Goal: Information Seeking & Learning: Learn about a topic

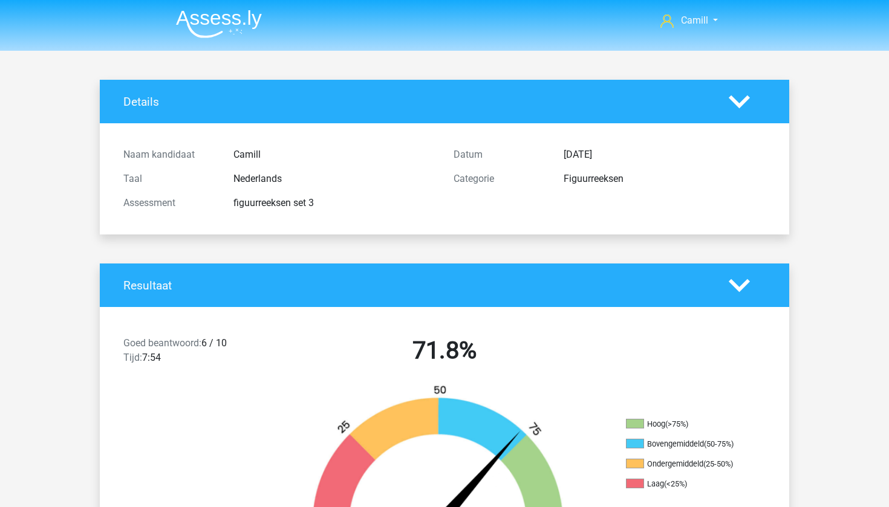
click at [220, 25] on img at bounding box center [219, 24] width 86 height 28
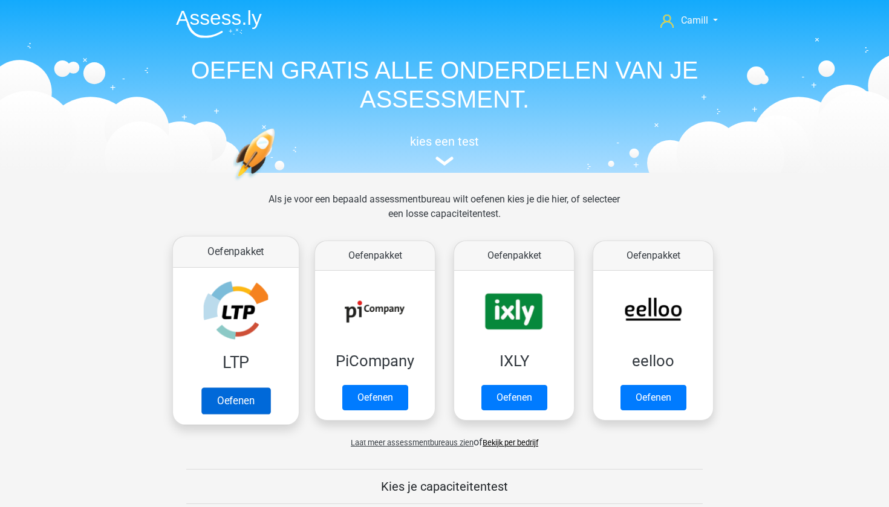
click at [230, 388] on link "Oefenen" at bounding box center [235, 401] width 69 height 27
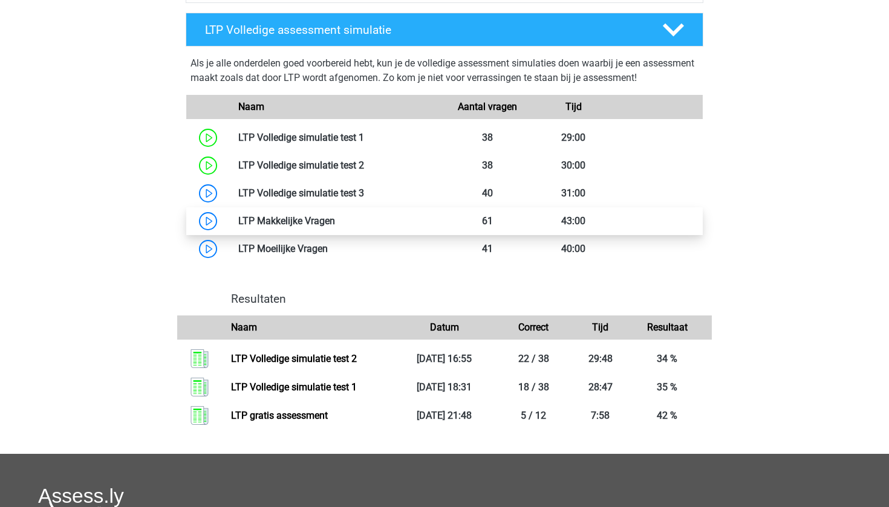
scroll to position [685, 0]
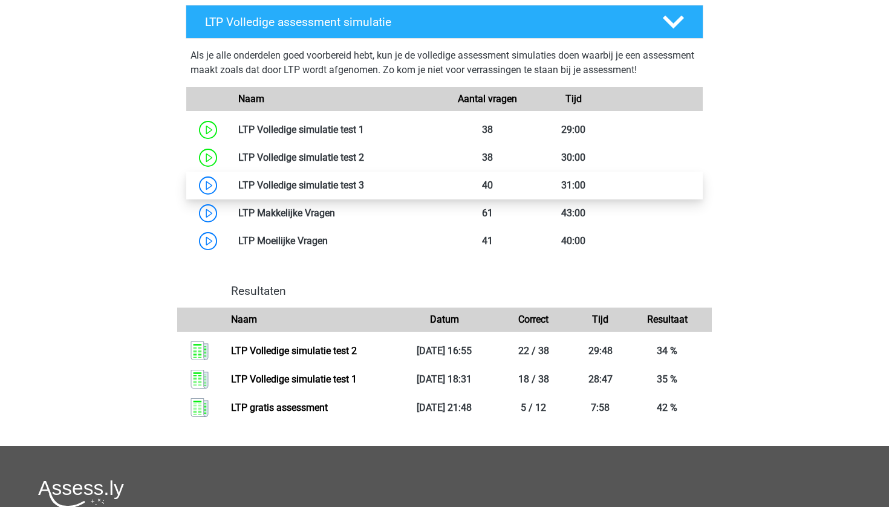
click at [364, 180] on link at bounding box center [364, 185] width 0 height 11
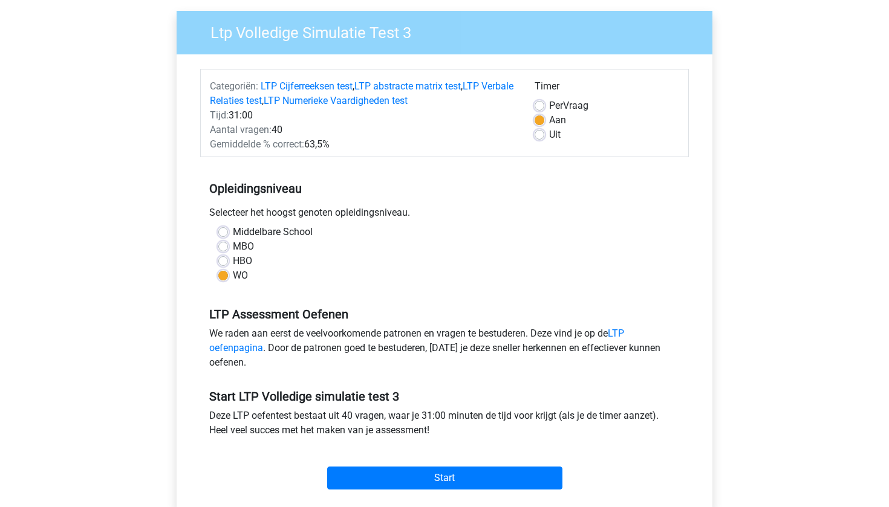
scroll to position [98, 0]
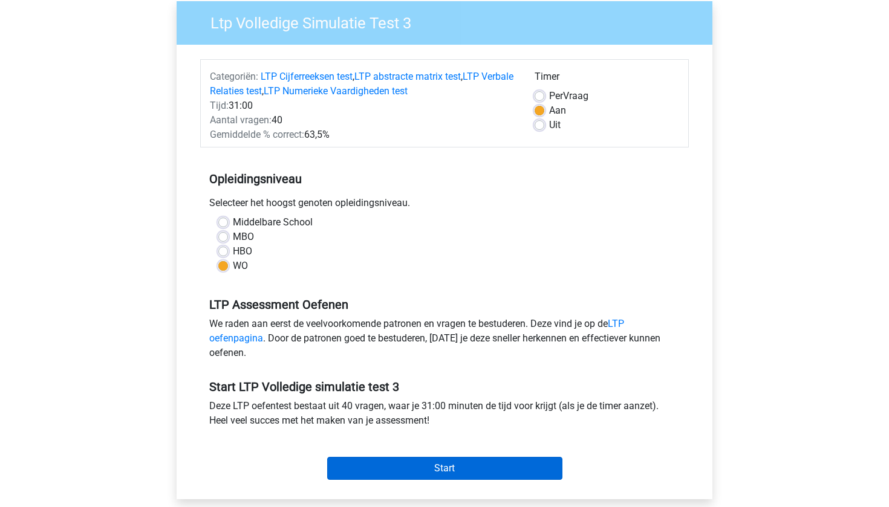
click at [390, 467] on input "Start" at bounding box center [444, 468] width 235 height 23
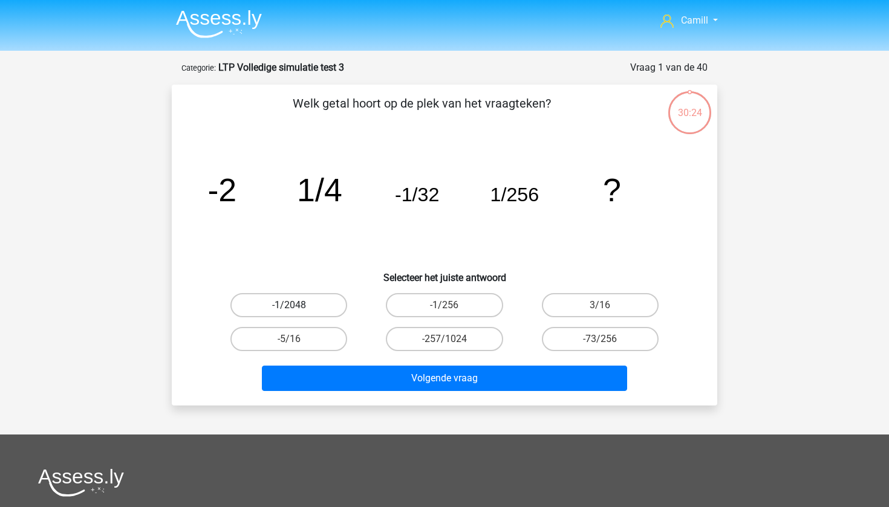
click at [255, 311] on label "-1/2048" at bounding box center [288, 305] width 117 height 24
click at [289, 311] on input "-1/2048" at bounding box center [293, 309] width 8 height 8
radio input "true"
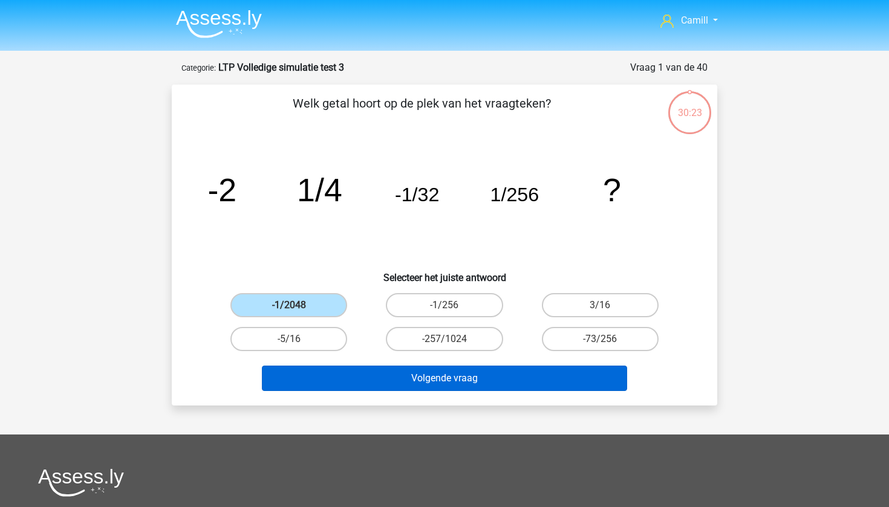
click at [308, 370] on button "Volgende vraag" at bounding box center [445, 378] width 366 height 25
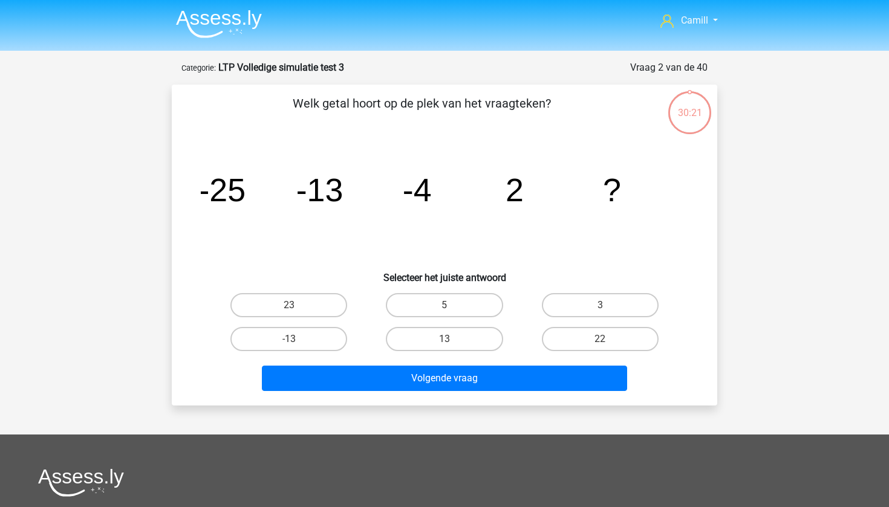
click at [497, 116] on p "Welk getal hoort op de plek van het vraagteken?" at bounding box center [421, 112] width 461 height 36
click at [468, 314] on label "5" at bounding box center [444, 305] width 117 height 24
click at [452, 313] on input "5" at bounding box center [449, 309] width 8 height 8
radio input "true"
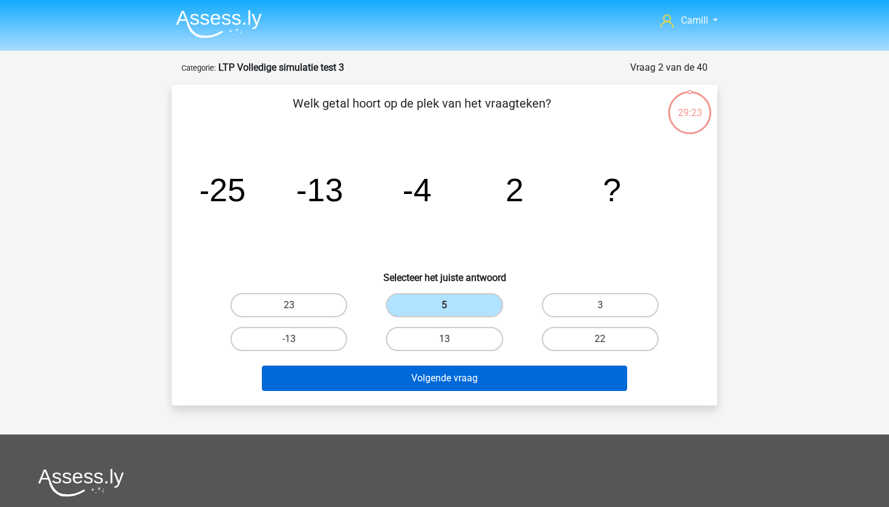
click at [457, 376] on button "Volgende vraag" at bounding box center [445, 378] width 366 height 25
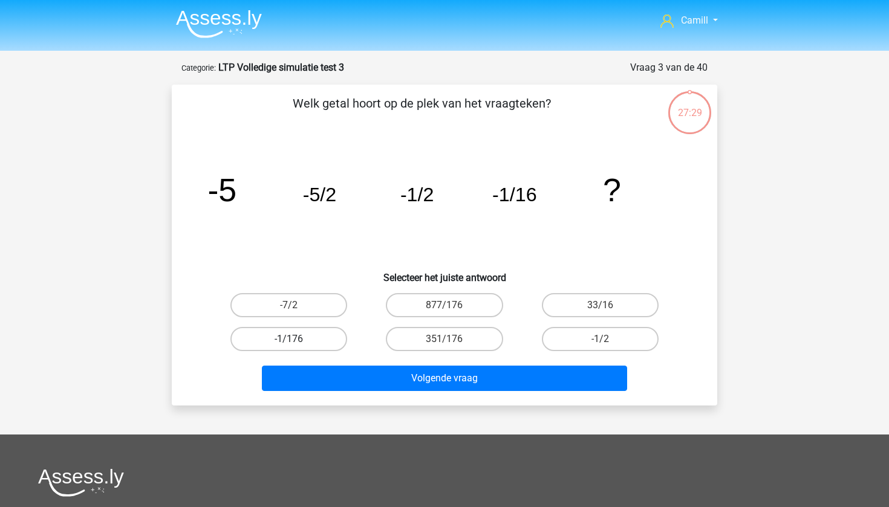
click at [318, 339] on label "-1/176" at bounding box center [288, 339] width 117 height 24
click at [297, 339] on input "-1/176" at bounding box center [293, 343] width 8 height 8
radio input "true"
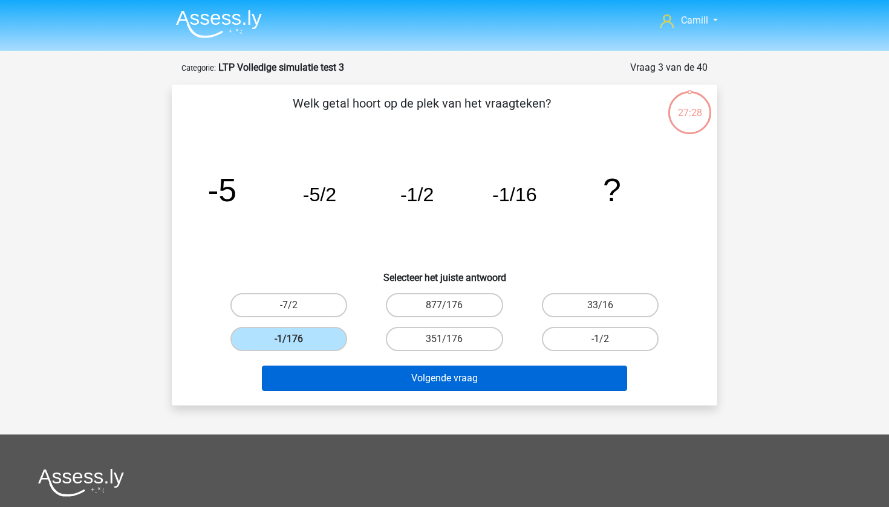
click at [359, 385] on button "Volgende vraag" at bounding box center [445, 378] width 366 height 25
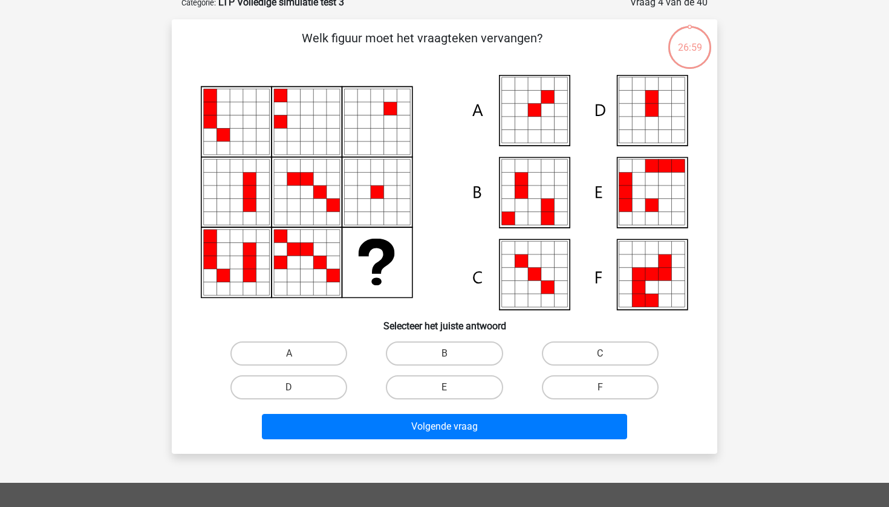
scroll to position [66, 0]
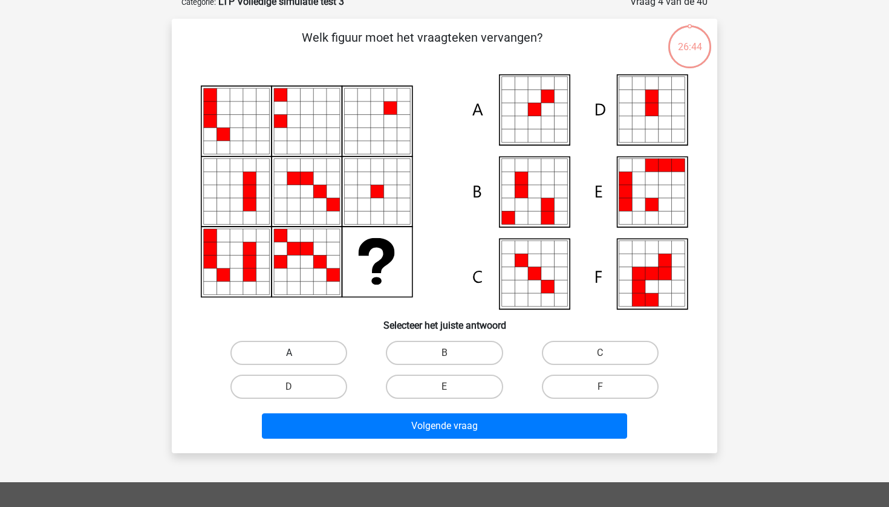
click at [305, 354] on label "A" at bounding box center [288, 353] width 117 height 24
click at [297, 354] on input "A" at bounding box center [293, 357] width 8 height 8
radio input "true"
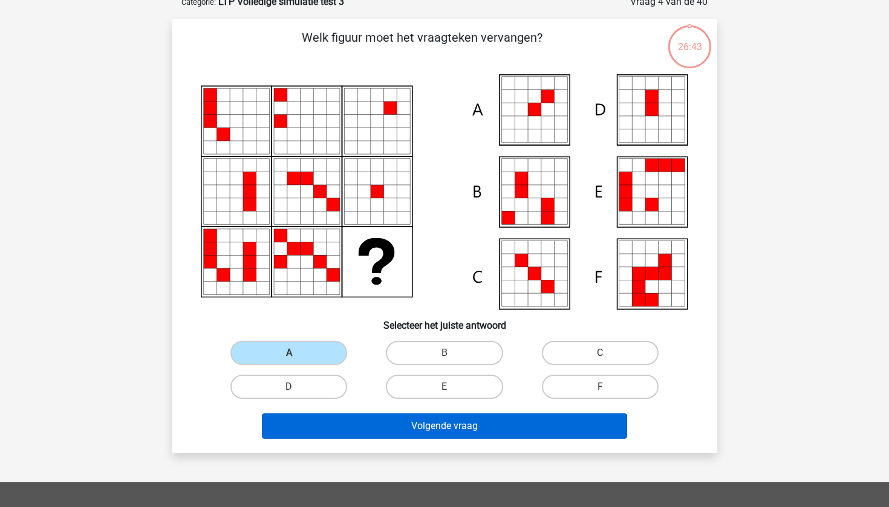
click at [321, 430] on button "Volgende vraag" at bounding box center [445, 426] width 366 height 25
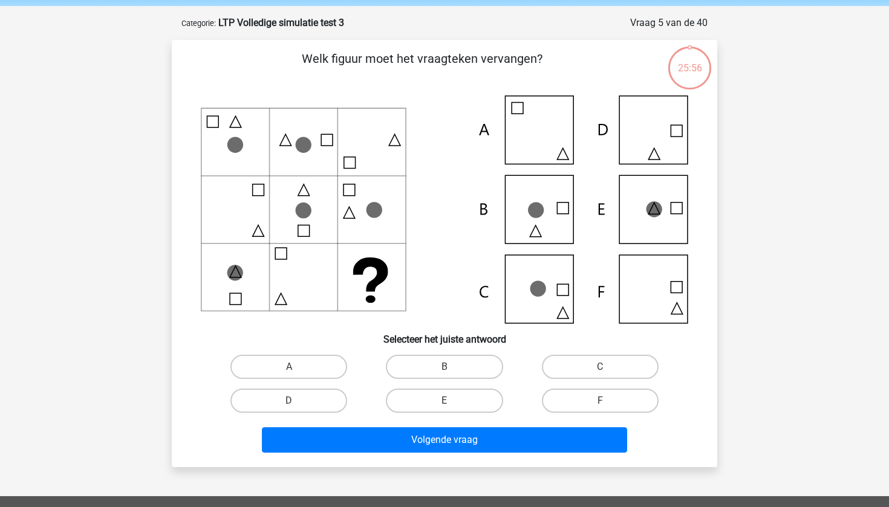
scroll to position [42, 0]
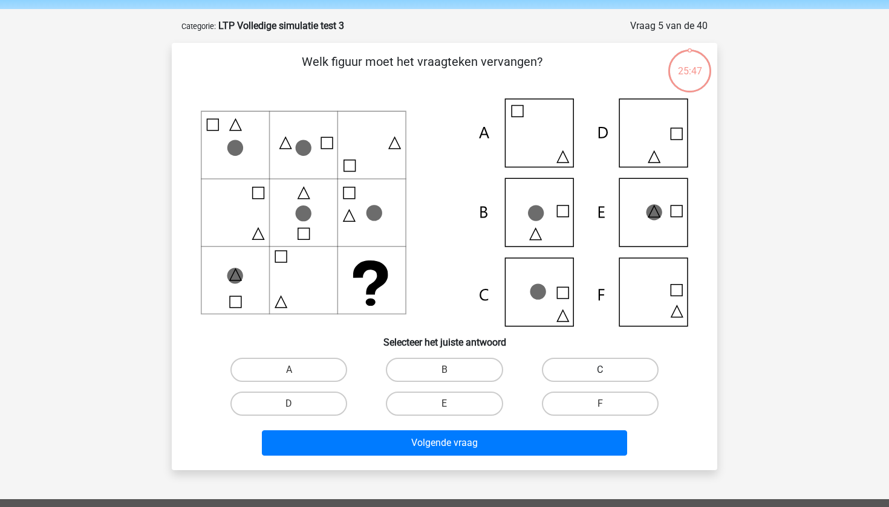
click at [574, 361] on label "C" at bounding box center [600, 370] width 117 height 24
click at [600, 370] on input "C" at bounding box center [604, 374] width 8 height 8
radio input "true"
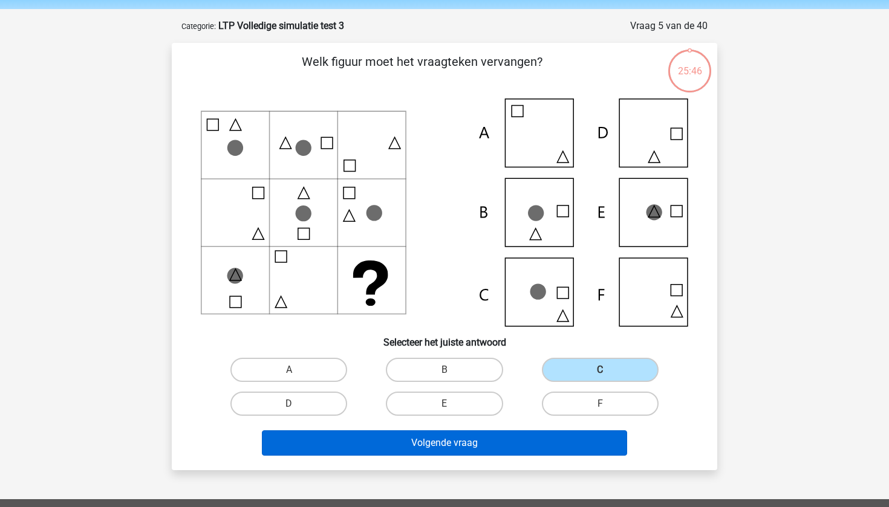
click at [514, 442] on button "Volgende vraag" at bounding box center [445, 443] width 366 height 25
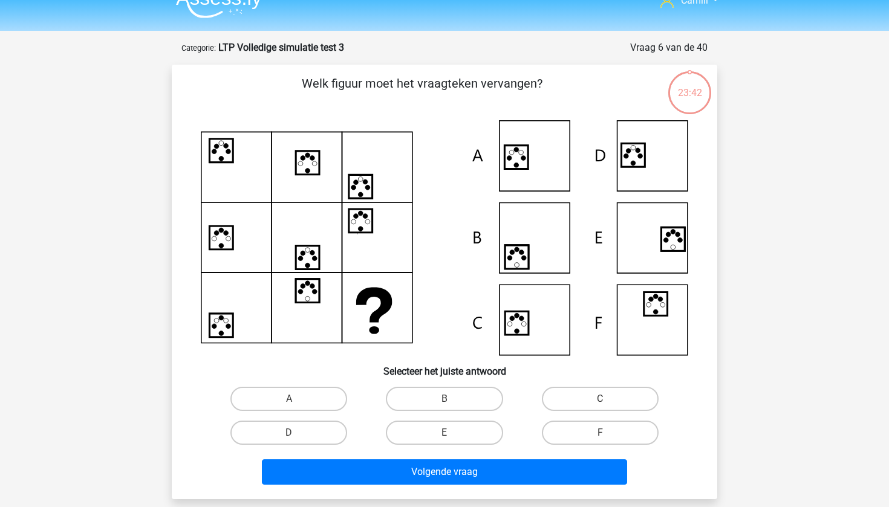
scroll to position [21, 0]
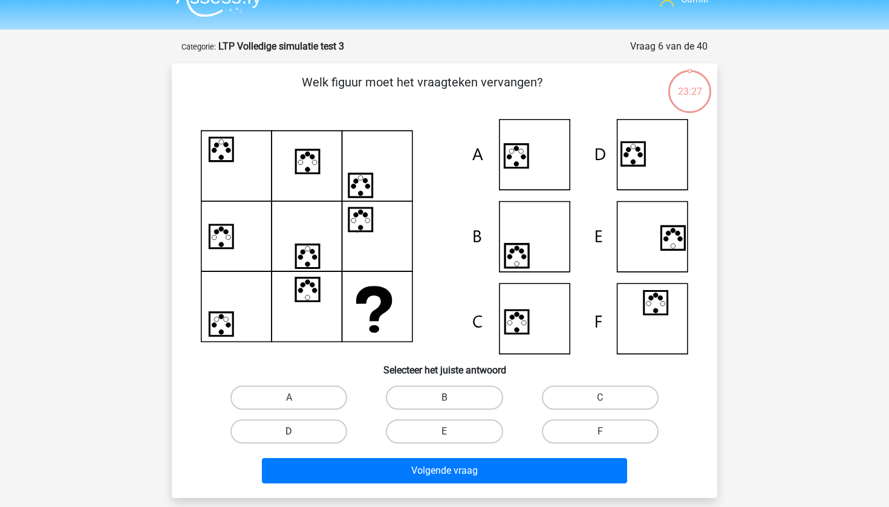
click at [261, 433] on label "D" at bounding box center [288, 432] width 117 height 24
click at [289, 433] on input "D" at bounding box center [293, 436] width 8 height 8
radio input "true"
click at [448, 439] on label "E" at bounding box center [444, 432] width 117 height 24
click at [448, 439] on input "E" at bounding box center [449, 436] width 8 height 8
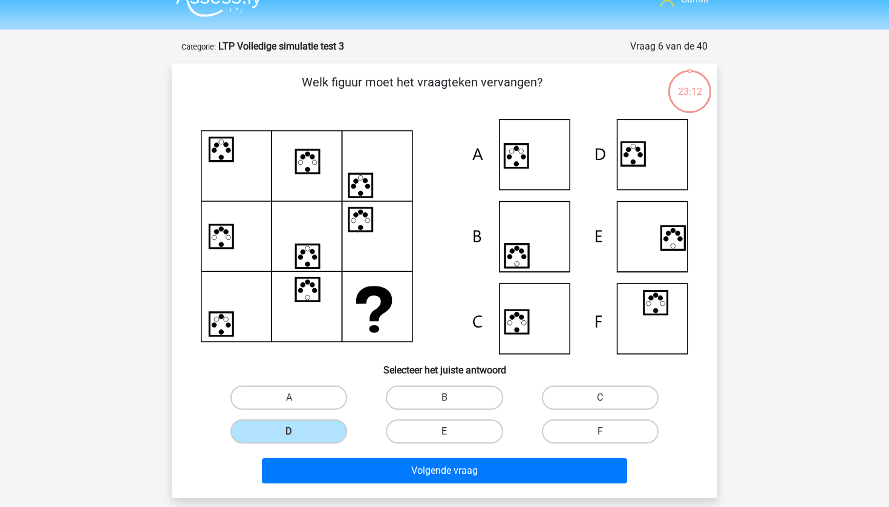
radio input "true"
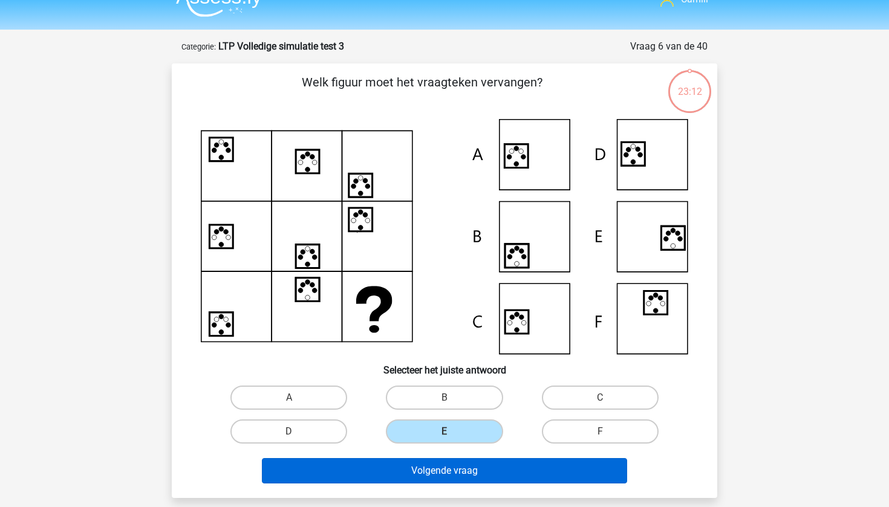
click at [441, 477] on button "Volgende vraag" at bounding box center [445, 470] width 366 height 25
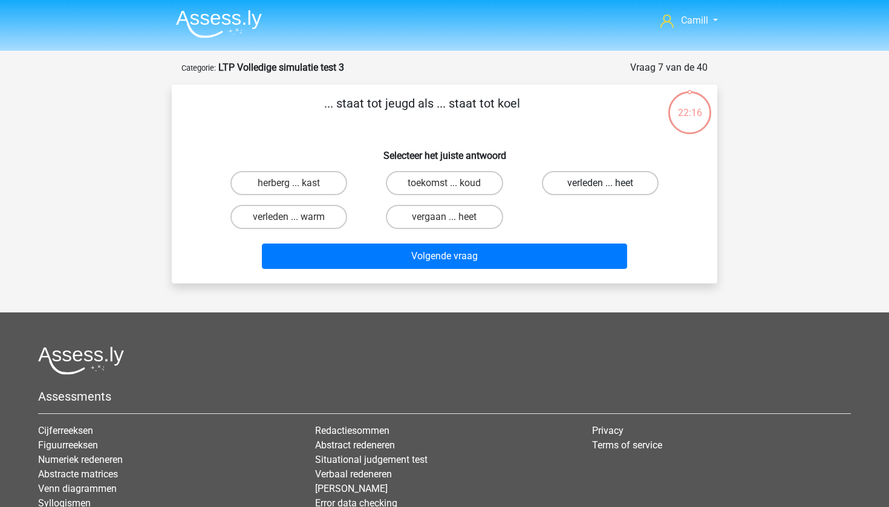
click at [583, 188] on label "verleden ... heet" at bounding box center [600, 183] width 117 height 24
click at [600, 188] on input "verleden ... heet" at bounding box center [604, 187] width 8 height 8
radio input "true"
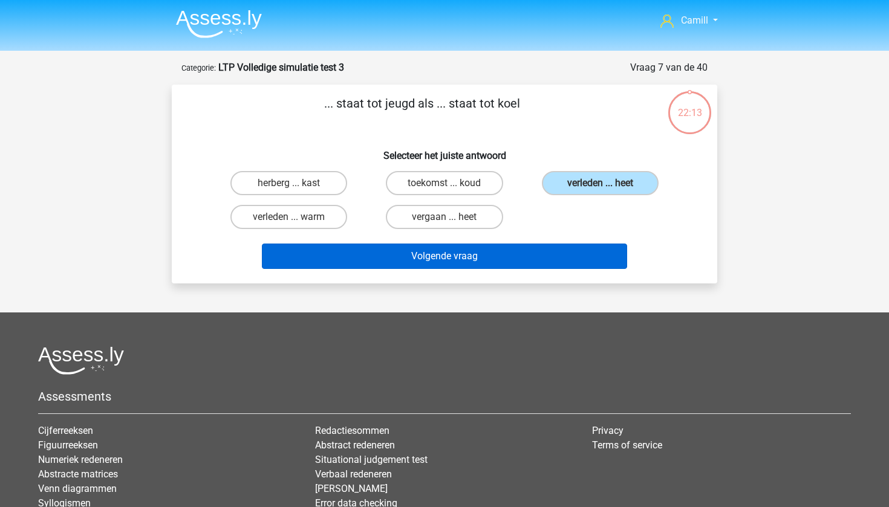
click at [533, 252] on button "Volgende vraag" at bounding box center [445, 256] width 366 height 25
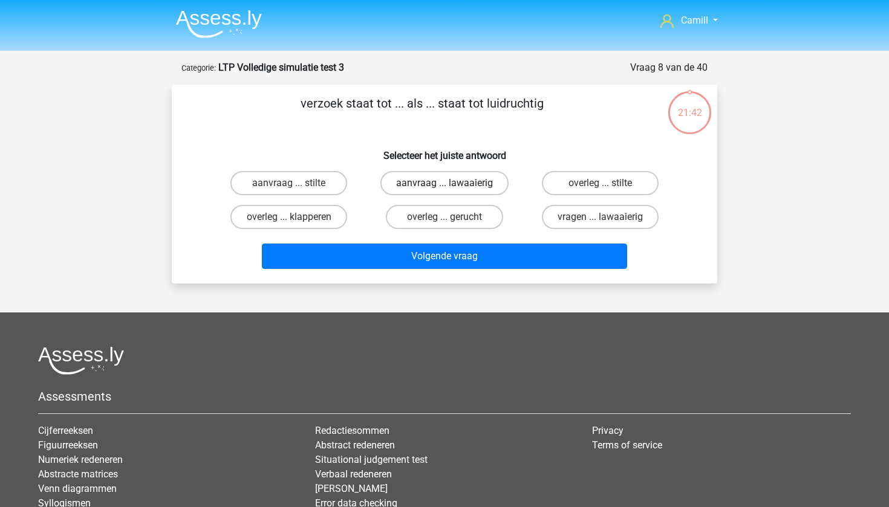
click at [462, 176] on label "aanvraag ... lawaaierig" at bounding box center [444, 183] width 128 height 24
click at [452, 183] on input "aanvraag ... lawaaierig" at bounding box center [449, 187] width 8 height 8
radio input "true"
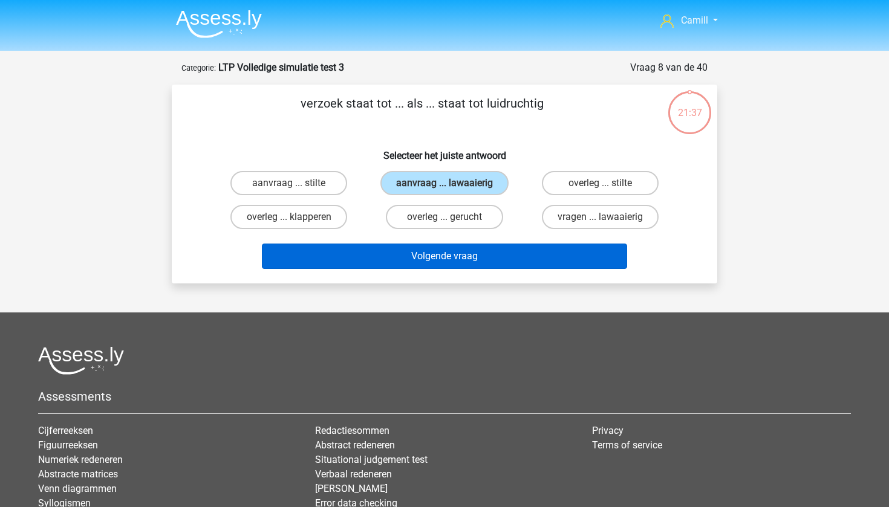
click at [462, 262] on button "Volgende vraag" at bounding box center [445, 256] width 366 height 25
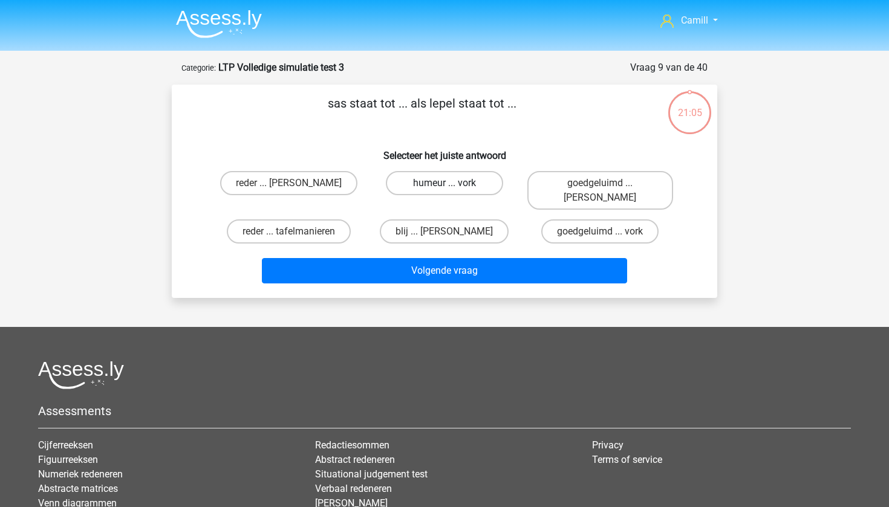
click at [480, 188] on label "humeur ... vork" at bounding box center [444, 183] width 117 height 24
click at [452, 188] on input "humeur ... vork" at bounding box center [449, 187] width 8 height 8
radio input "true"
click at [624, 220] on label "goedgeluimd ... vork" at bounding box center [599, 232] width 117 height 24
click at [608, 232] on input "goedgeluimd ... vork" at bounding box center [604, 236] width 8 height 8
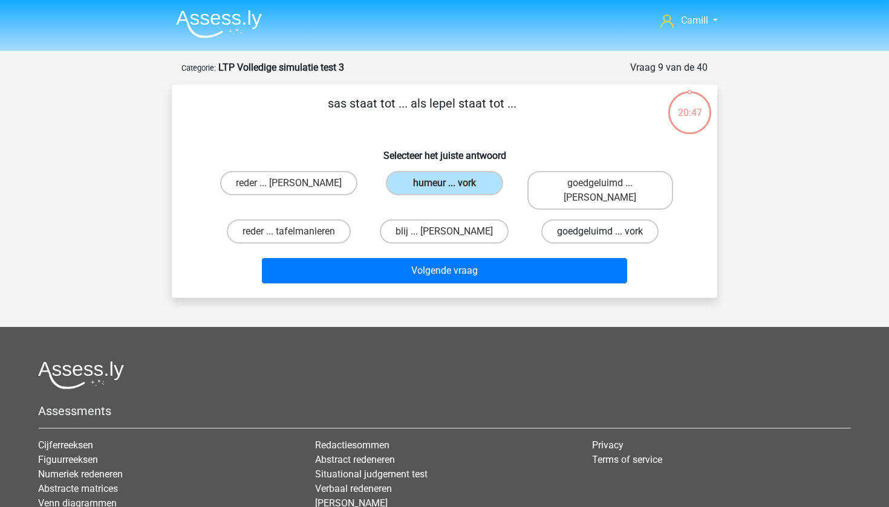
radio input "true"
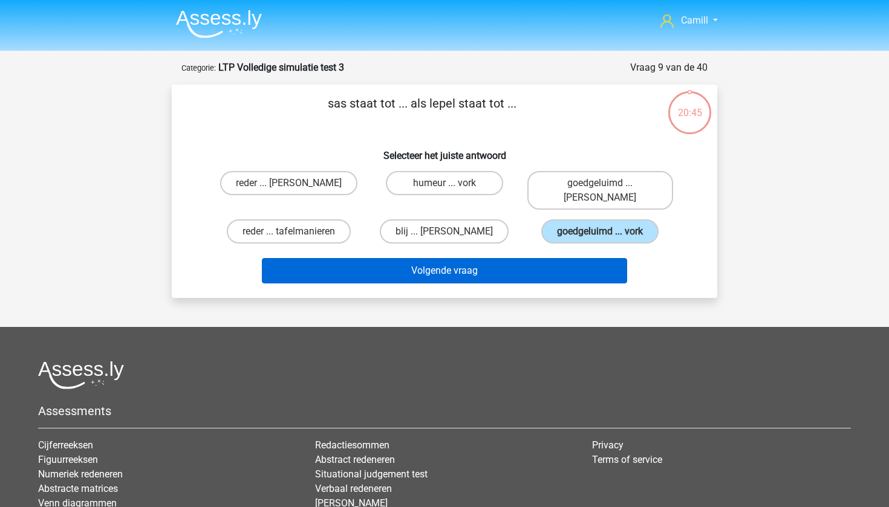
click at [579, 258] on button "Volgende vraag" at bounding box center [445, 270] width 366 height 25
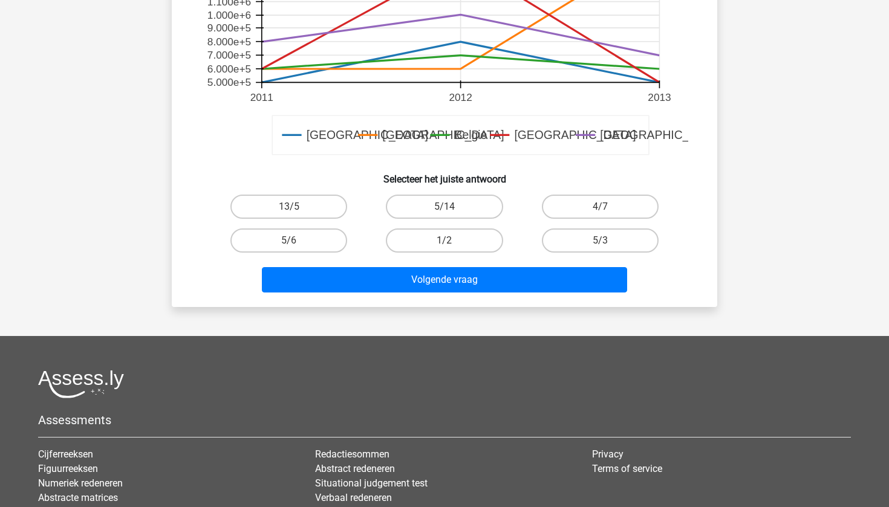
scroll to position [462, 0]
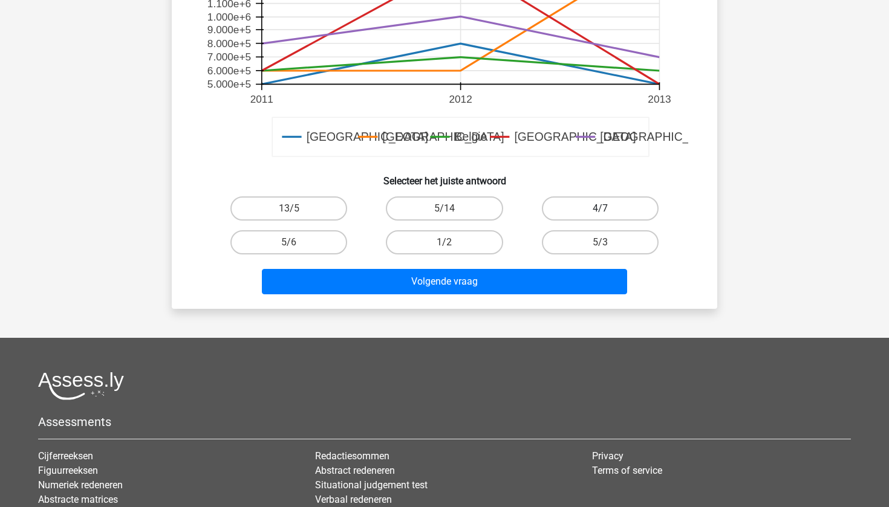
click at [613, 210] on label "4/7" at bounding box center [600, 209] width 117 height 24
click at [608, 210] on input "4/7" at bounding box center [604, 213] width 8 height 8
radio input "true"
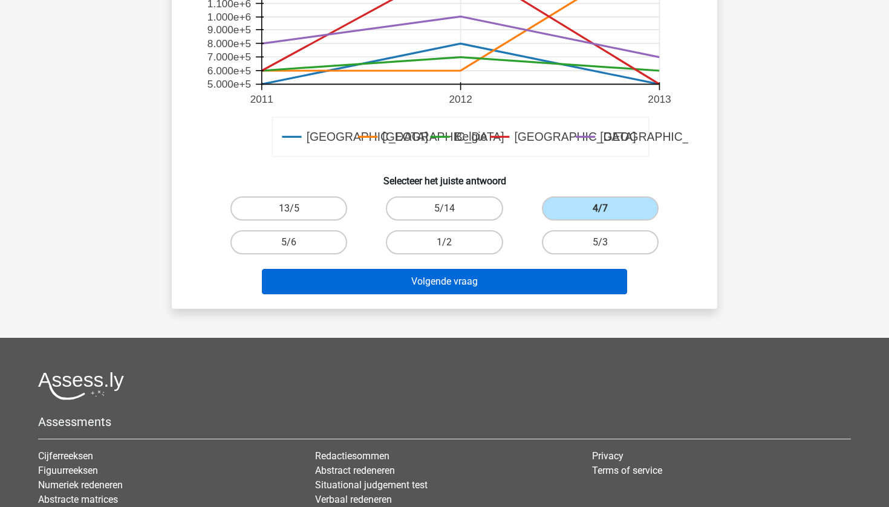
click at [569, 290] on button "Volgende vraag" at bounding box center [445, 281] width 366 height 25
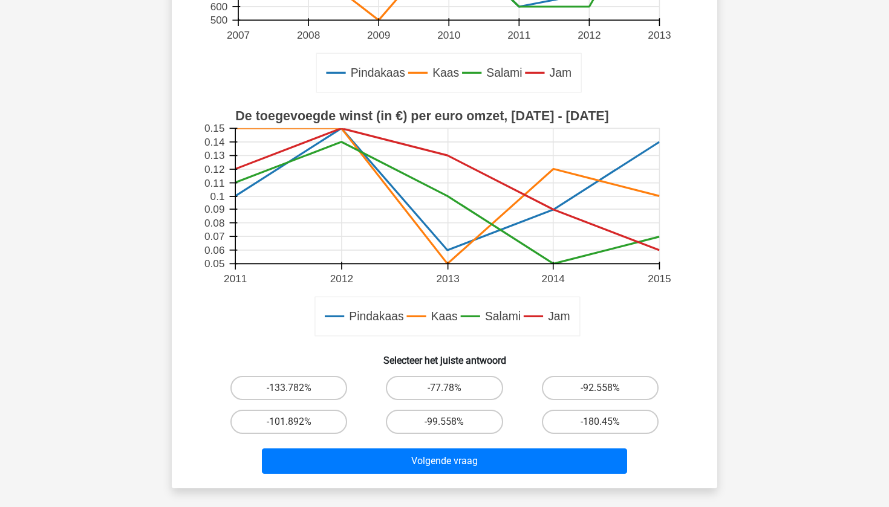
scroll to position [285, 0]
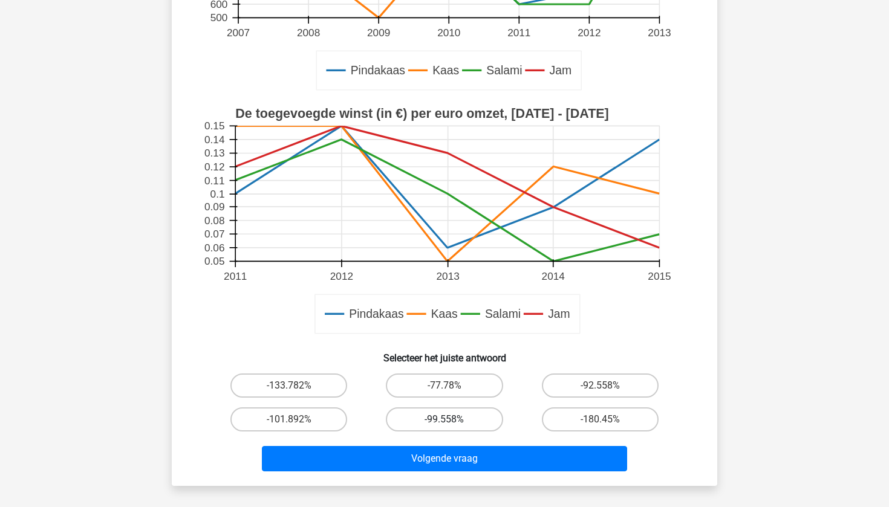
click at [466, 420] on label "-99.558%" at bounding box center [444, 420] width 117 height 24
click at [452, 420] on input "-99.558%" at bounding box center [449, 424] width 8 height 8
radio input "true"
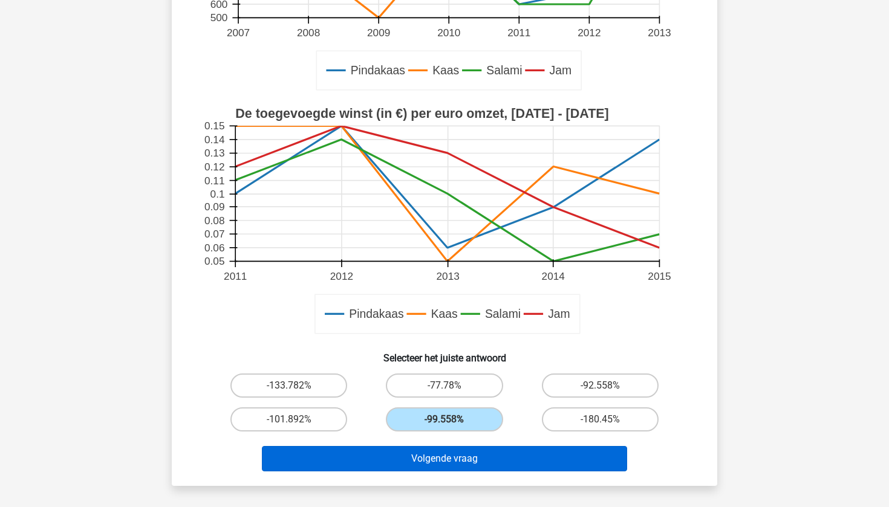
click at [467, 455] on button "Volgende vraag" at bounding box center [445, 458] width 366 height 25
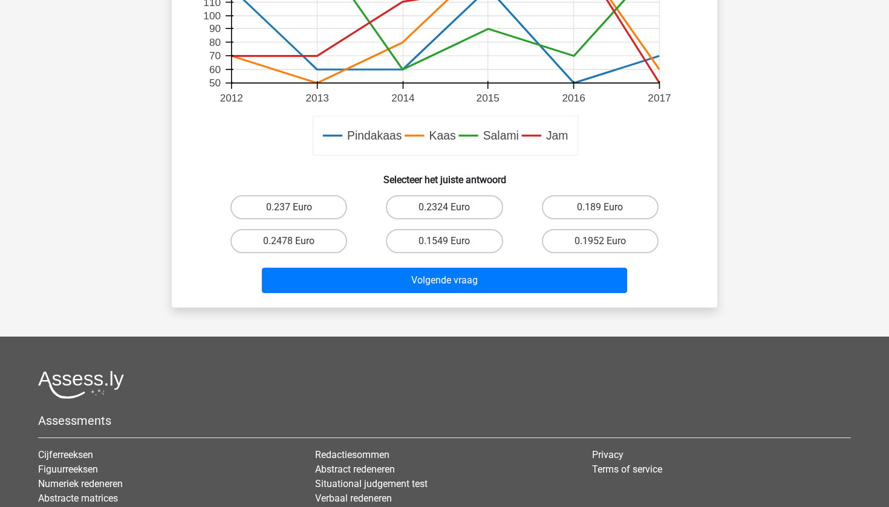
scroll to position [488, 0]
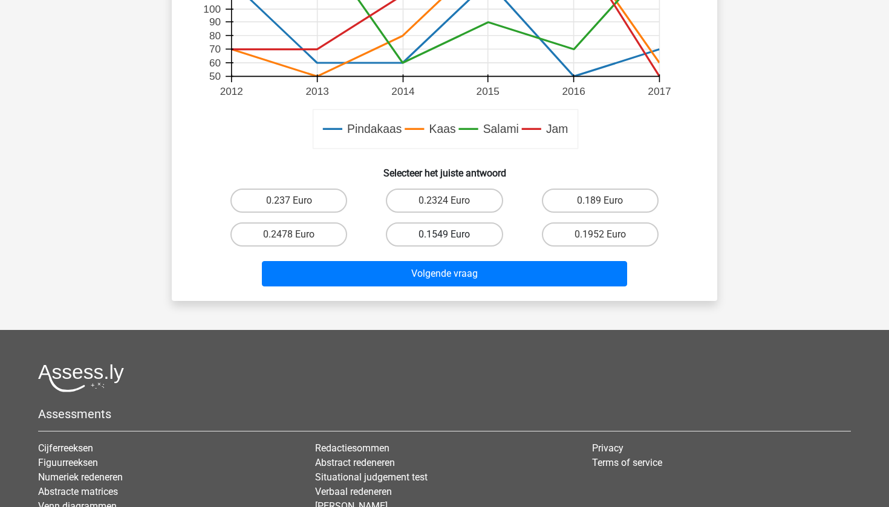
click at [448, 230] on label "0.1549 Euro" at bounding box center [444, 235] width 117 height 24
click at [448, 235] on input "0.1549 Euro" at bounding box center [449, 239] width 8 height 8
radio input "true"
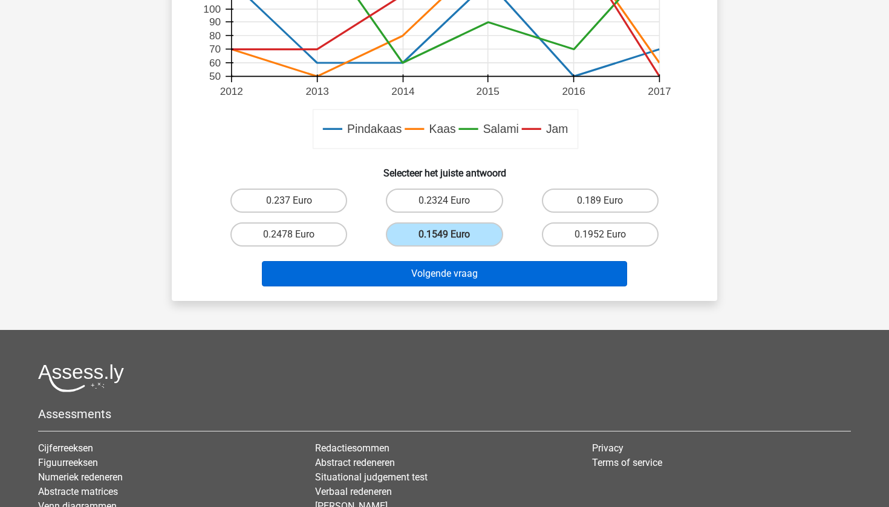
click at [442, 263] on button "Volgende vraag" at bounding box center [445, 273] width 366 height 25
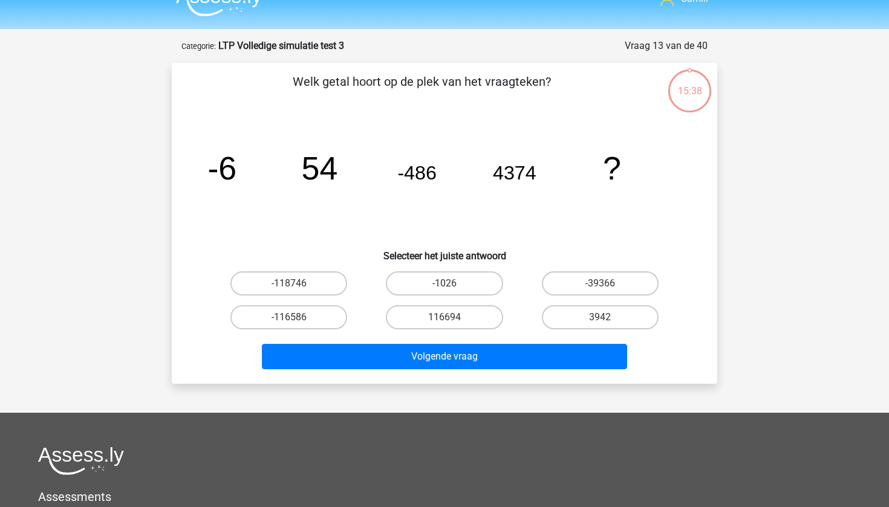
scroll to position [32, 0]
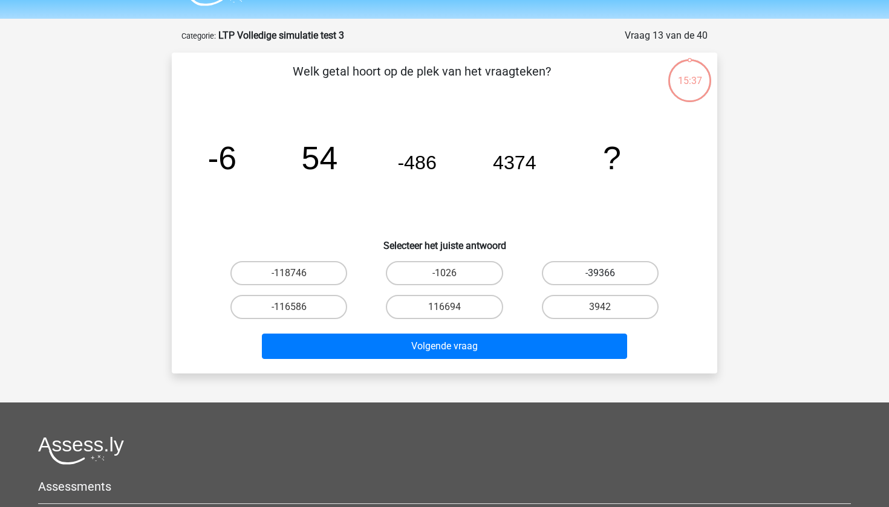
click at [572, 268] on label "-39366" at bounding box center [600, 273] width 117 height 24
click at [600, 273] on input "-39366" at bounding box center [604, 277] width 8 height 8
radio input "true"
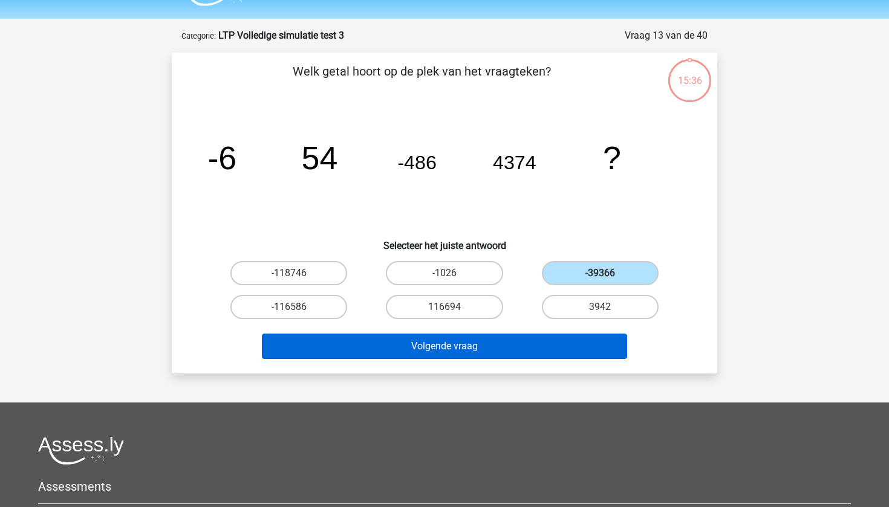
click at [536, 350] on button "Volgende vraag" at bounding box center [445, 346] width 366 height 25
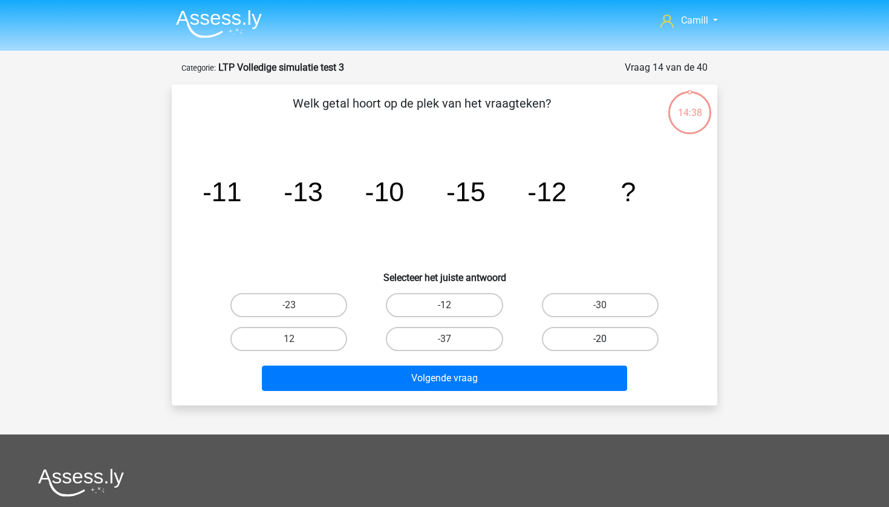
click at [582, 342] on label "-20" at bounding box center [600, 339] width 117 height 24
click at [600, 342] on input "-20" at bounding box center [604, 343] width 8 height 8
radio input "true"
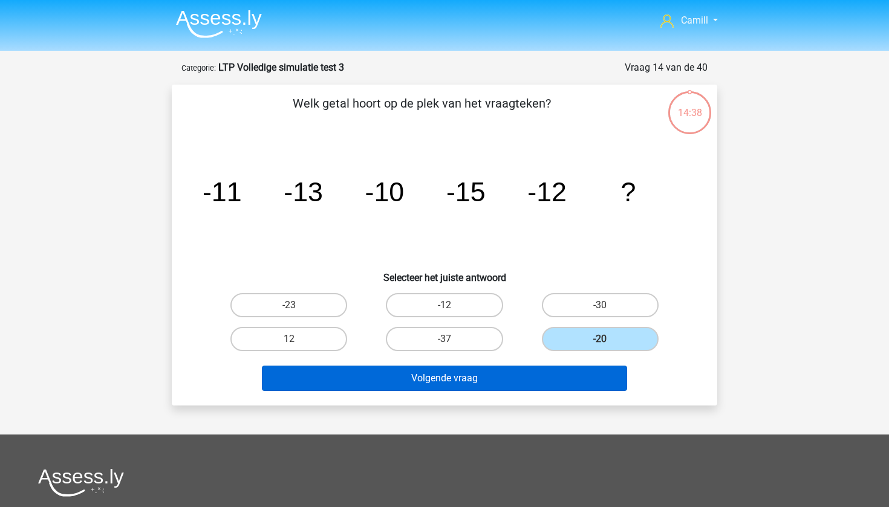
click at [566, 374] on button "Volgende vraag" at bounding box center [445, 378] width 366 height 25
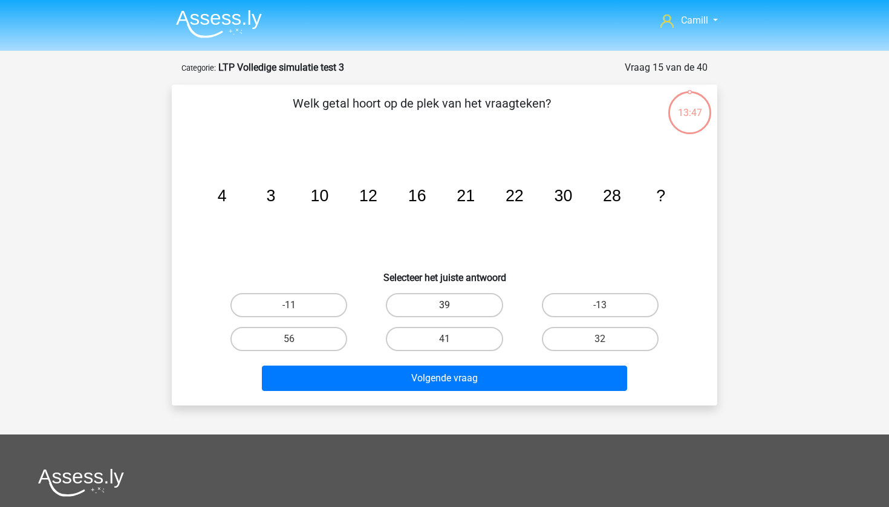
click at [464, 296] on label "39" at bounding box center [444, 305] width 117 height 24
click at [452, 305] on input "39" at bounding box center [449, 309] width 8 height 8
radio input "true"
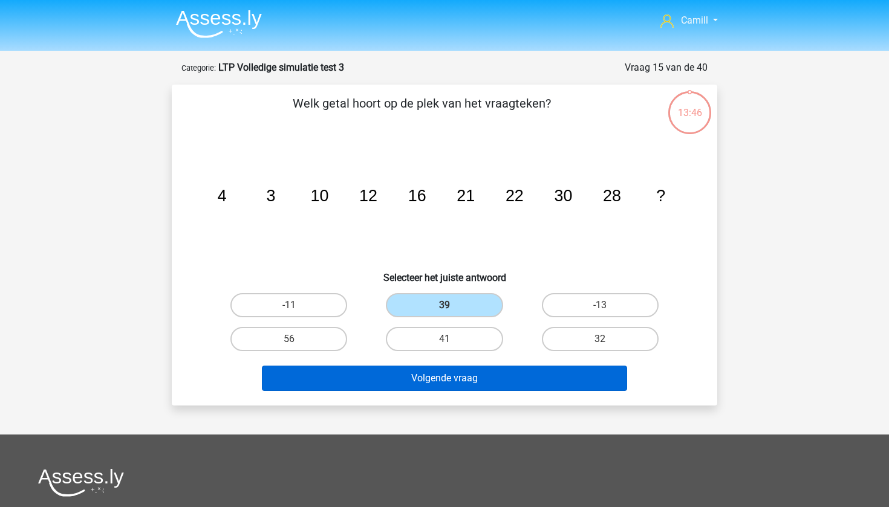
click at [464, 382] on button "Volgende vraag" at bounding box center [445, 378] width 366 height 25
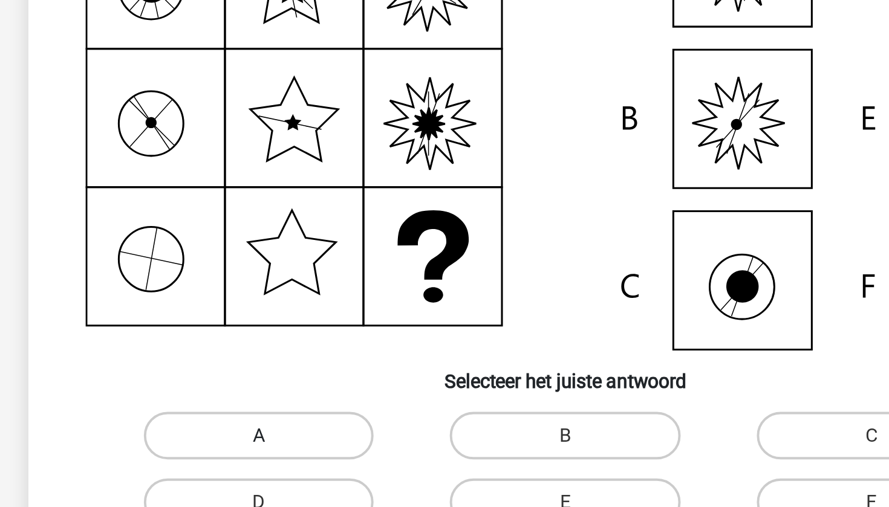
click at [230, 407] on label "A" at bounding box center [288, 419] width 117 height 24
click at [289, 419] on input "A" at bounding box center [293, 423] width 8 height 8
radio input "true"
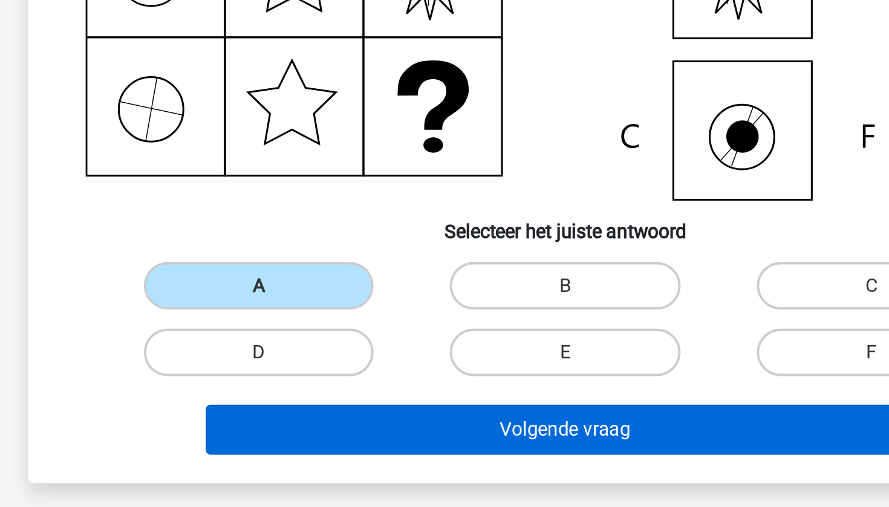
scroll to position [25, 0]
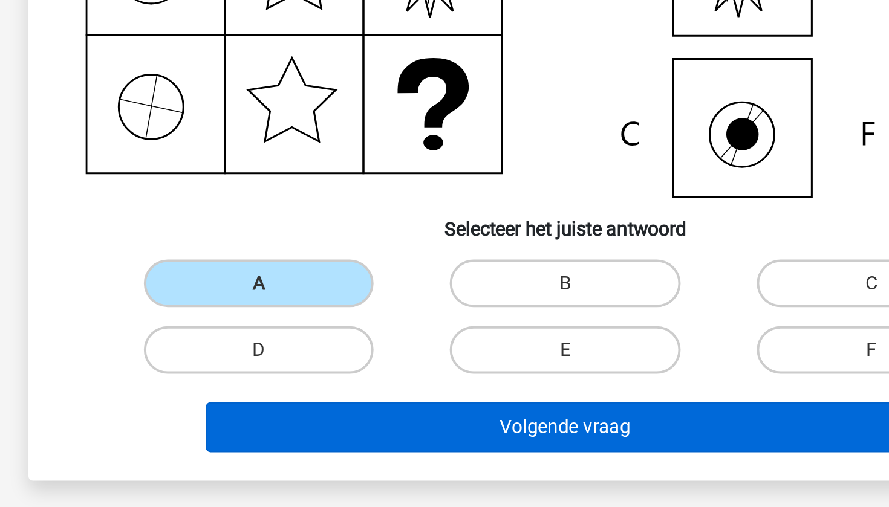
click at [262, 454] on button "Volgende vraag" at bounding box center [445, 466] width 366 height 25
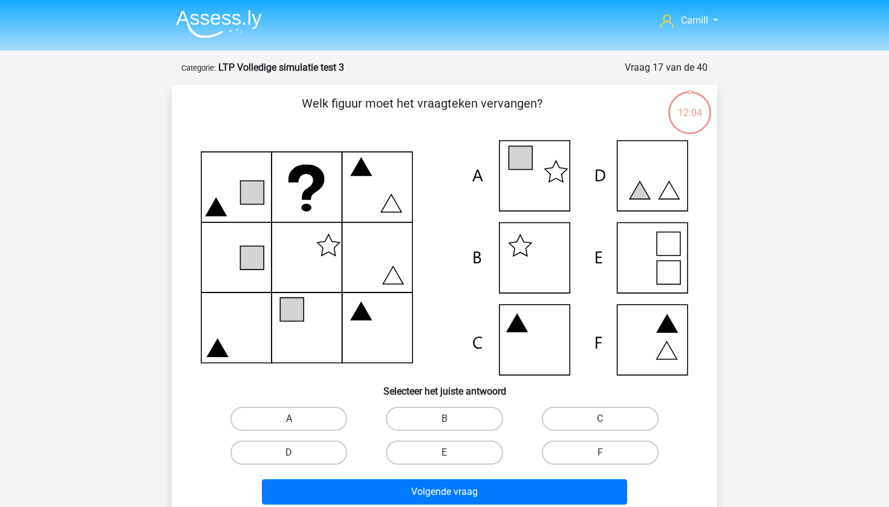
click at [260, 414] on label "A" at bounding box center [288, 419] width 117 height 24
click at [289, 419] on input "A" at bounding box center [293, 423] width 8 height 8
radio input "true"
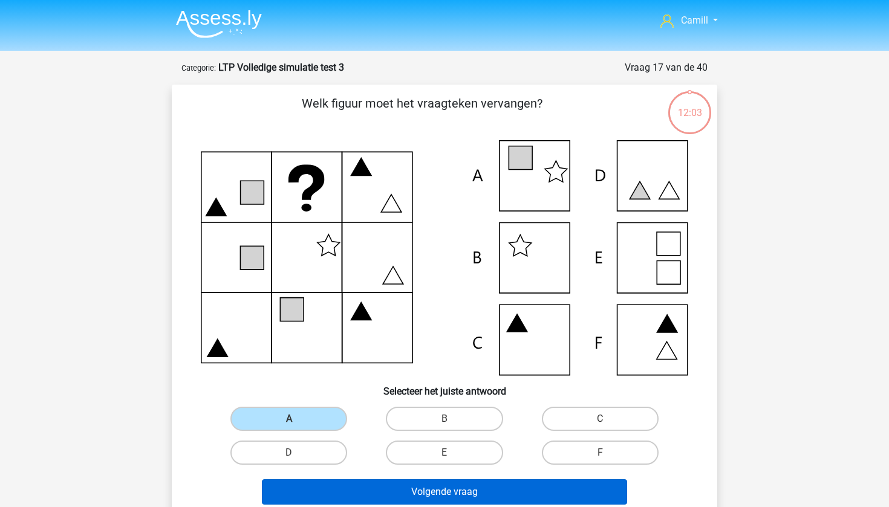
click at [331, 491] on button "Volgende vraag" at bounding box center [445, 492] width 366 height 25
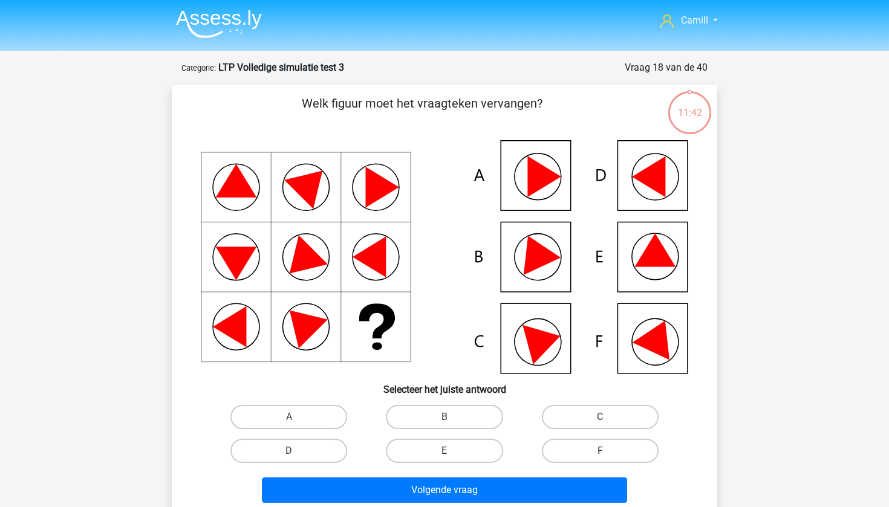
click at [428, 401] on div "B" at bounding box center [444, 417] width 155 height 34
click at [427, 411] on label "B" at bounding box center [444, 417] width 117 height 24
click at [445, 417] on input "B" at bounding box center [449, 421] width 8 height 8
radio input "true"
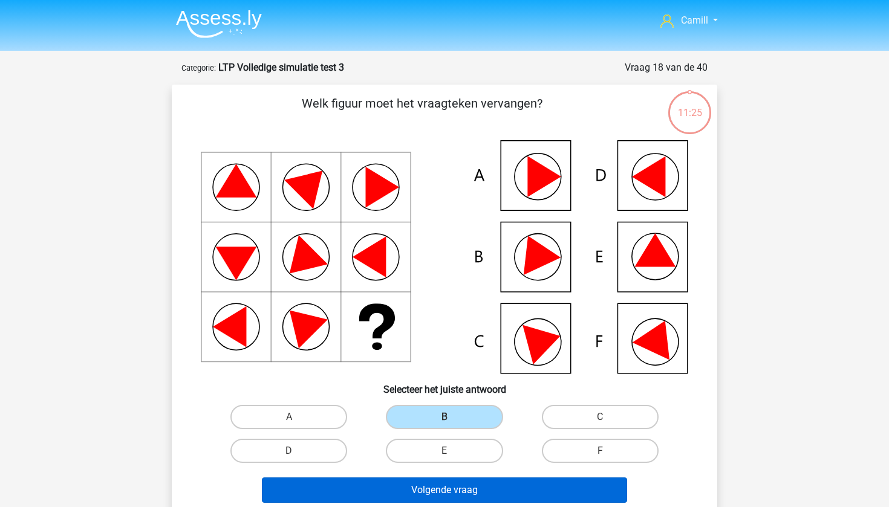
click at [434, 486] on button "Volgende vraag" at bounding box center [445, 490] width 366 height 25
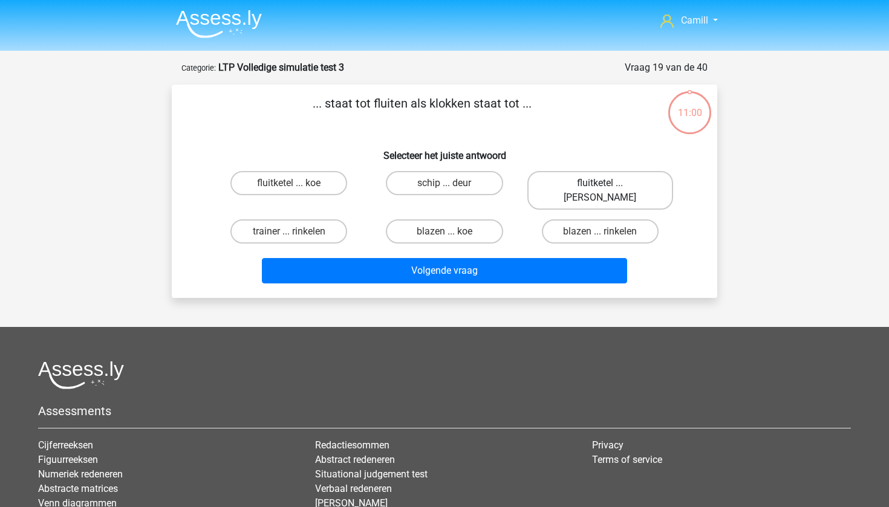
click at [566, 191] on label "fluitketel ... luiden" at bounding box center [600, 190] width 146 height 39
click at [600, 191] on input "fluitketel ... luiden" at bounding box center [604, 187] width 8 height 8
radio input "true"
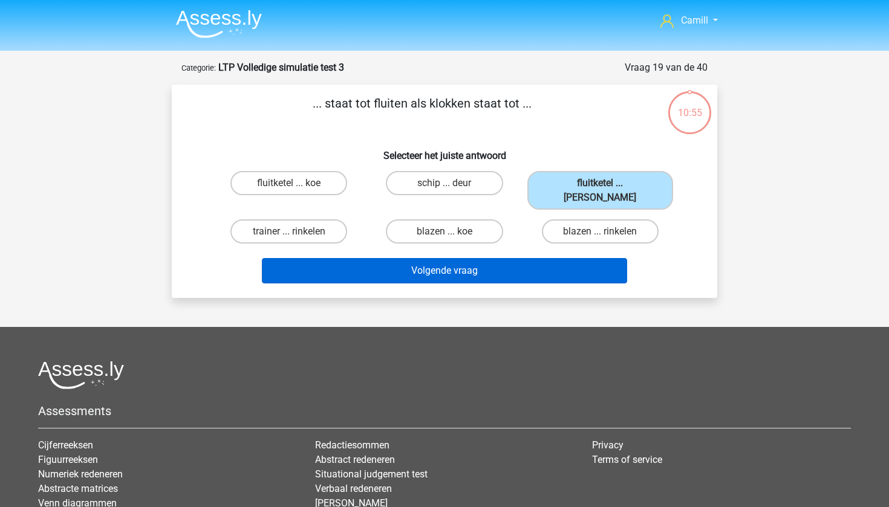
click at [520, 258] on button "Volgende vraag" at bounding box center [445, 270] width 366 height 25
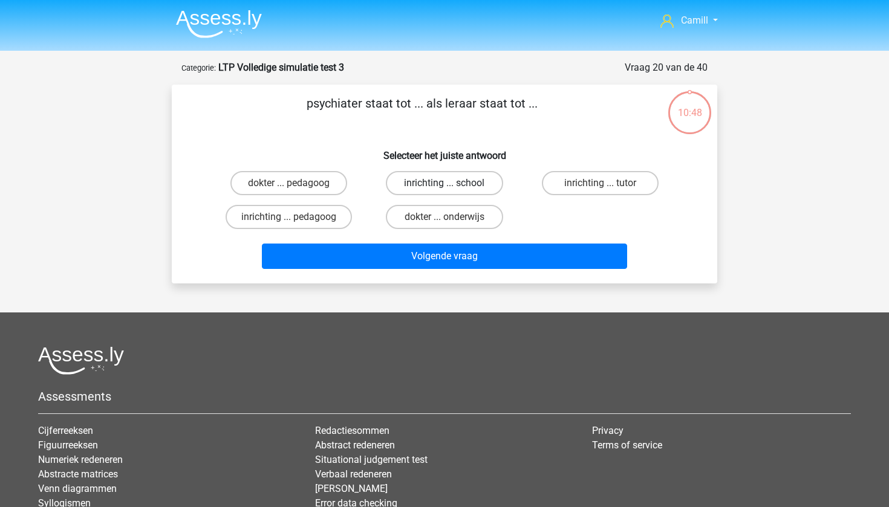
click at [463, 186] on label "inrichting ... school" at bounding box center [444, 183] width 117 height 24
click at [452, 186] on input "inrichting ... school" at bounding box center [449, 187] width 8 height 8
radio input "true"
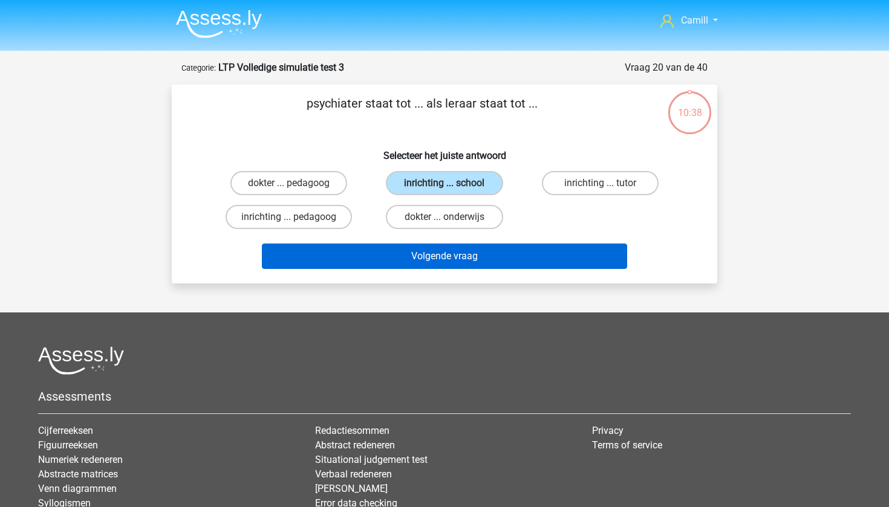
click at [478, 262] on button "Volgende vraag" at bounding box center [445, 256] width 366 height 25
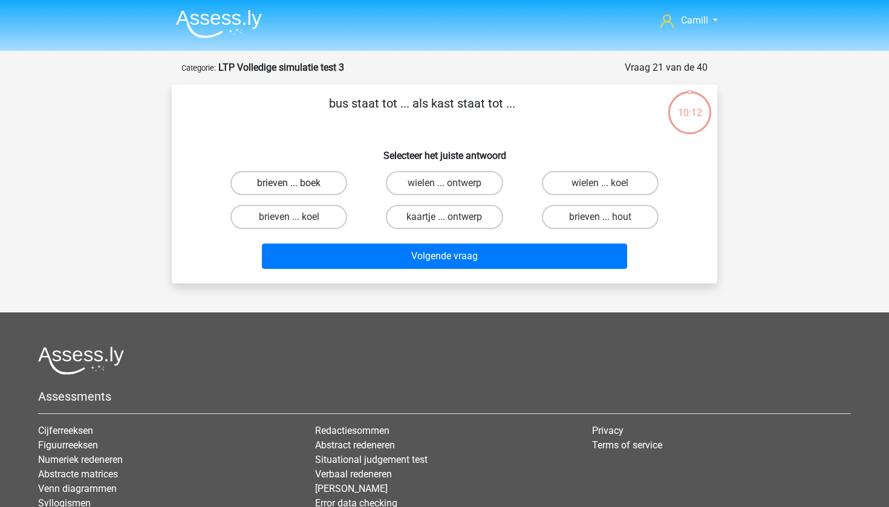
click at [332, 177] on label "brieven ... boek" at bounding box center [288, 183] width 117 height 24
click at [297, 183] on input "brieven ... boek" at bounding box center [293, 187] width 8 height 8
radio input "true"
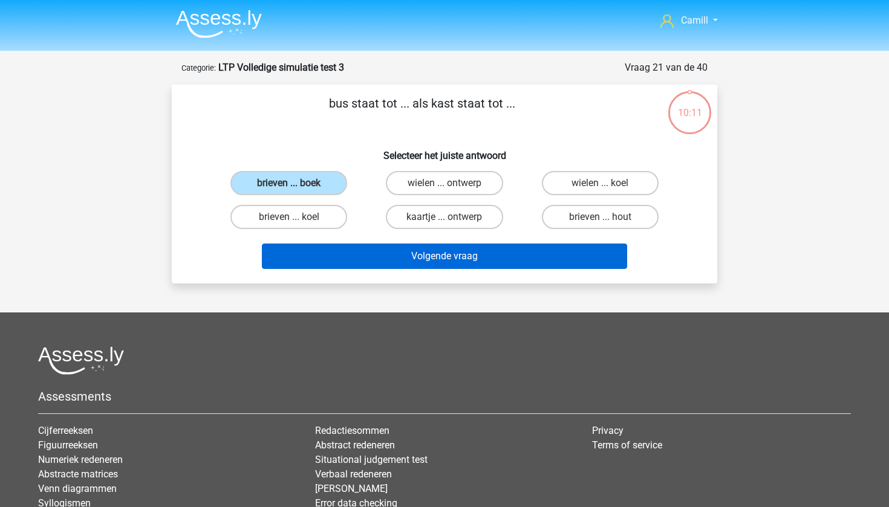
click at [405, 258] on button "Volgende vraag" at bounding box center [445, 256] width 366 height 25
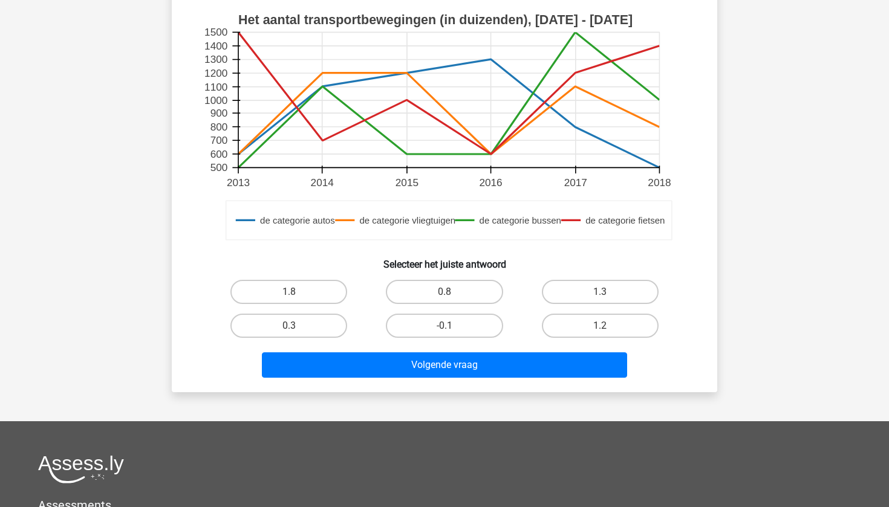
scroll to position [433, 0]
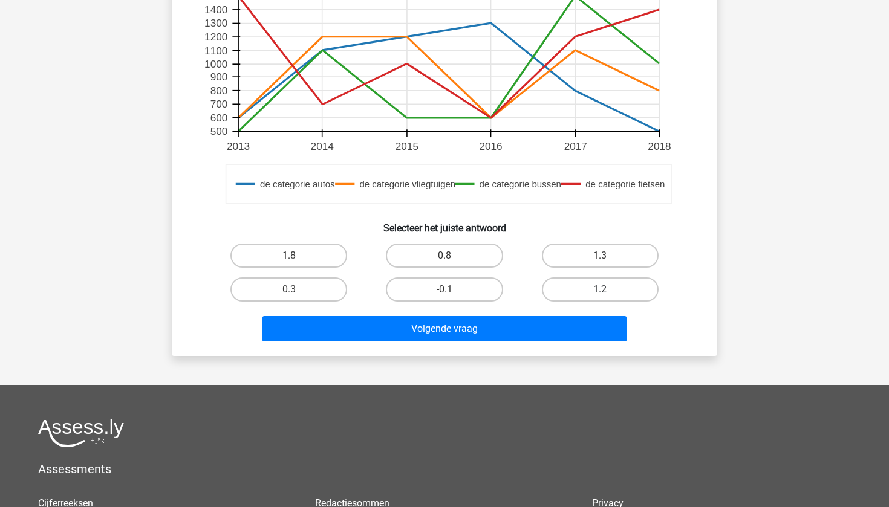
click at [573, 282] on label "1.2" at bounding box center [600, 290] width 117 height 24
click at [600, 290] on input "1.2" at bounding box center [604, 294] width 8 height 8
radio input "true"
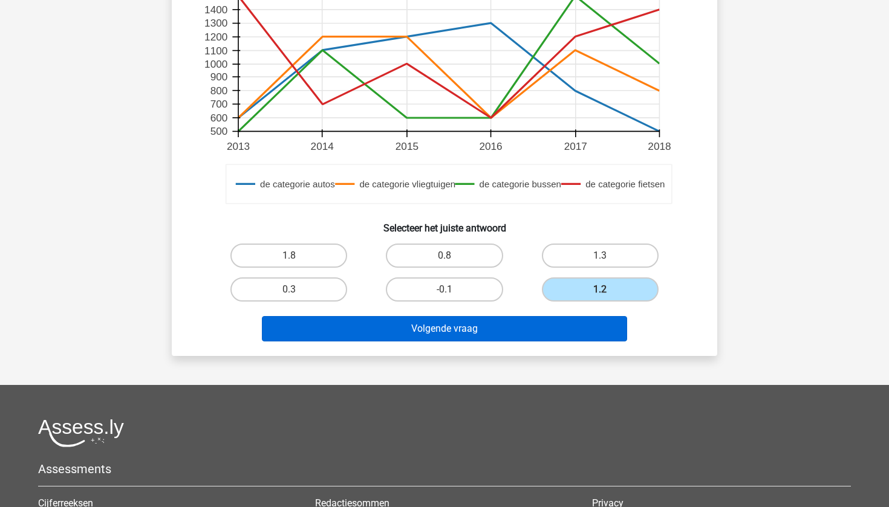
click at [532, 331] on button "Volgende vraag" at bounding box center [445, 328] width 366 height 25
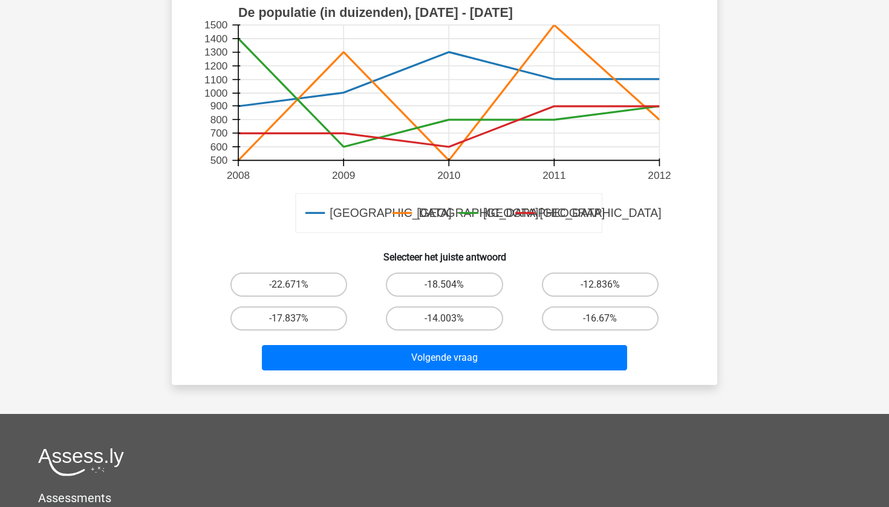
scroll to position [405, 0]
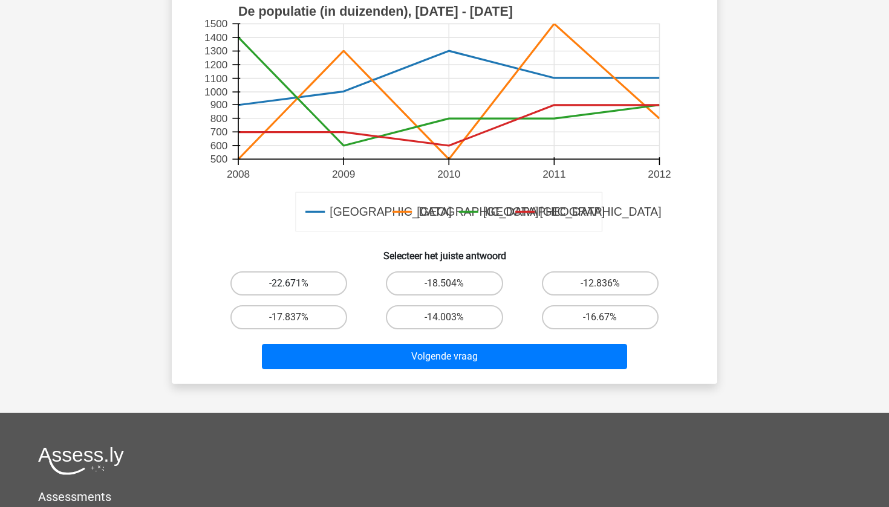
click at [331, 278] on label "-22.671%" at bounding box center [288, 284] width 117 height 24
click at [297, 284] on input "-22.671%" at bounding box center [293, 288] width 8 height 8
radio input "true"
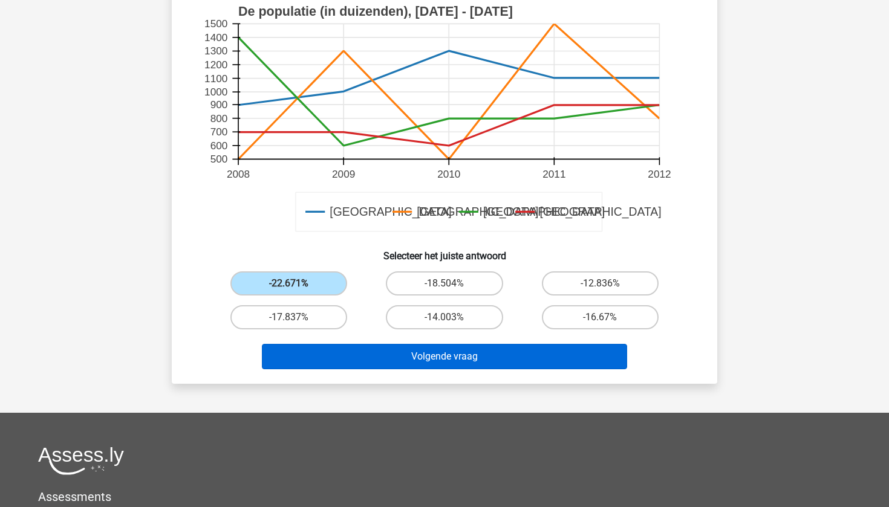
click at [354, 361] on button "Volgende vraag" at bounding box center [445, 356] width 366 height 25
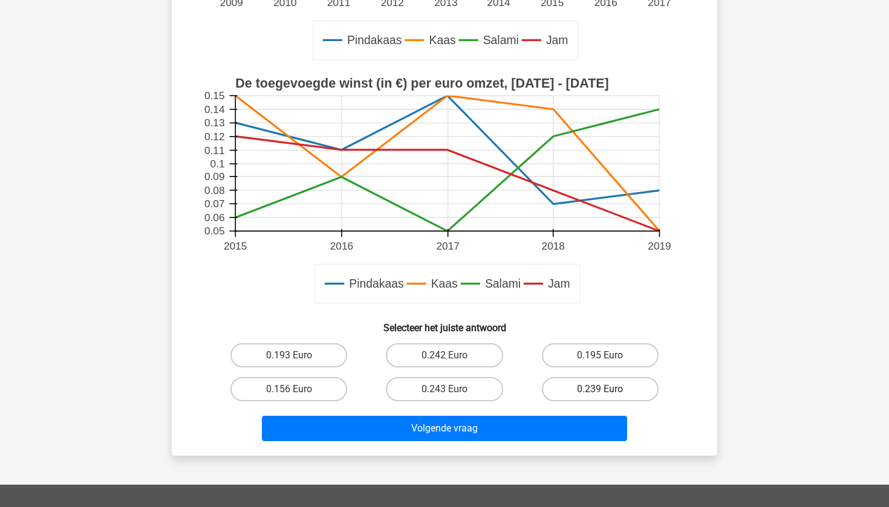
scroll to position [333, 0]
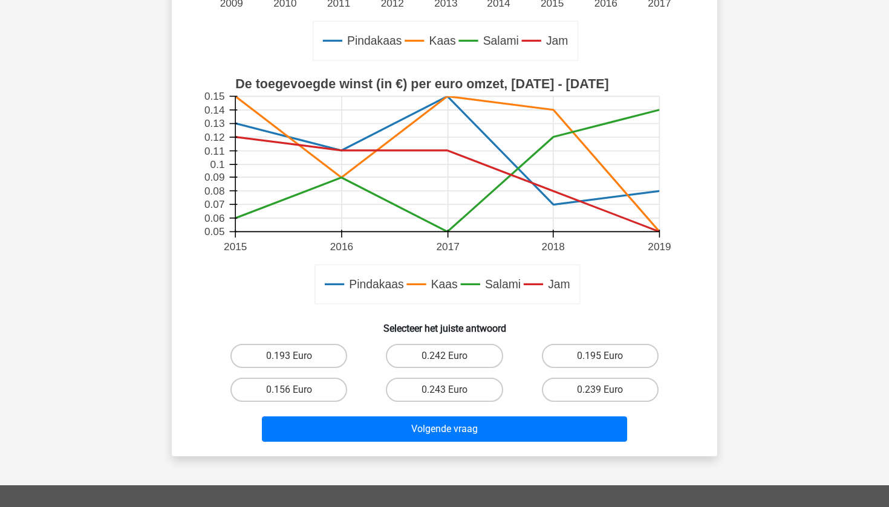
click at [293, 363] on input "0.193 Euro" at bounding box center [293, 360] width 8 height 8
radio input "true"
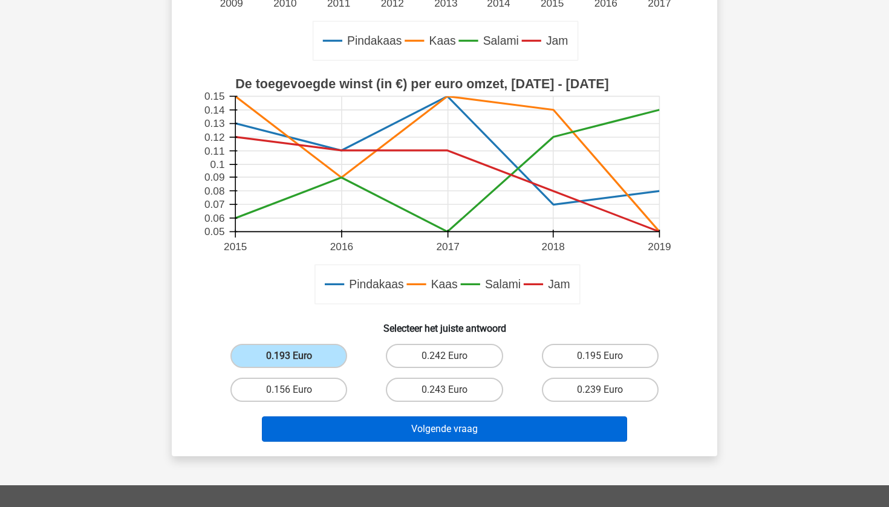
click at [303, 438] on button "Volgende vraag" at bounding box center [445, 429] width 366 height 25
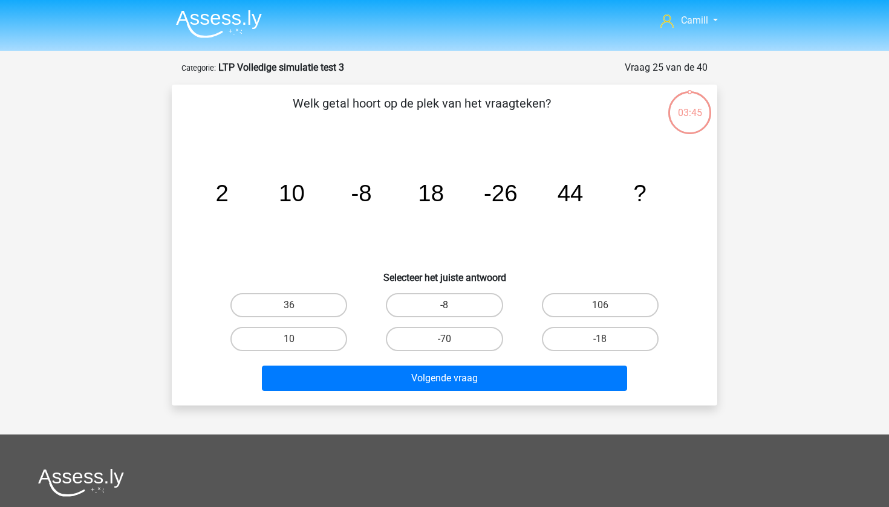
scroll to position [7, 0]
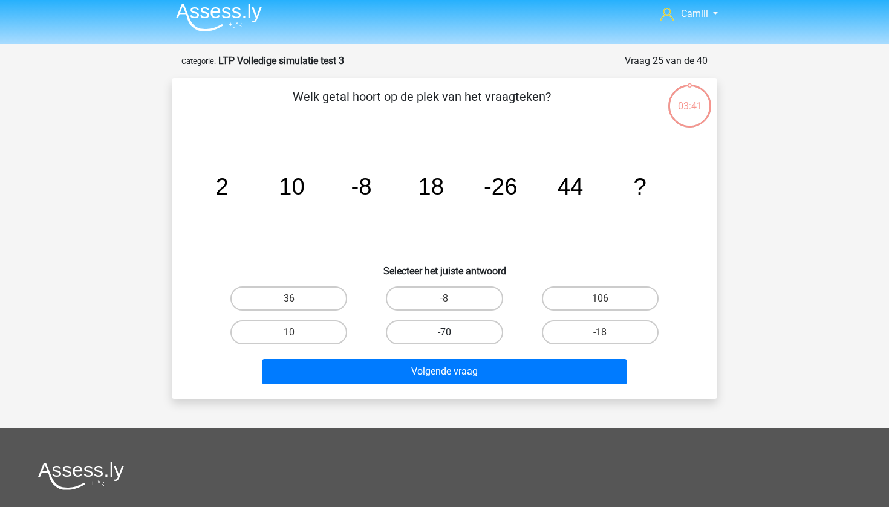
click at [429, 326] on label "-70" at bounding box center [444, 333] width 117 height 24
click at [445, 333] on input "-70" at bounding box center [449, 337] width 8 height 8
radio input "true"
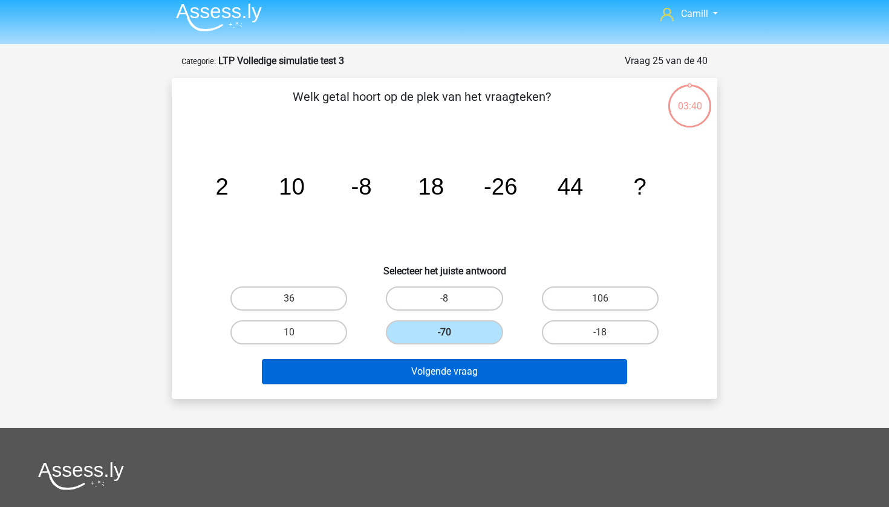
click at [448, 376] on button "Volgende vraag" at bounding box center [445, 371] width 366 height 25
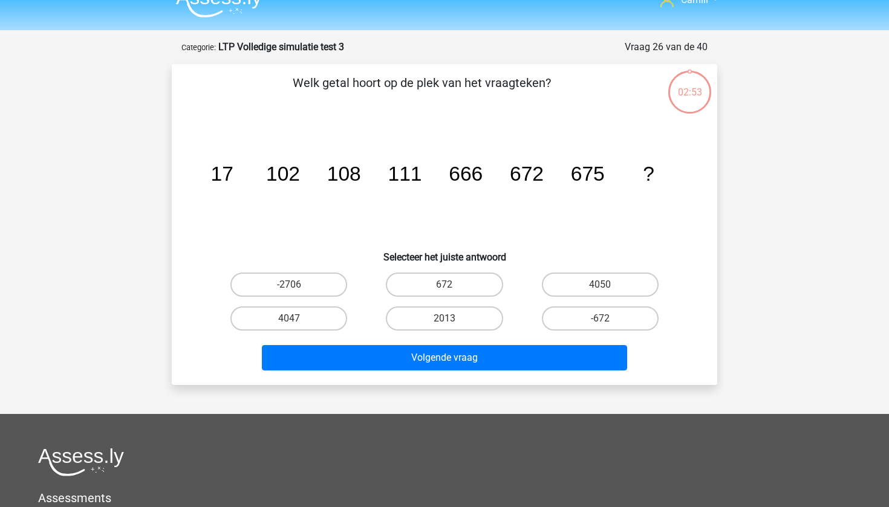
scroll to position [24, 0]
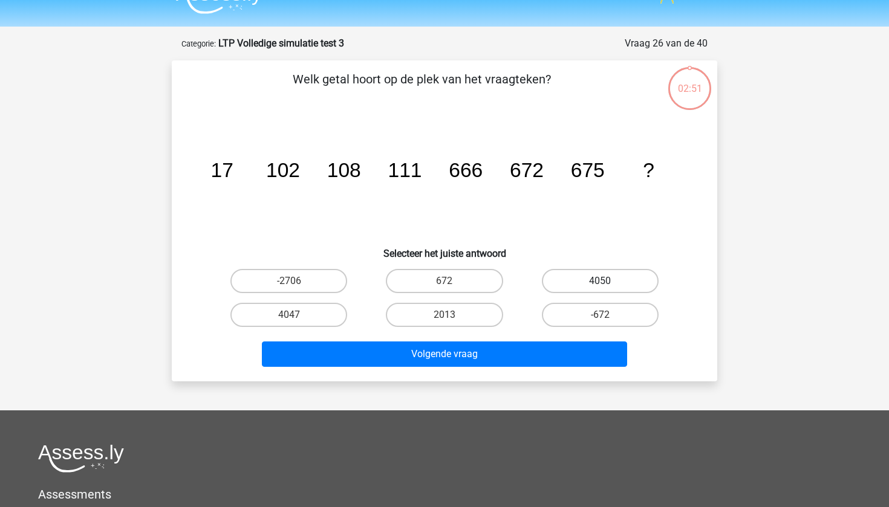
click at [631, 282] on label "4050" at bounding box center [600, 281] width 117 height 24
click at [608, 282] on input "4050" at bounding box center [604, 285] width 8 height 8
radio input "true"
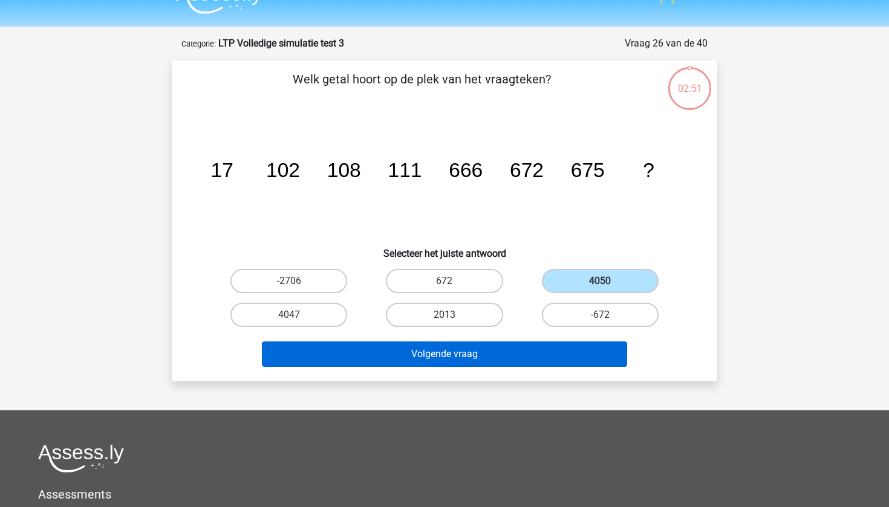
click at [576, 348] on button "Volgende vraag" at bounding box center [445, 354] width 366 height 25
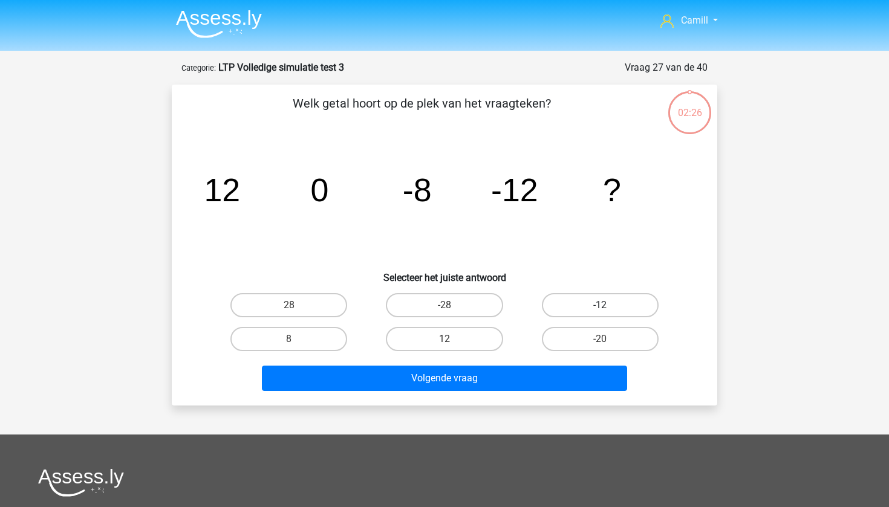
click at [592, 307] on label "-12" at bounding box center [600, 305] width 117 height 24
click at [600, 307] on input "-12" at bounding box center [604, 309] width 8 height 8
radio input "true"
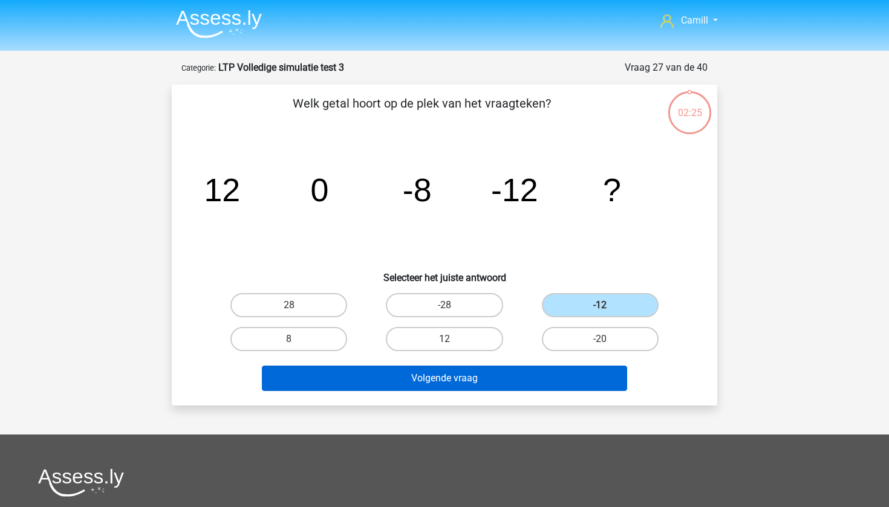
click at [564, 384] on button "Volgende vraag" at bounding box center [445, 378] width 366 height 25
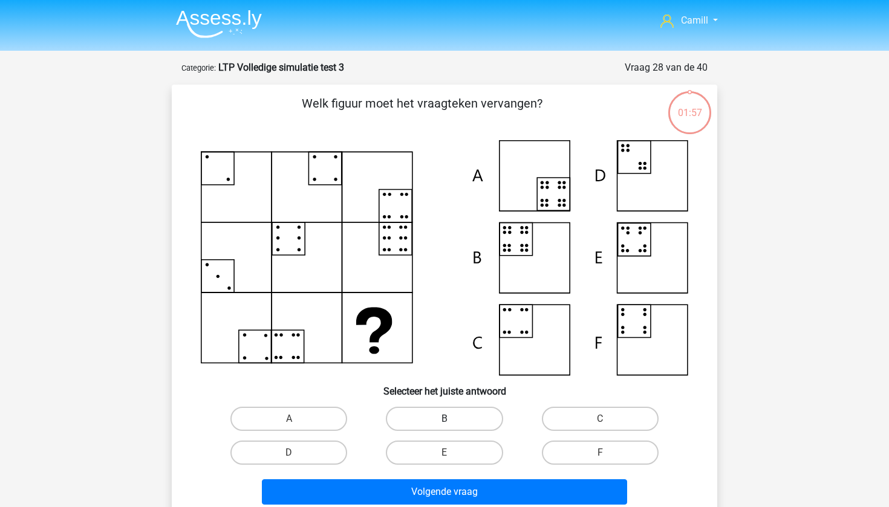
click at [434, 420] on label "B" at bounding box center [444, 419] width 117 height 24
click at [445, 420] on input "B" at bounding box center [449, 423] width 8 height 8
radio input "true"
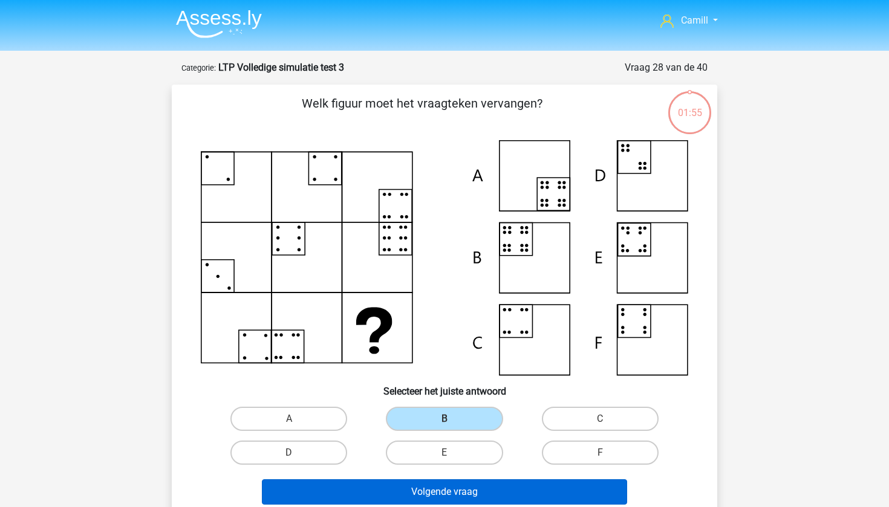
click at [446, 496] on button "Volgende vraag" at bounding box center [445, 492] width 366 height 25
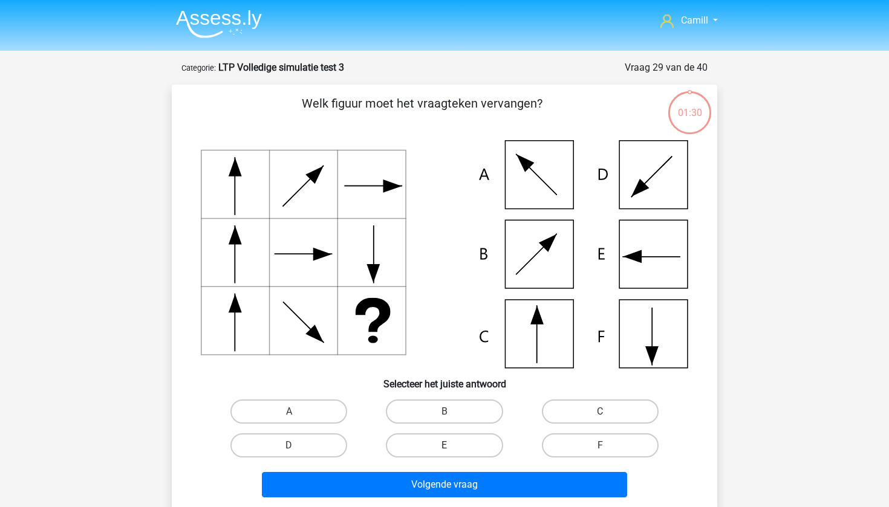
click at [475, 446] on label "E" at bounding box center [444, 446] width 117 height 24
click at [452, 446] on input "E" at bounding box center [449, 450] width 8 height 8
radio input "true"
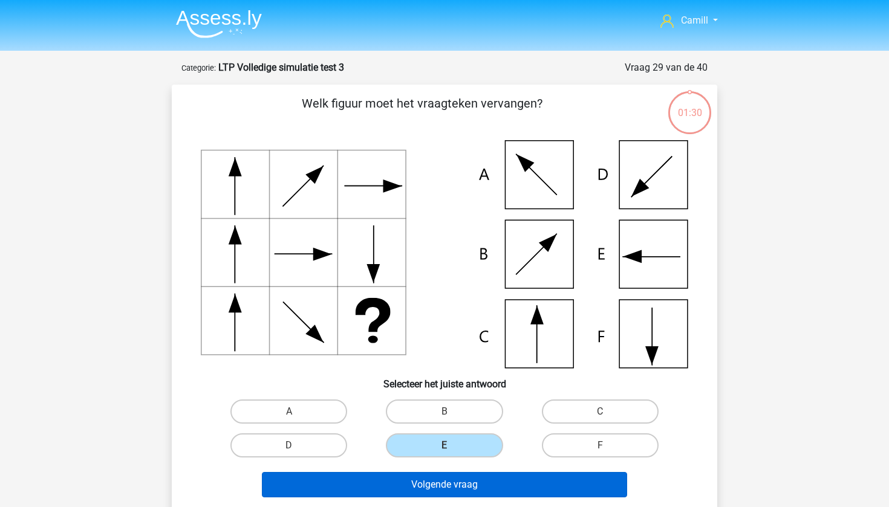
click at [466, 497] on button "Volgende vraag" at bounding box center [445, 484] width 366 height 25
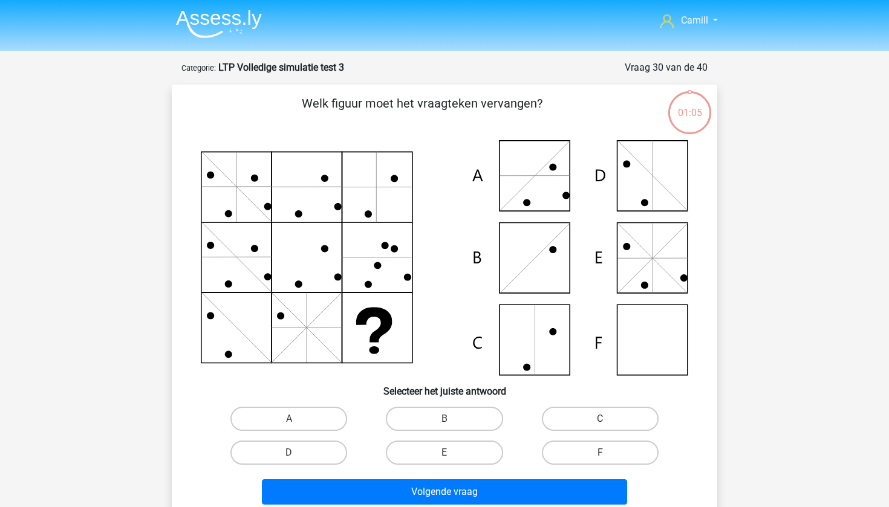
click at [221, 371] on icon at bounding box center [444, 257] width 487 height 235
click at [471, 448] on label "E" at bounding box center [444, 453] width 117 height 24
click at [452, 453] on input "E" at bounding box center [449, 457] width 8 height 8
radio input "true"
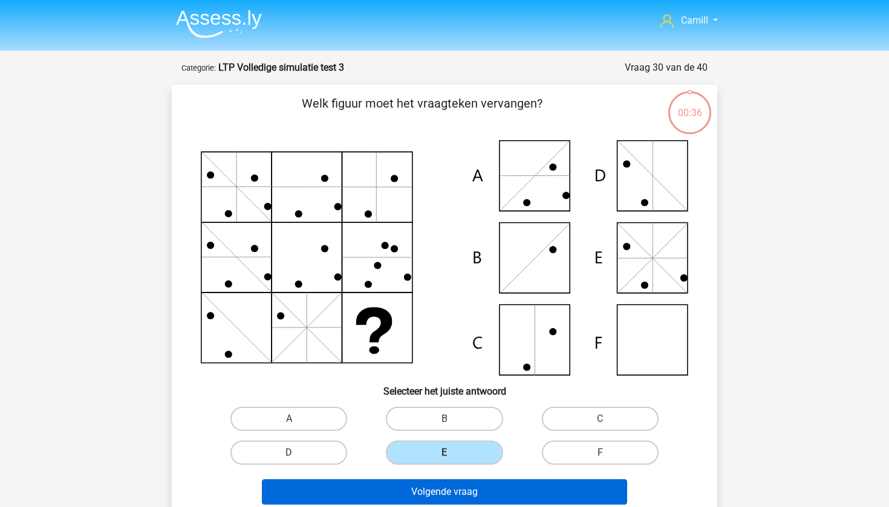
click at [465, 489] on button "Volgende vraag" at bounding box center [445, 492] width 366 height 25
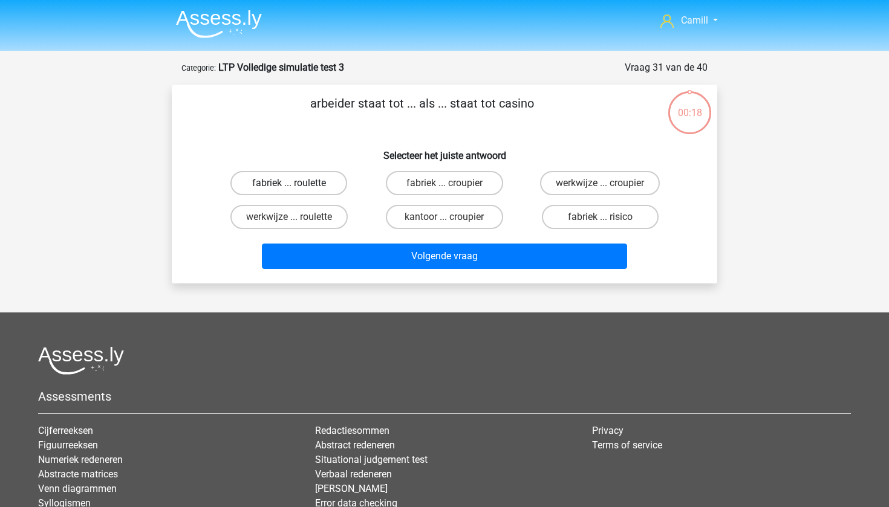
click at [312, 183] on label "fabriek ... roulette" at bounding box center [288, 183] width 117 height 24
click at [297, 183] on input "fabriek ... roulette" at bounding box center [293, 187] width 8 height 8
radio input "true"
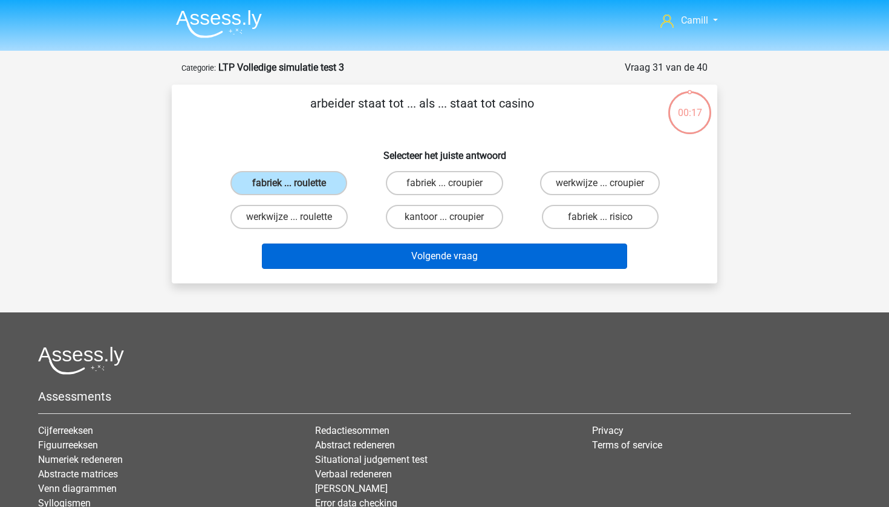
click at [328, 260] on button "Volgende vraag" at bounding box center [445, 256] width 366 height 25
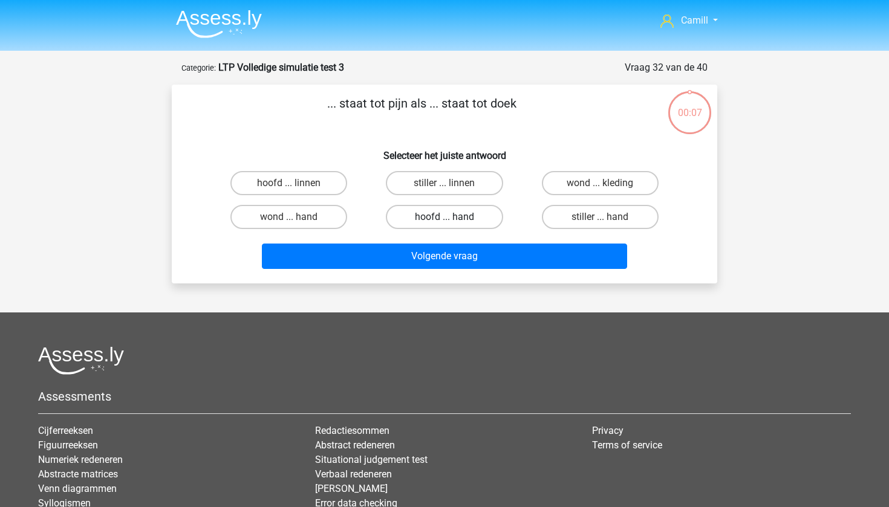
click at [473, 212] on label "hoofd ... hand" at bounding box center [444, 217] width 117 height 24
click at [452, 217] on input "hoofd ... hand" at bounding box center [449, 221] width 8 height 8
radio input "true"
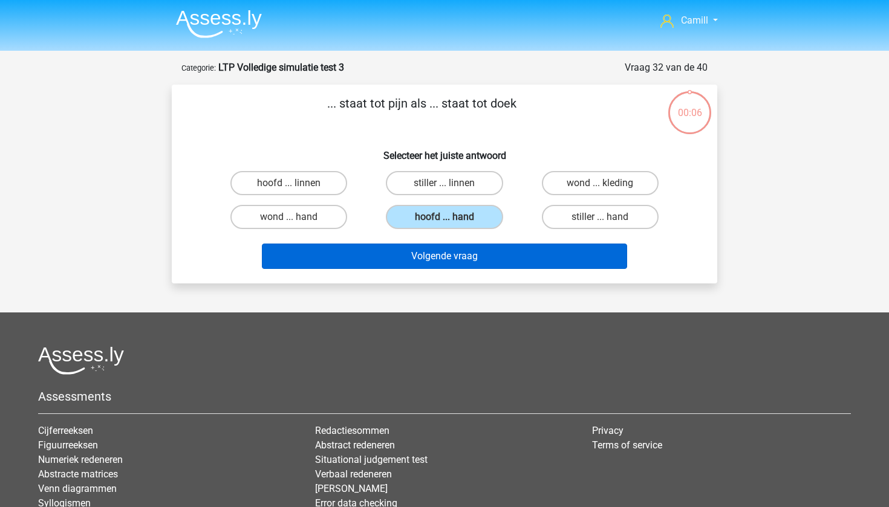
click at [464, 248] on button "Volgende vraag" at bounding box center [445, 256] width 366 height 25
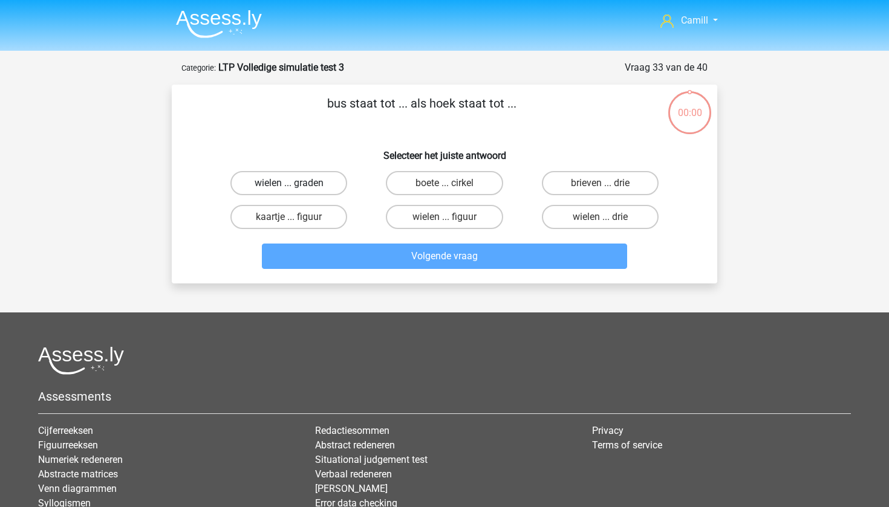
click at [310, 189] on label "wielen ... graden" at bounding box center [288, 183] width 117 height 24
click at [297, 189] on input "wielen ... graden" at bounding box center [293, 187] width 8 height 8
radio input "true"
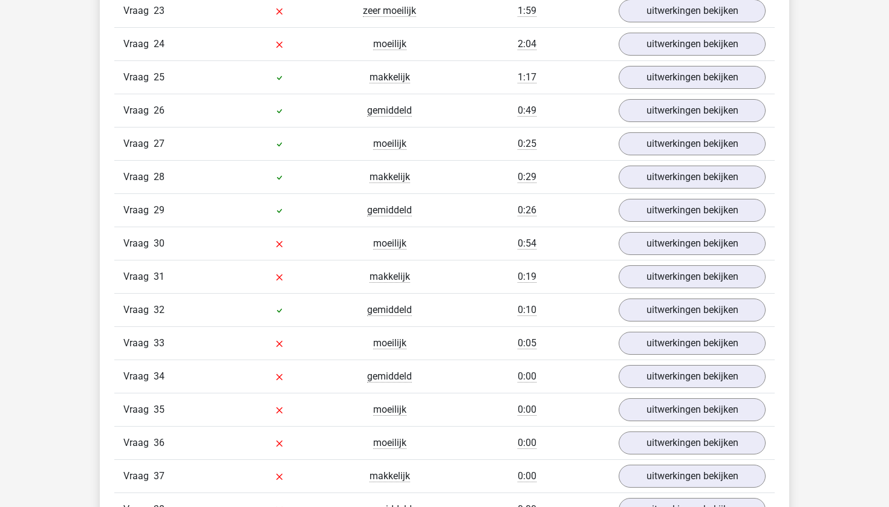
scroll to position [1842, 0]
click at [637, 307] on link "uitwerkingen bekijken" at bounding box center [692, 311] width 169 height 27
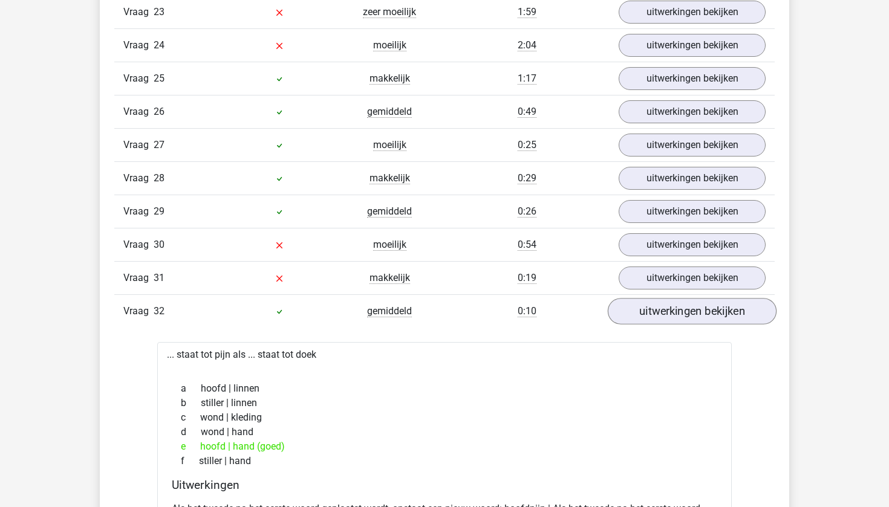
click at [637, 307] on link "uitwerkingen bekijken" at bounding box center [692, 311] width 169 height 27
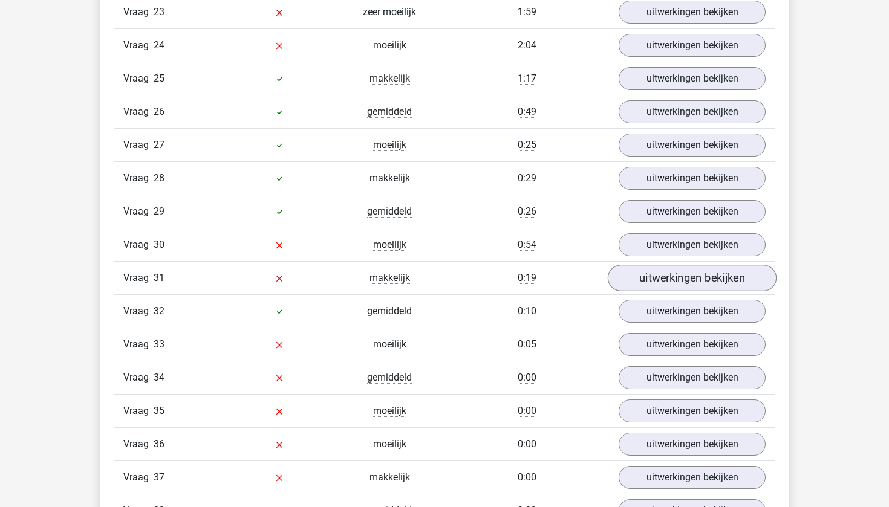
click at [660, 270] on link "uitwerkingen bekijken" at bounding box center [692, 278] width 169 height 27
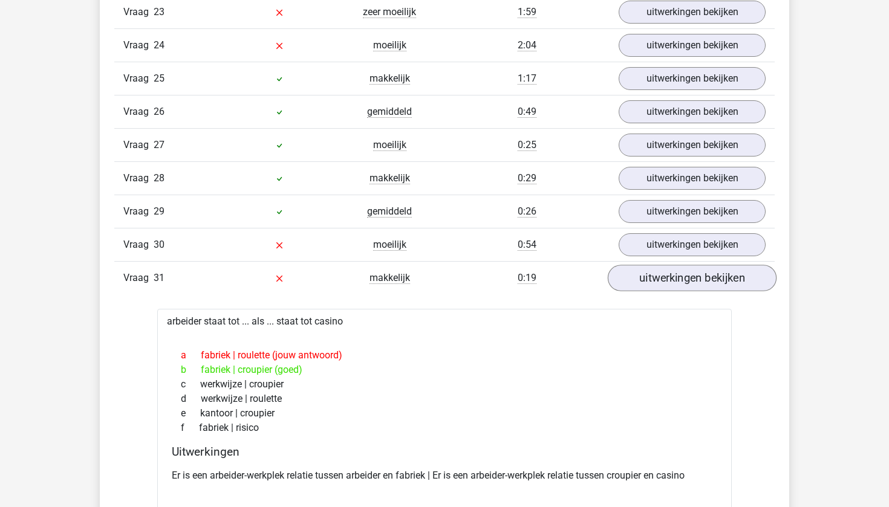
click at [660, 272] on link "uitwerkingen bekijken" at bounding box center [692, 278] width 169 height 27
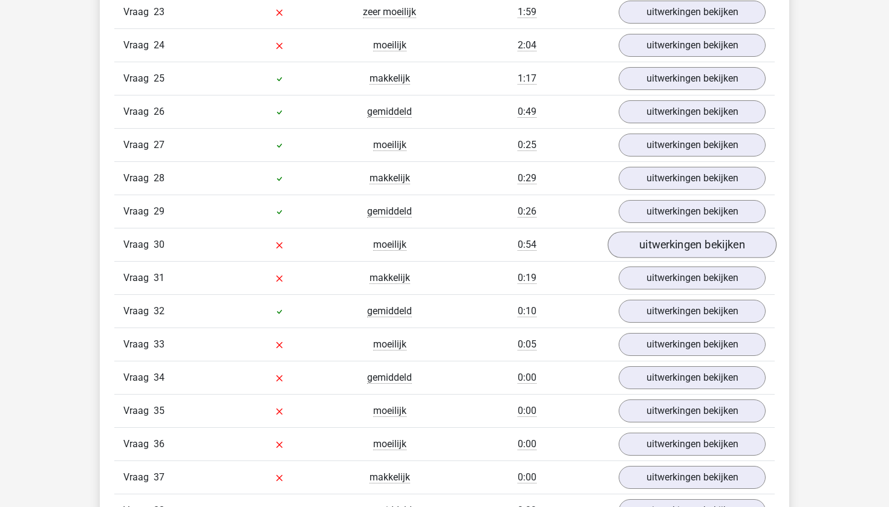
click at [668, 246] on link "uitwerkingen bekijken" at bounding box center [692, 245] width 169 height 27
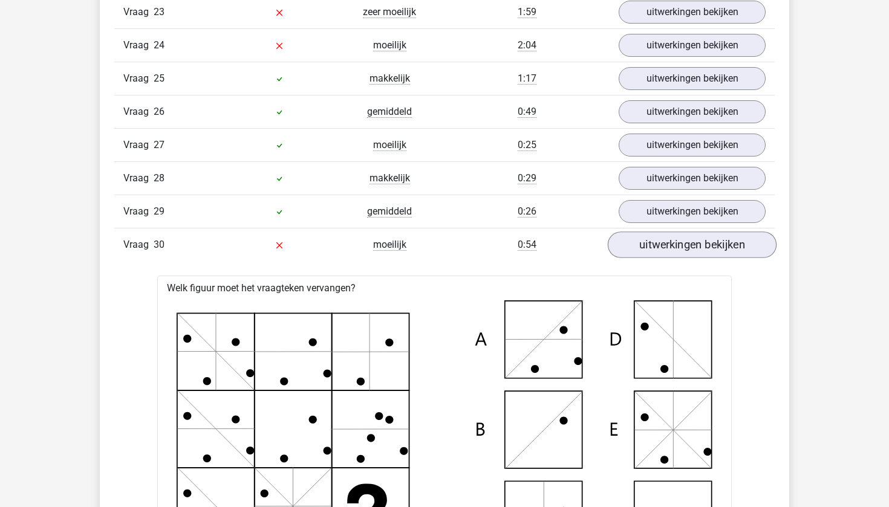
click at [668, 246] on link "uitwerkingen bekijken" at bounding box center [692, 245] width 169 height 27
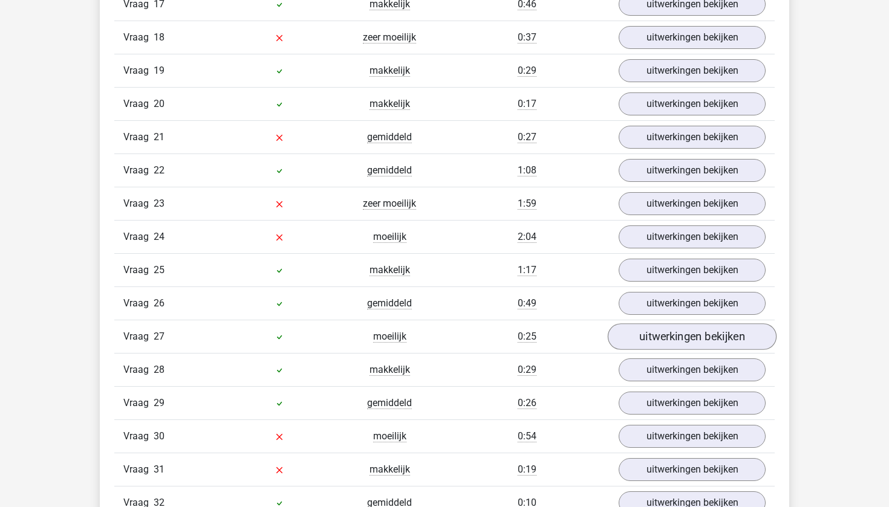
scroll to position [1648, 0]
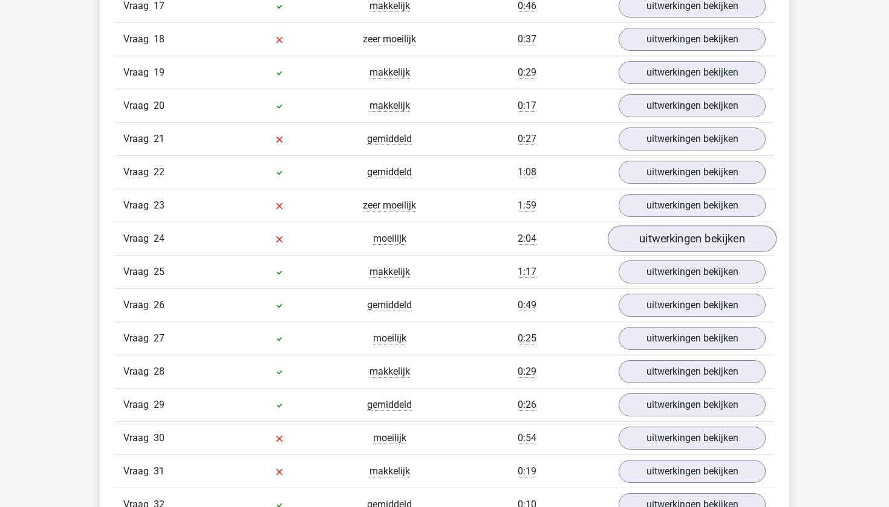
click at [650, 241] on link "uitwerkingen bekijken" at bounding box center [692, 239] width 169 height 27
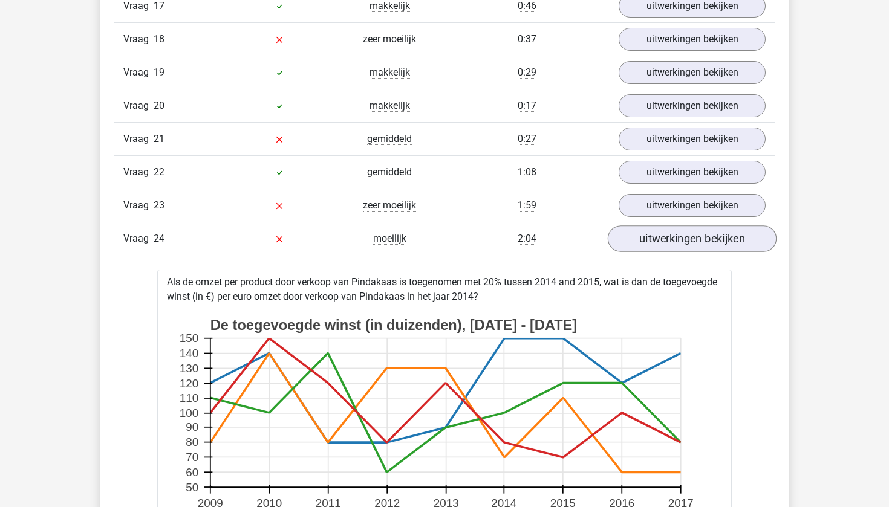
click at [650, 241] on link "uitwerkingen bekijken" at bounding box center [692, 239] width 169 height 27
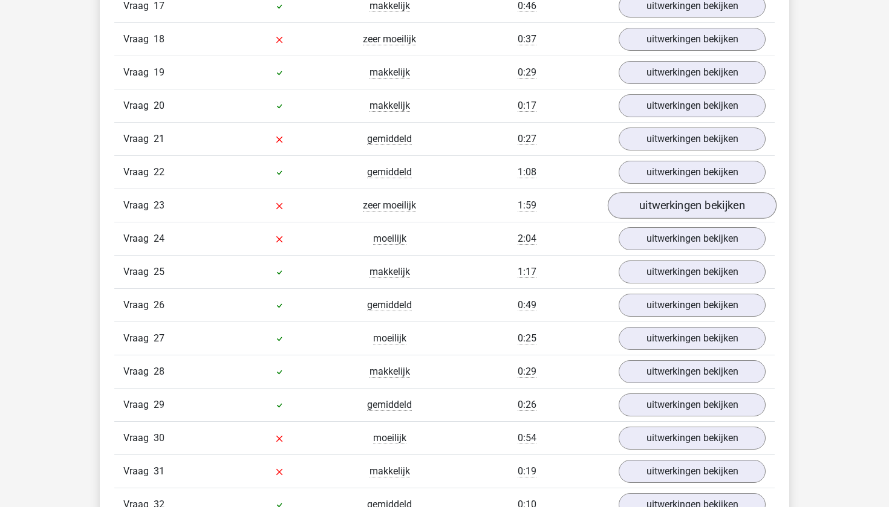
click at [657, 209] on link "uitwerkingen bekijken" at bounding box center [692, 205] width 169 height 27
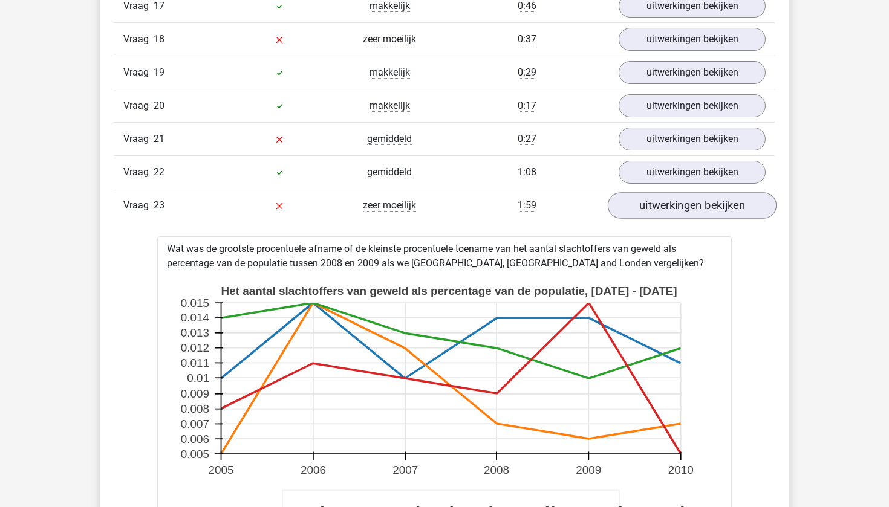
click at [657, 209] on link "uitwerkingen bekijken" at bounding box center [692, 205] width 169 height 27
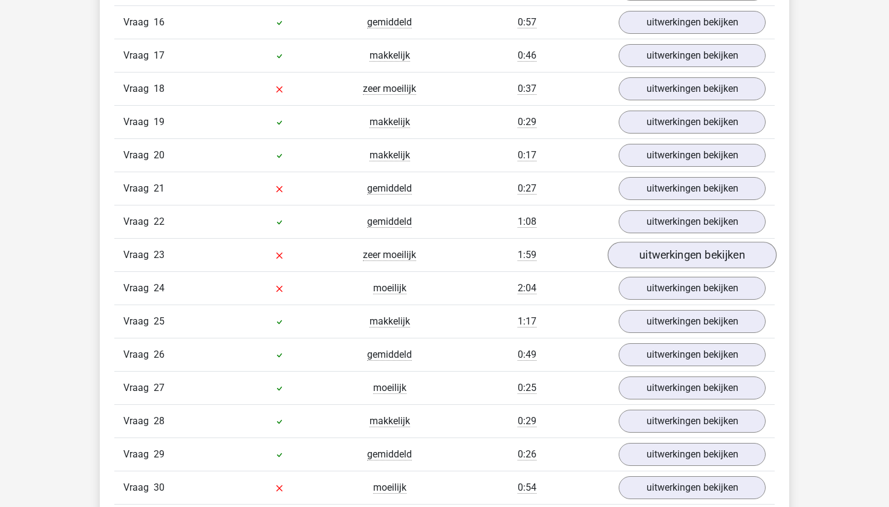
scroll to position [1598, 0]
click at [662, 189] on link "uitwerkingen bekijken" at bounding box center [692, 189] width 169 height 27
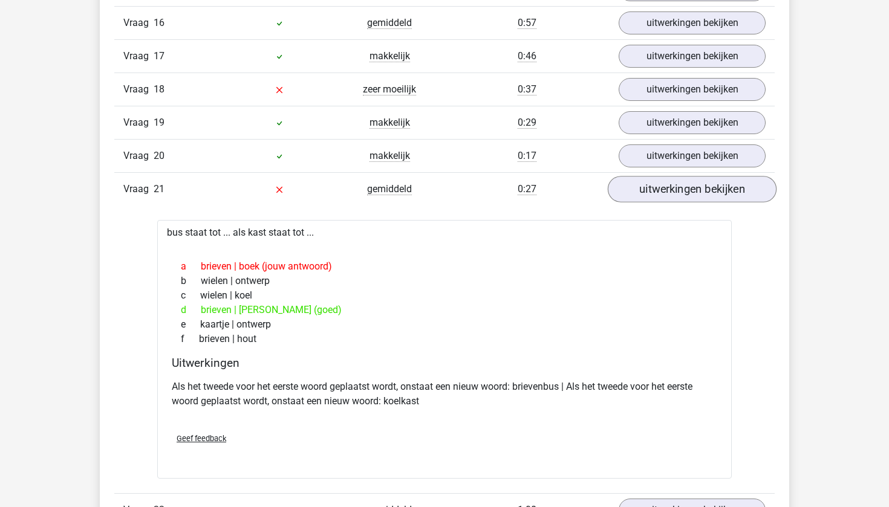
click at [640, 186] on link "uitwerkingen bekijken" at bounding box center [692, 189] width 169 height 27
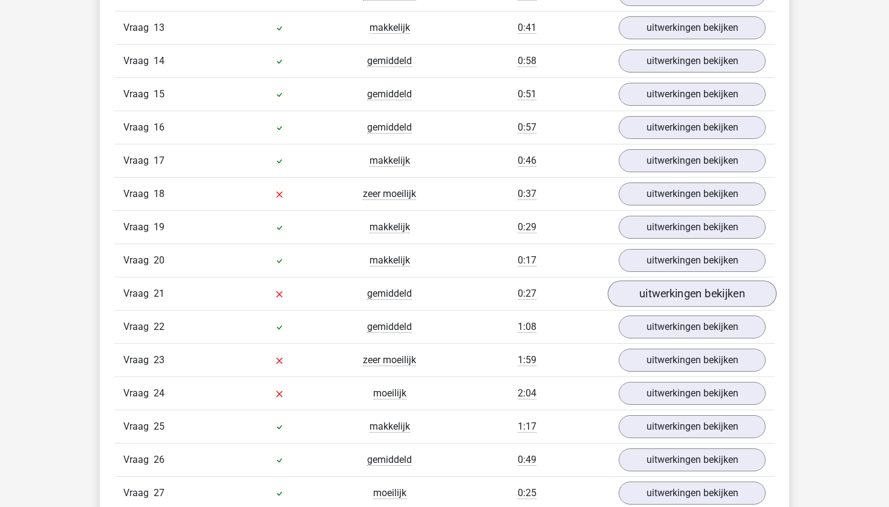
scroll to position [1491, 0]
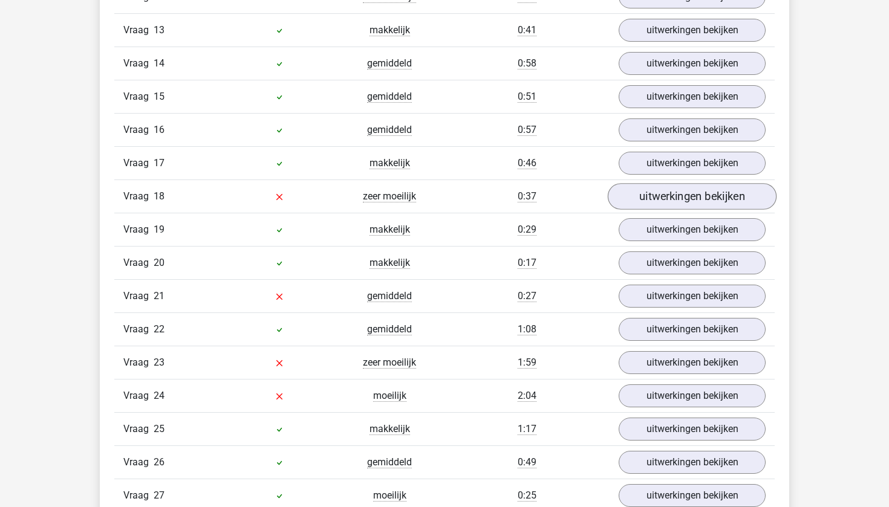
click at [687, 207] on link "uitwerkingen bekijken" at bounding box center [692, 196] width 169 height 27
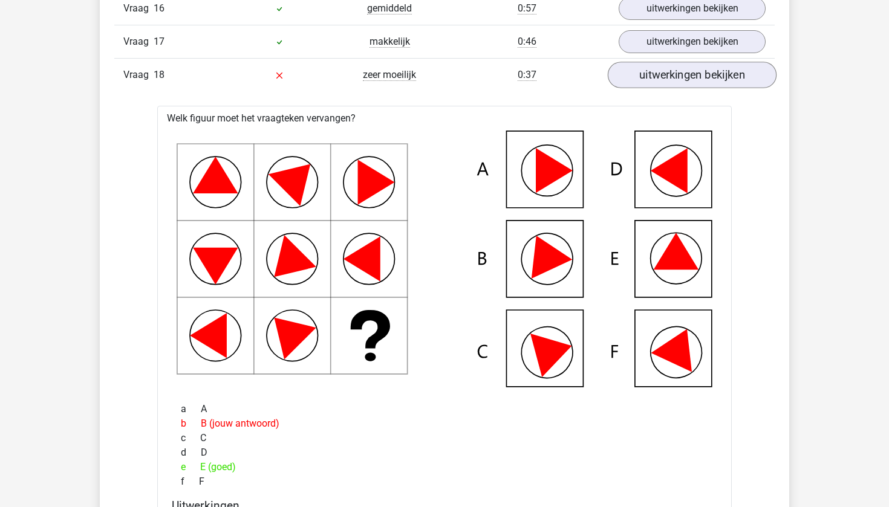
scroll to position [1598, 0]
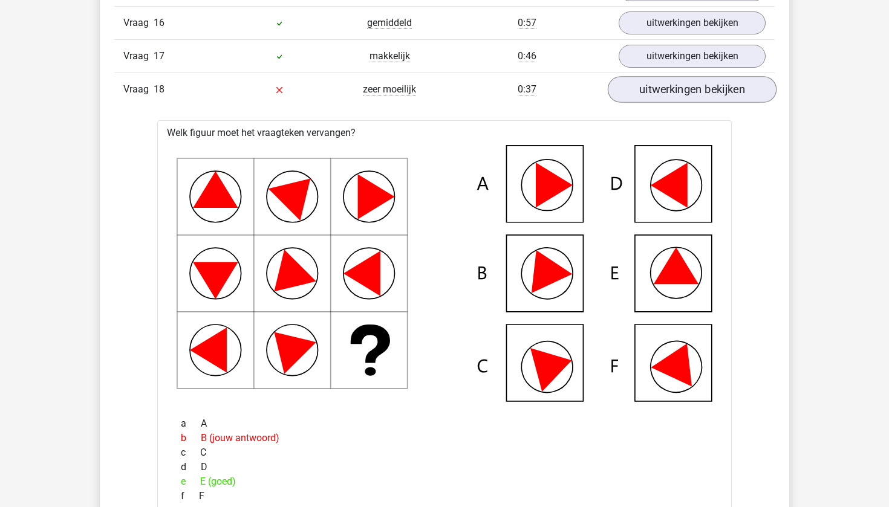
click at [684, 82] on link "uitwerkingen bekijken" at bounding box center [692, 89] width 169 height 27
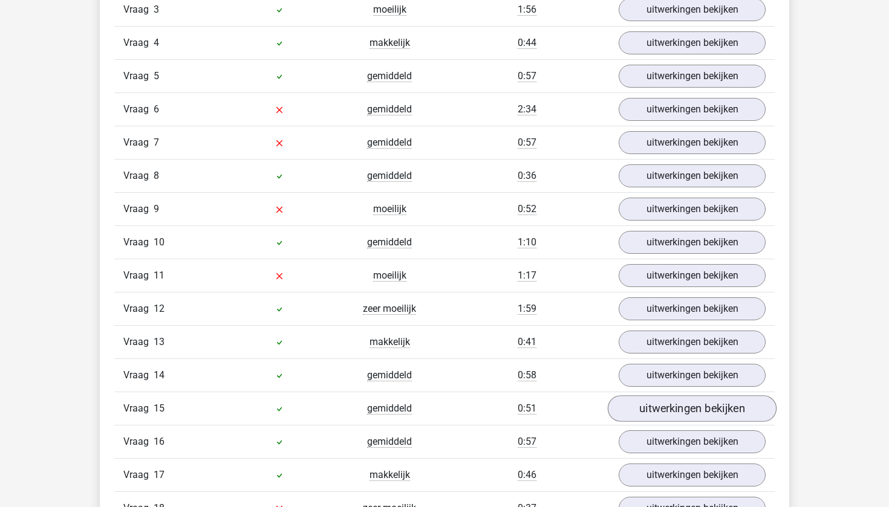
scroll to position [1119, 0]
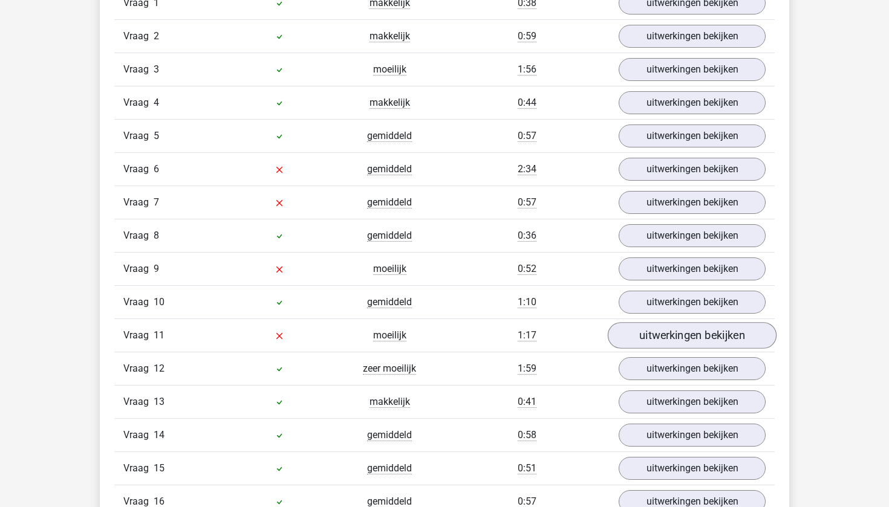
click at [671, 334] on link "uitwerkingen bekijken" at bounding box center [692, 335] width 169 height 27
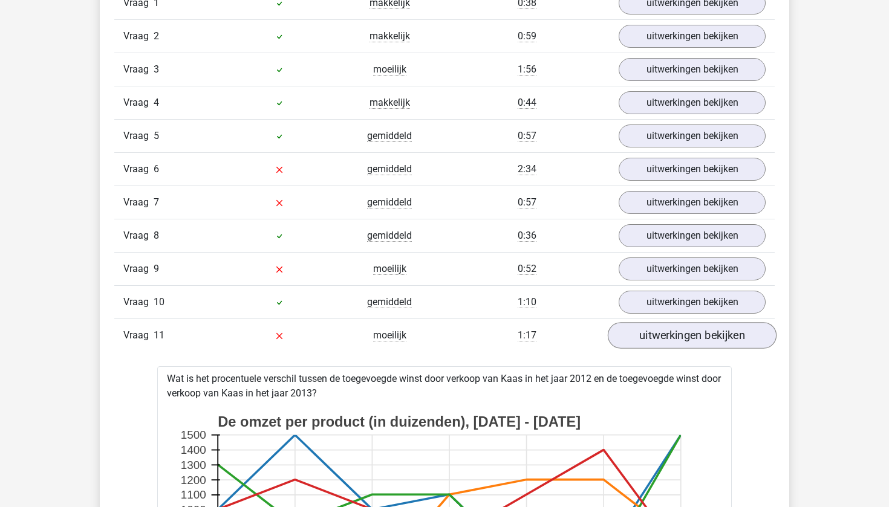
click at [671, 334] on link "uitwerkingen bekijken" at bounding box center [692, 335] width 169 height 27
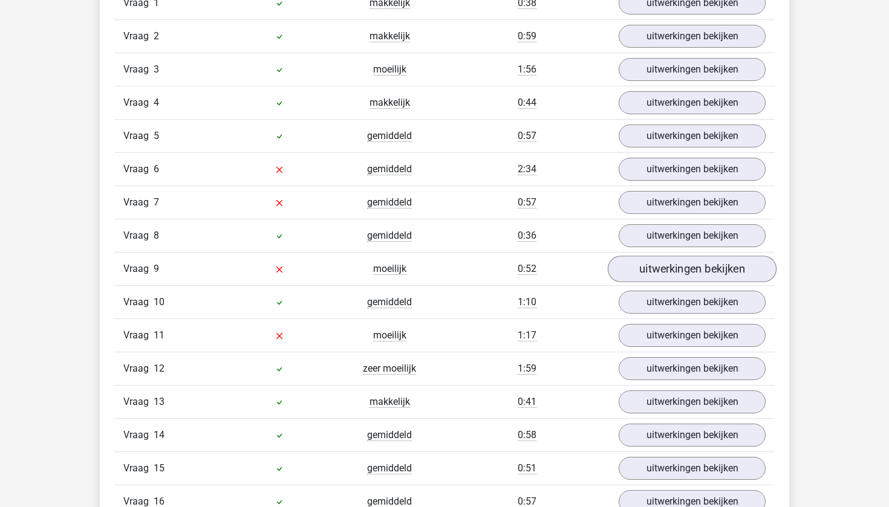
click at [659, 266] on link "uitwerkingen bekijken" at bounding box center [692, 269] width 169 height 27
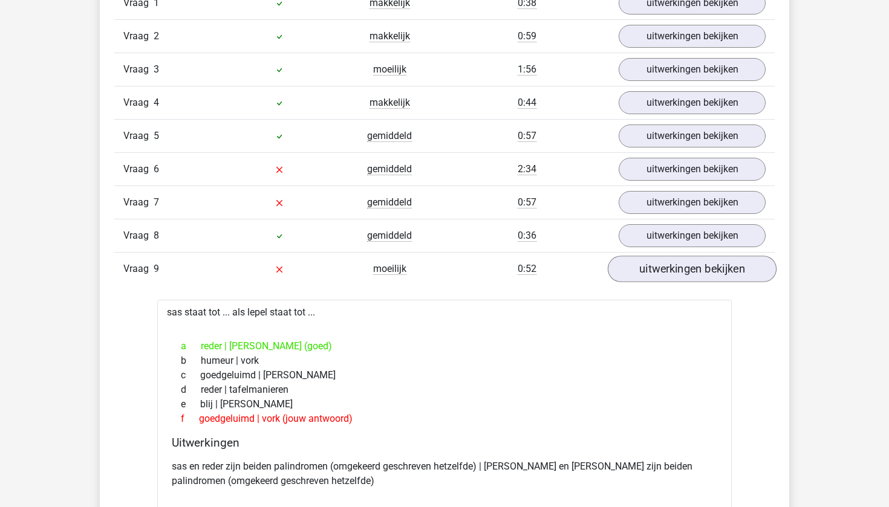
click at [659, 266] on link "uitwerkingen bekijken" at bounding box center [692, 269] width 169 height 27
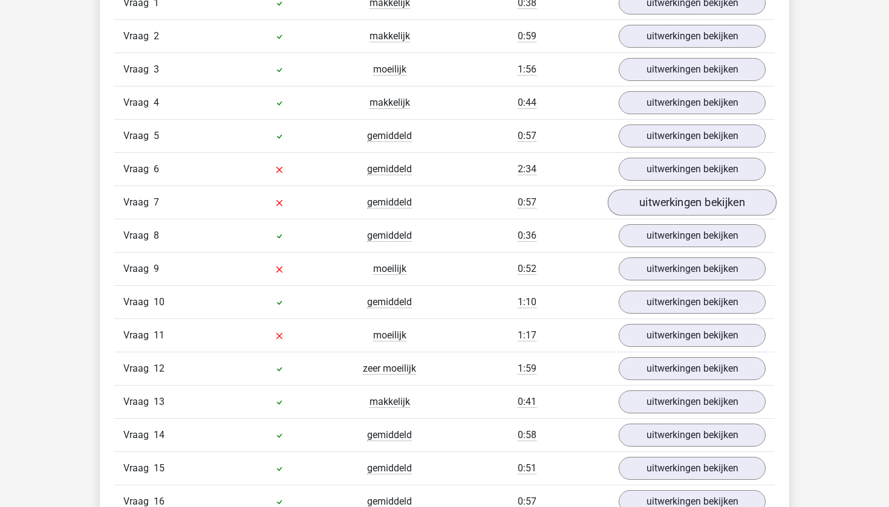
click at [654, 203] on link "uitwerkingen bekijken" at bounding box center [692, 202] width 169 height 27
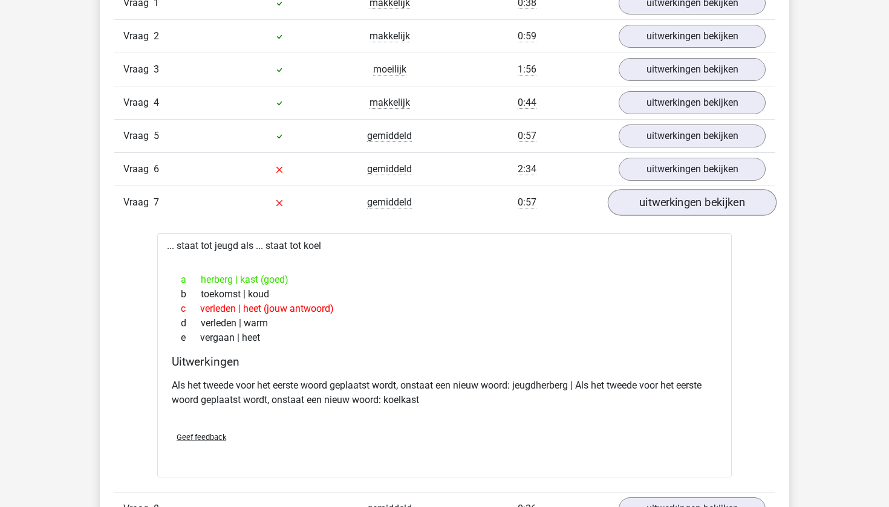
click at [654, 203] on link "uitwerkingen bekijken" at bounding box center [692, 202] width 169 height 27
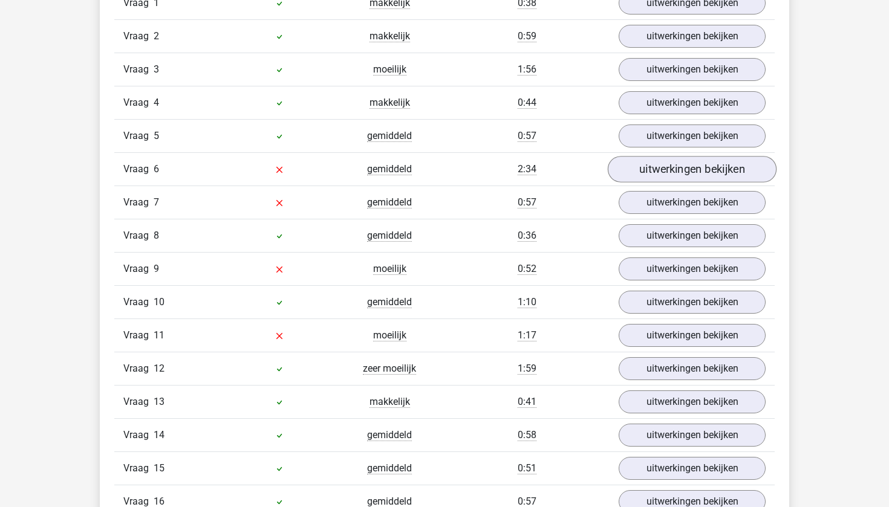
click at [667, 166] on link "uitwerkingen bekijken" at bounding box center [692, 169] width 169 height 27
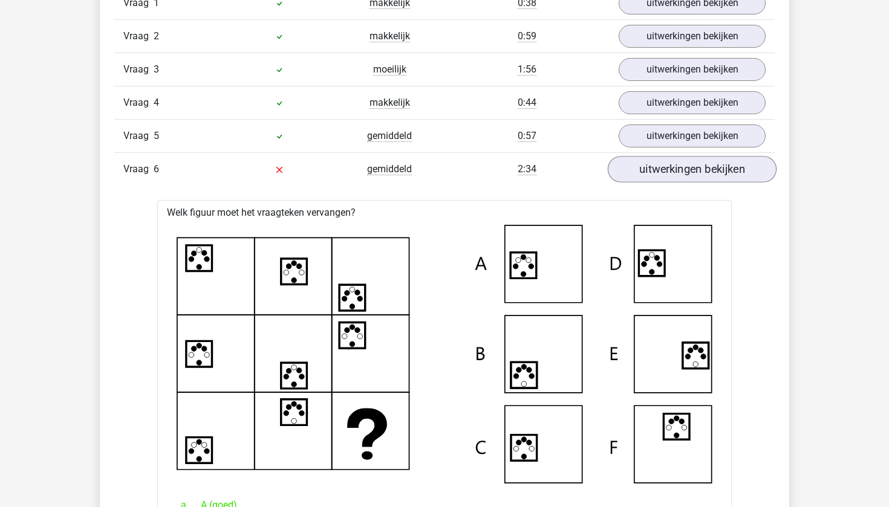
click at [667, 166] on link "uitwerkingen bekijken" at bounding box center [692, 169] width 169 height 27
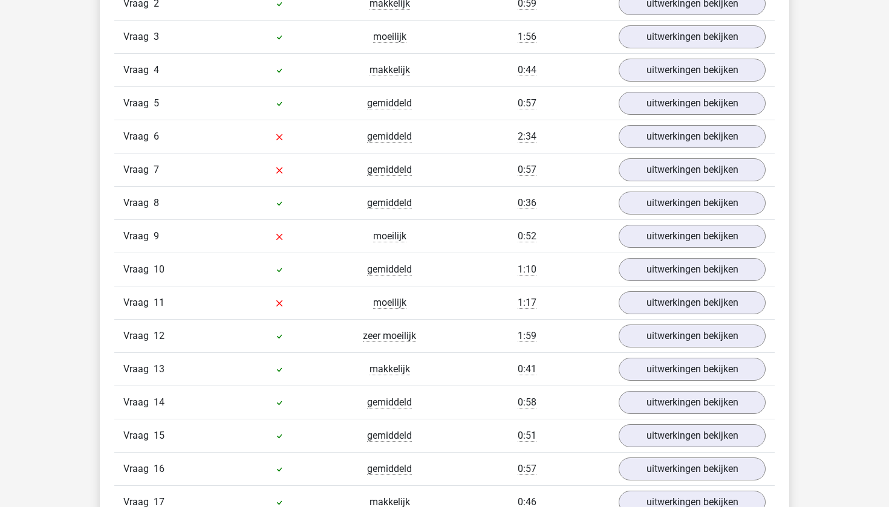
scroll to position [1153, 0]
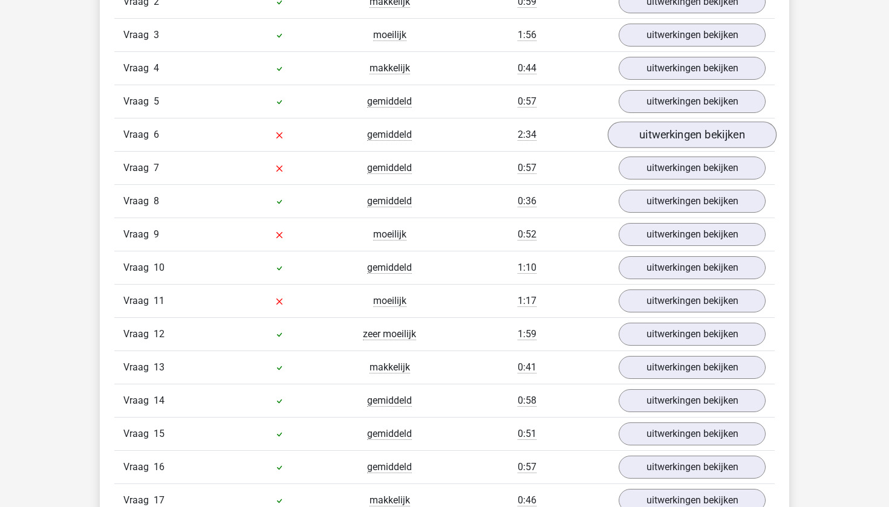
click at [672, 125] on link "uitwerkingen bekijken" at bounding box center [692, 135] width 169 height 27
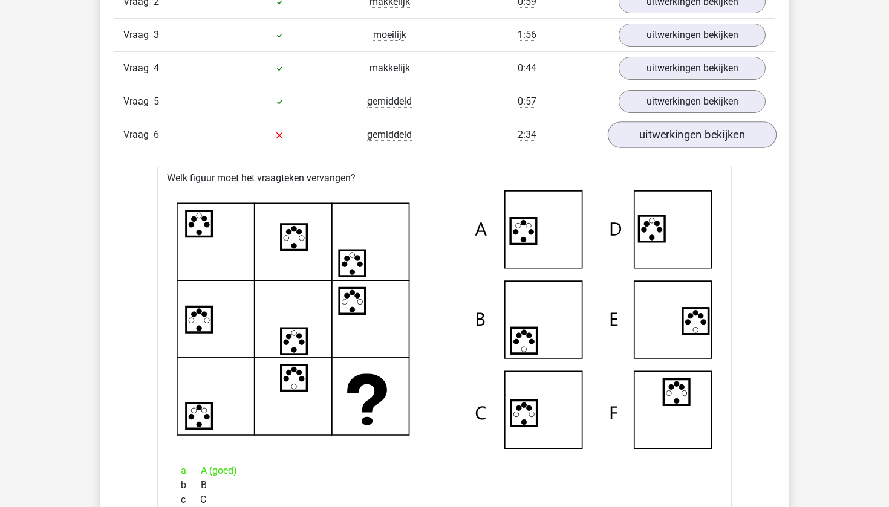
click at [671, 129] on link "uitwerkingen bekijken" at bounding box center [692, 135] width 169 height 27
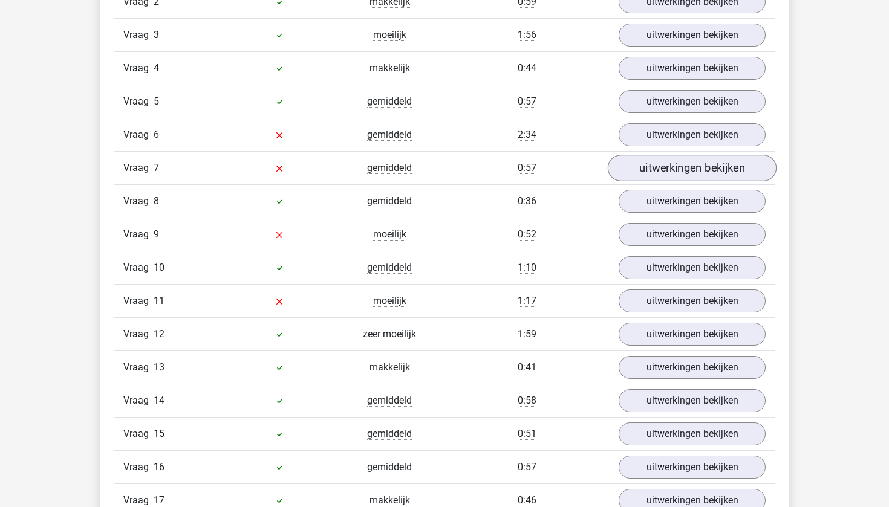
click at [661, 160] on link "uitwerkingen bekijken" at bounding box center [692, 168] width 169 height 27
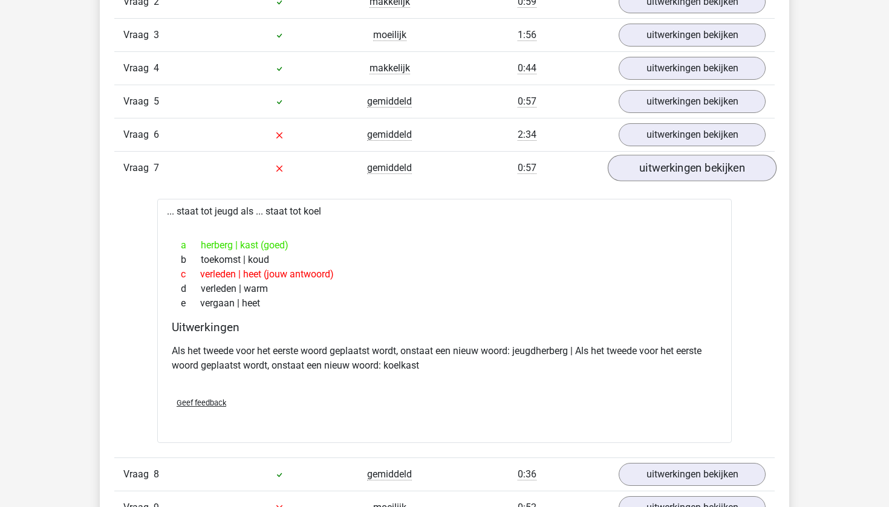
click at [661, 160] on link "uitwerkingen bekijken" at bounding box center [692, 168] width 169 height 27
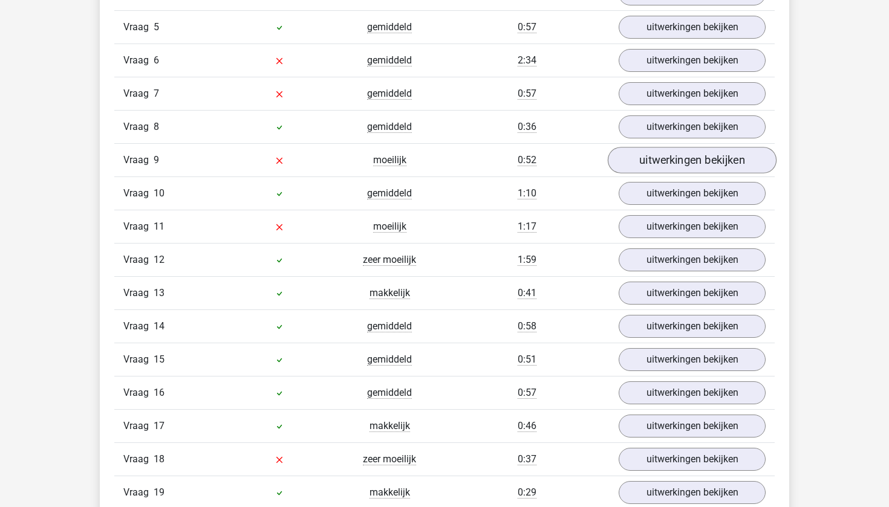
scroll to position [1259, 0]
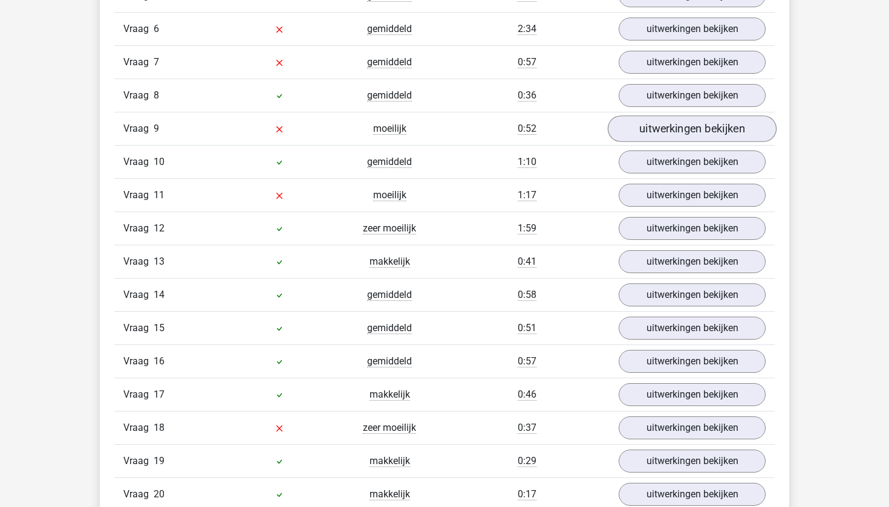
click at [672, 130] on link "uitwerkingen bekijken" at bounding box center [692, 129] width 169 height 27
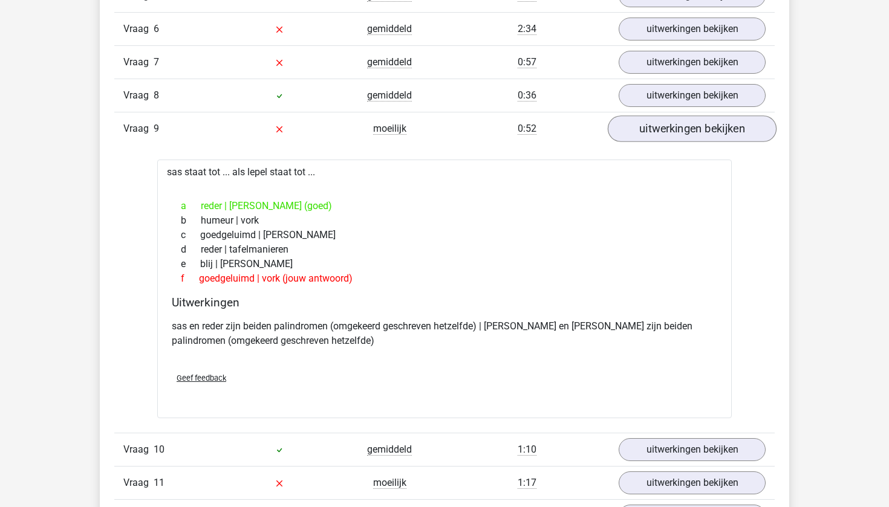
click at [672, 130] on link "uitwerkingen bekijken" at bounding box center [692, 129] width 169 height 27
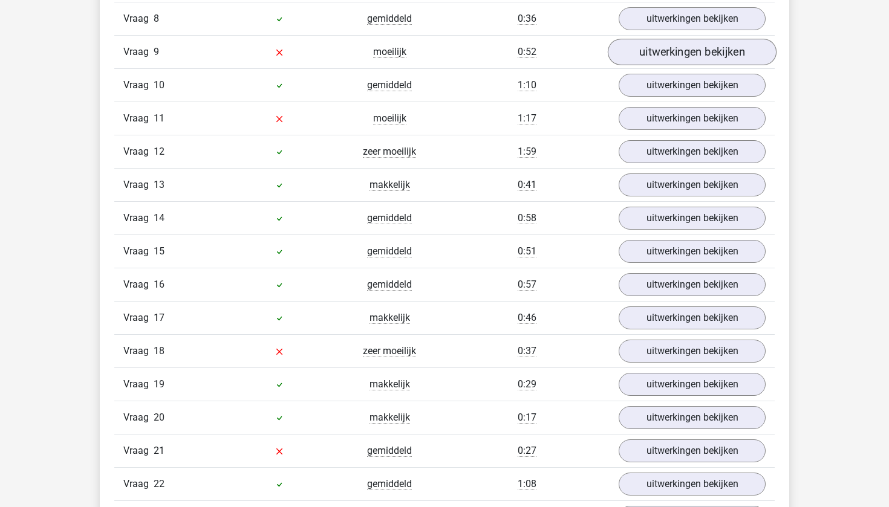
scroll to position [1341, 0]
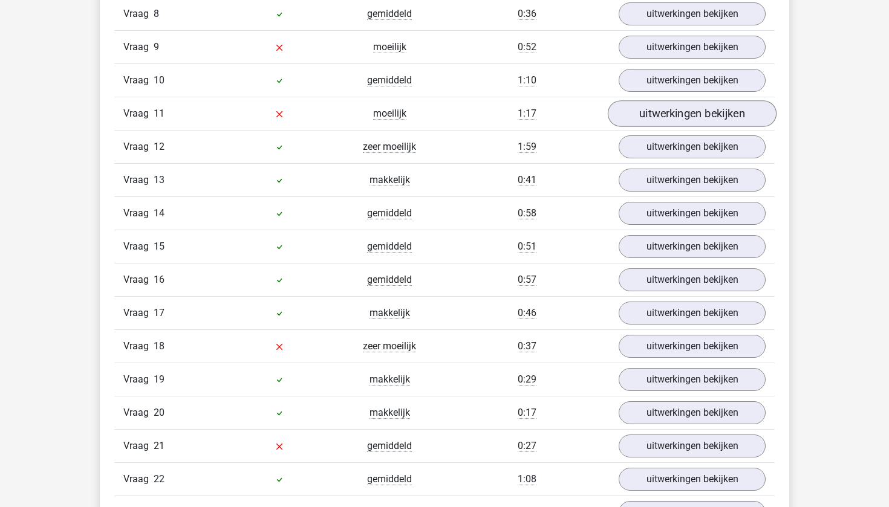
click at [673, 119] on link "uitwerkingen bekijken" at bounding box center [692, 113] width 169 height 27
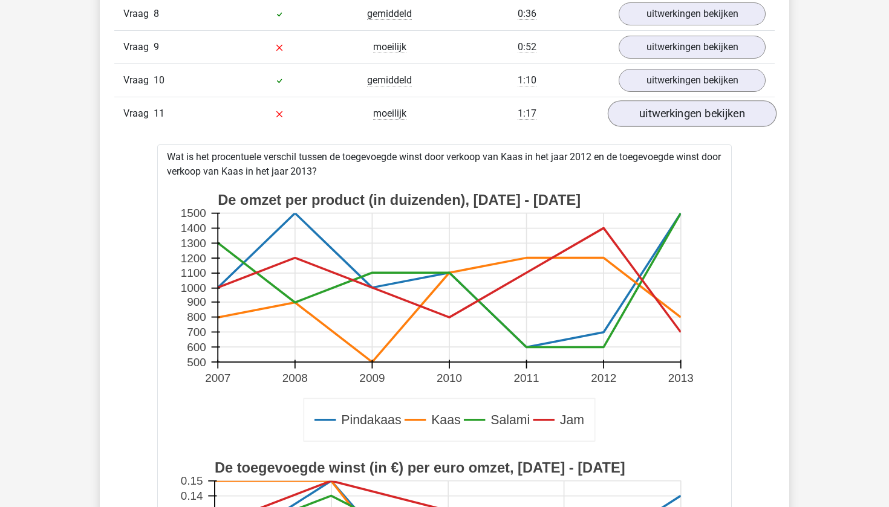
click at [673, 113] on link "uitwerkingen bekijken" at bounding box center [692, 113] width 169 height 27
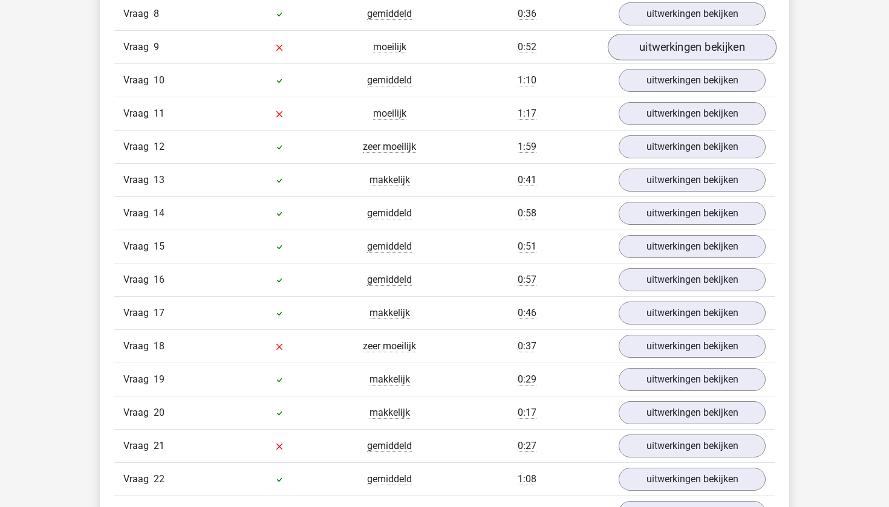
click at [668, 53] on link "uitwerkingen bekijken" at bounding box center [692, 47] width 169 height 27
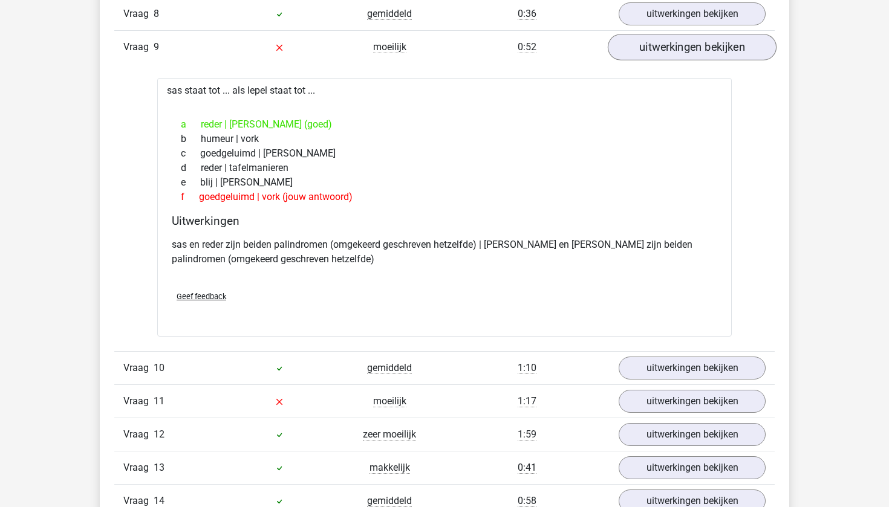
click at [668, 52] on link "uitwerkingen bekijken" at bounding box center [692, 47] width 169 height 27
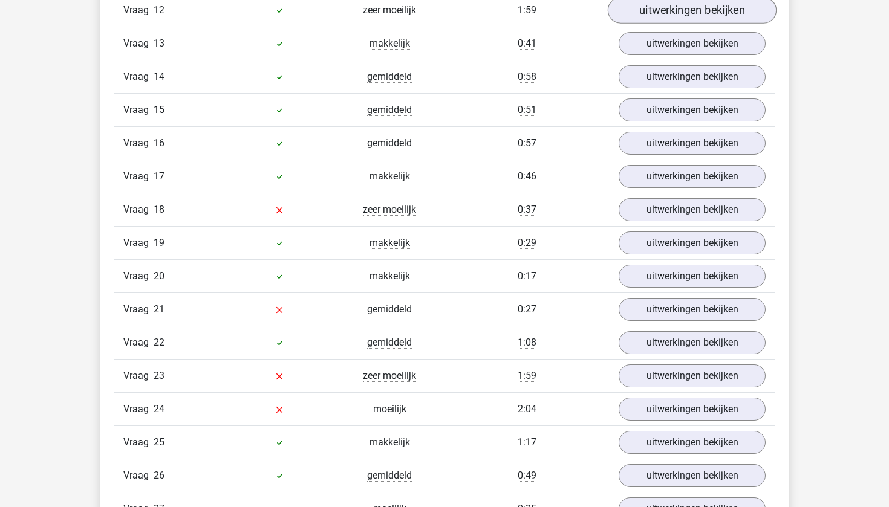
scroll to position [1487, 0]
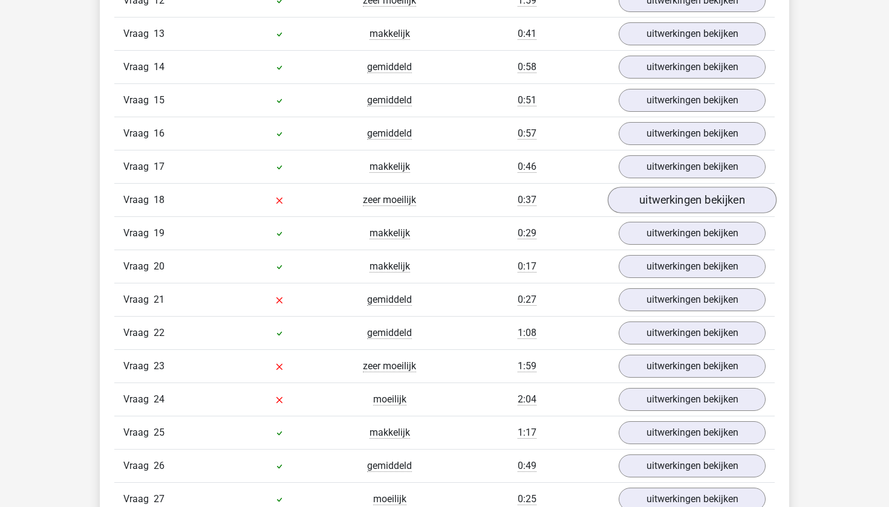
click at [668, 206] on link "uitwerkingen bekijken" at bounding box center [692, 200] width 169 height 27
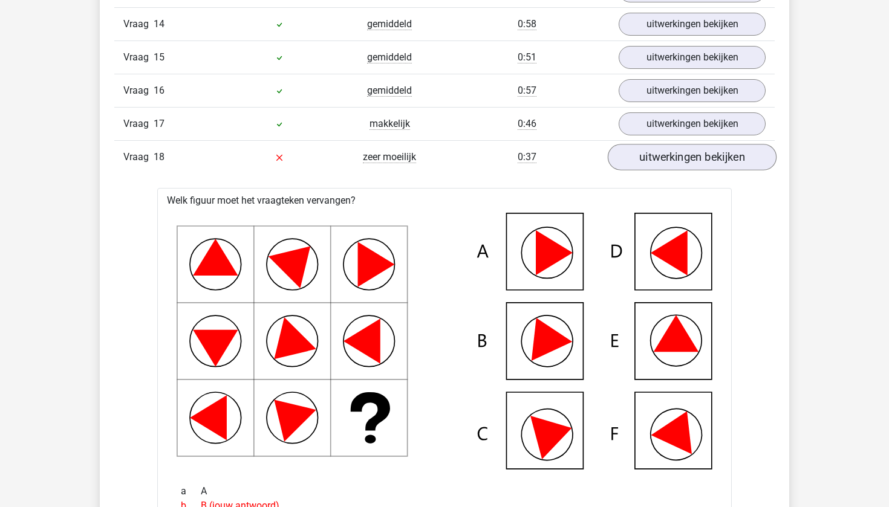
scroll to position [1537, 0]
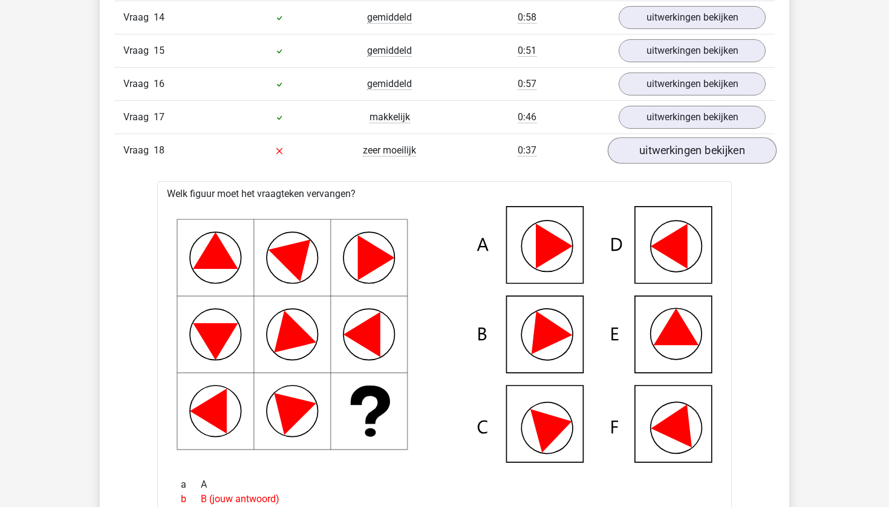
click at [676, 145] on link "uitwerkingen bekijken" at bounding box center [692, 150] width 169 height 27
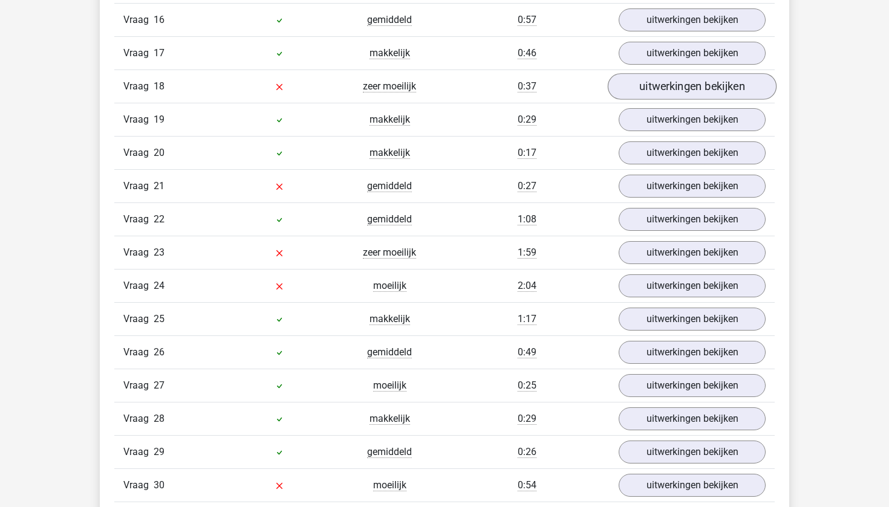
scroll to position [1608, 0]
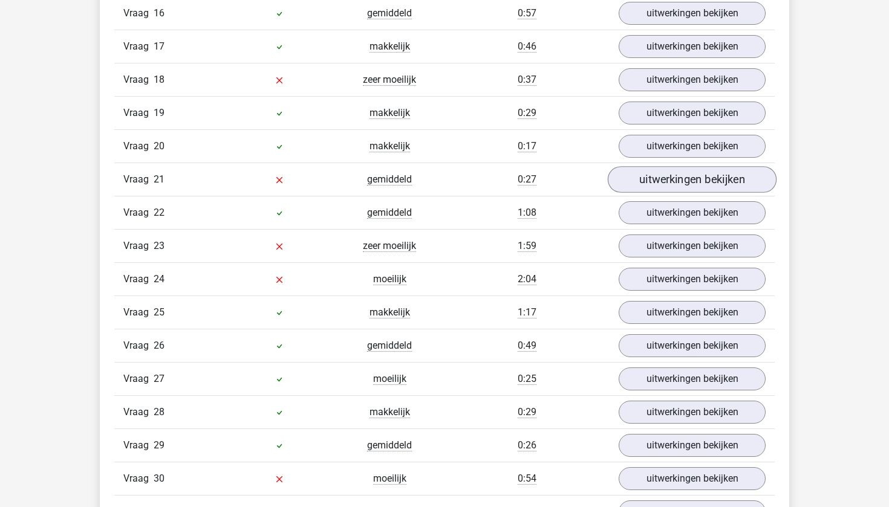
click at [668, 176] on link "uitwerkingen bekijken" at bounding box center [692, 179] width 169 height 27
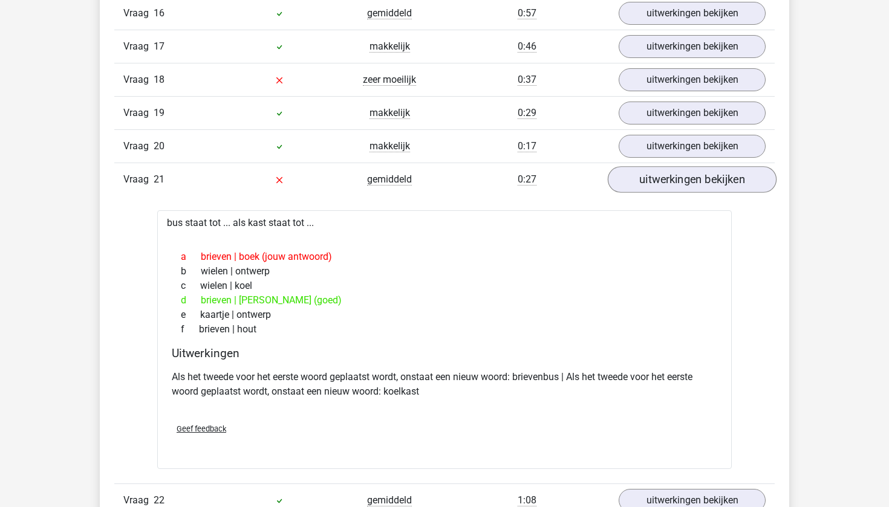
click at [668, 176] on link "uitwerkingen bekijken" at bounding box center [692, 179] width 169 height 27
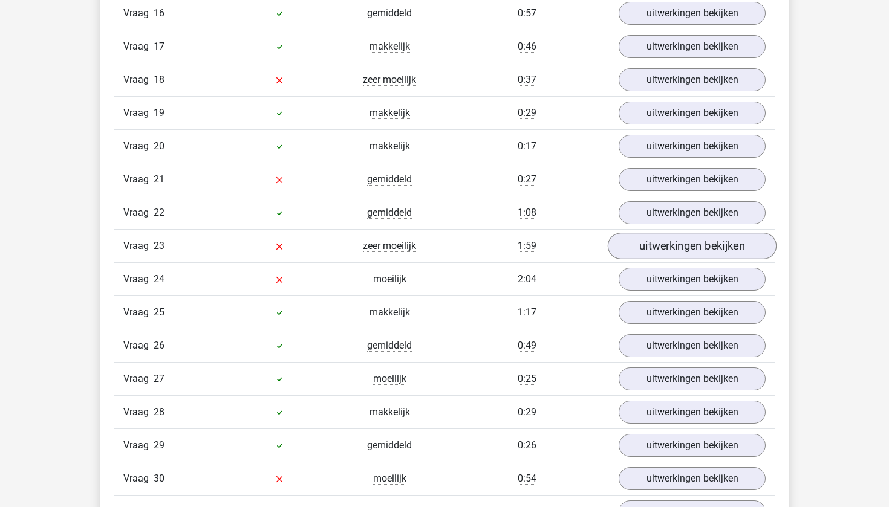
click at [657, 253] on link "uitwerkingen bekijken" at bounding box center [692, 246] width 169 height 27
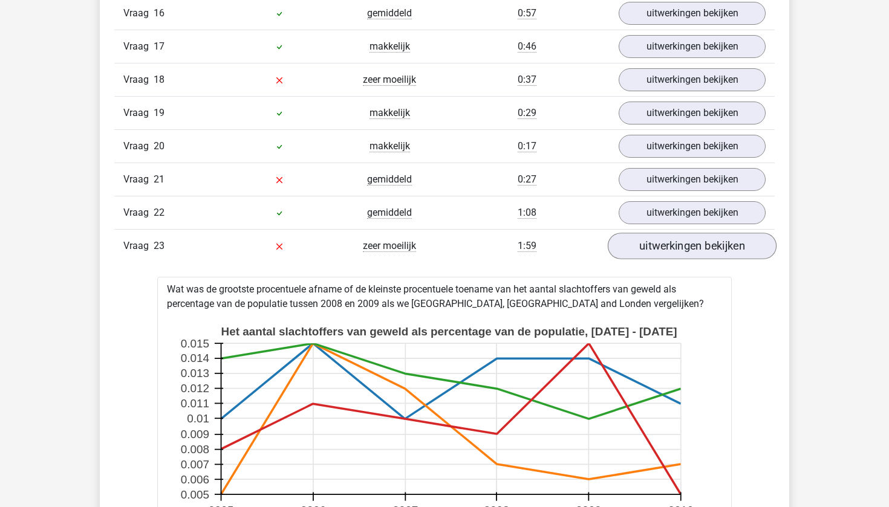
click at [657, 253] on link "uitwerkingen bekijken" at bounding box center [692, 246] width 169 height 27
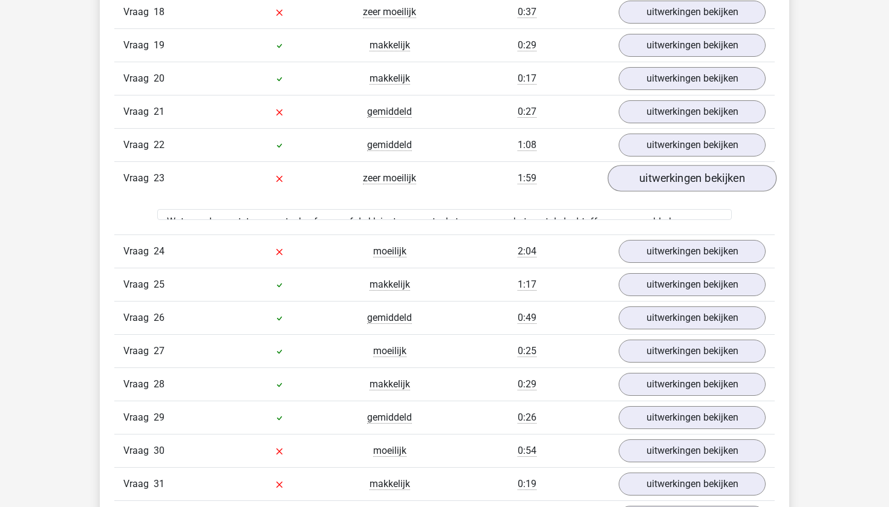
scroll to position [1678, 0]
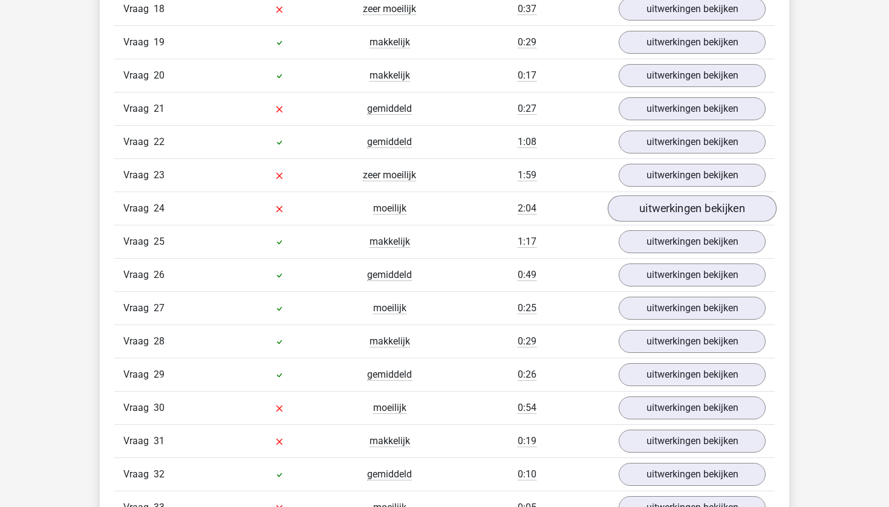
click at [666, 213] on link "uitwerkingen bekijken" at bounding box center [692, 208] width 169 height 27
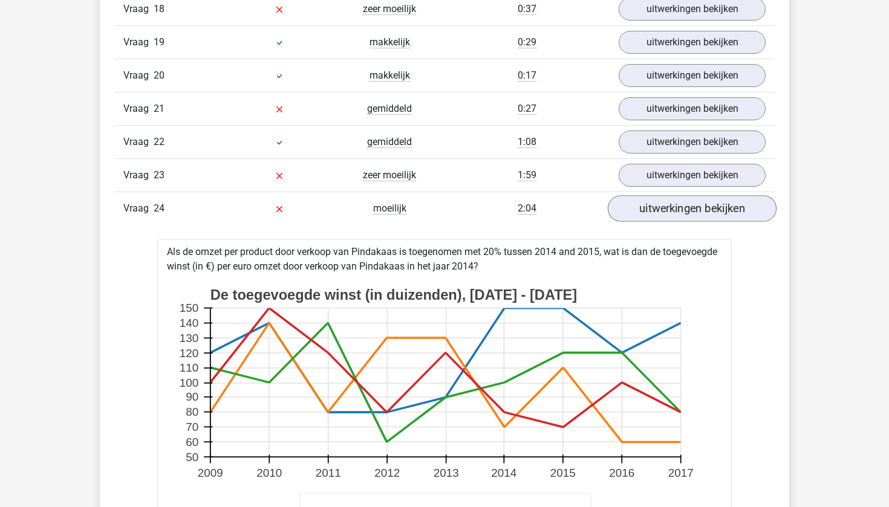
click at [666, 213] on link "uitwerkingen bekijken" at bounding box center [692, 208] width 169 height 27
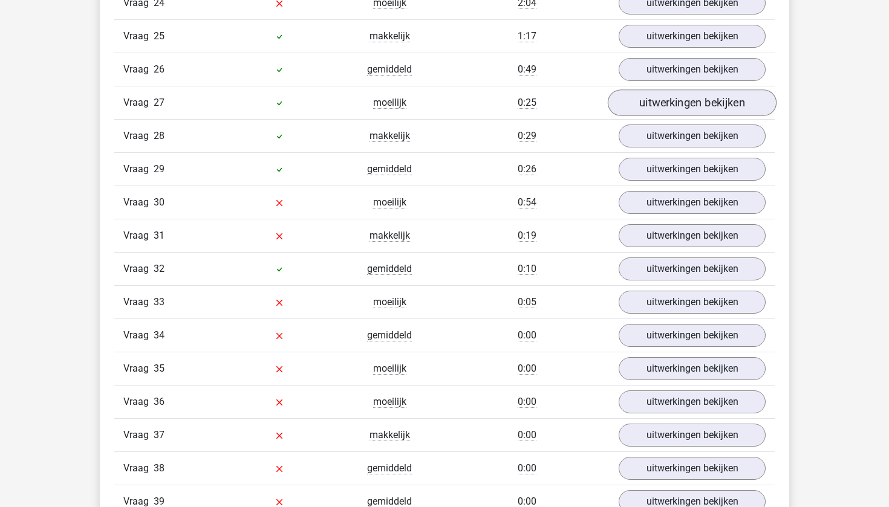
scroll to position [1892, 0]
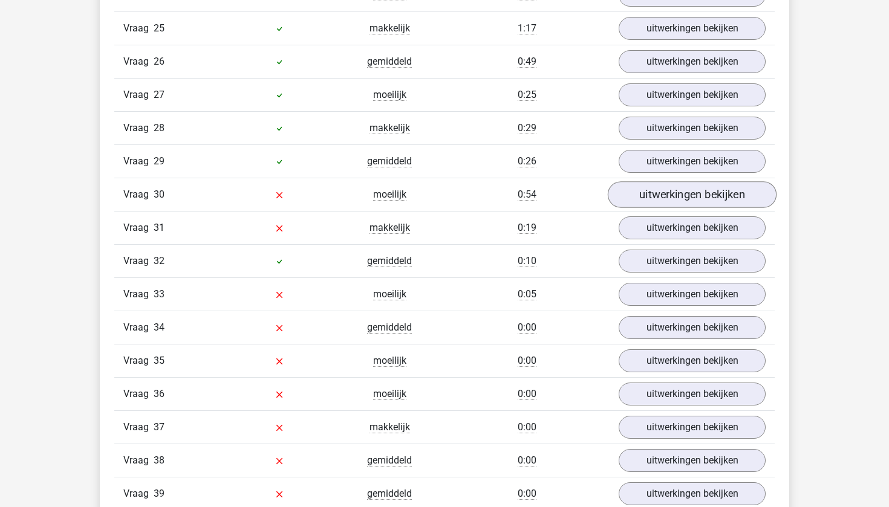
click at [689, 191] on link "uitwerkingen bekijken" at bounding box center [692, 194] width 169 height 27
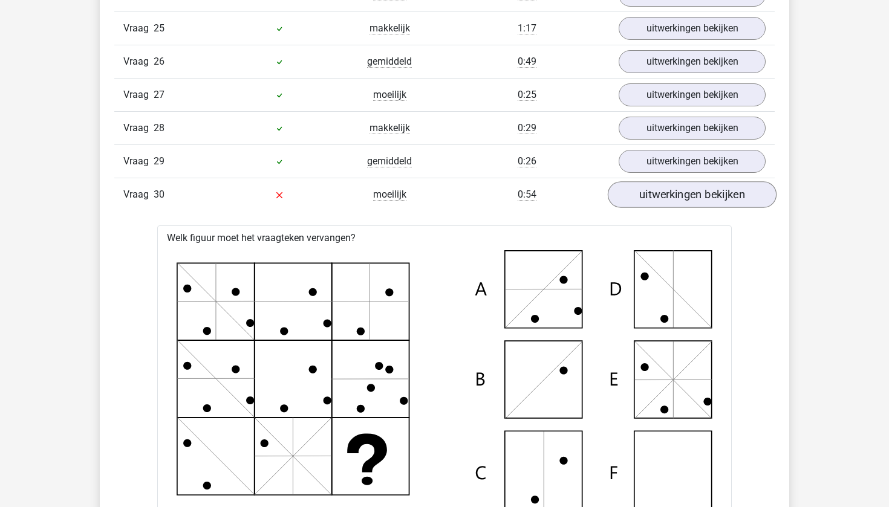
click at [689, 191] on link "uitwerkingen bekijken" at bounding box center [692, 194] width 169 height 27
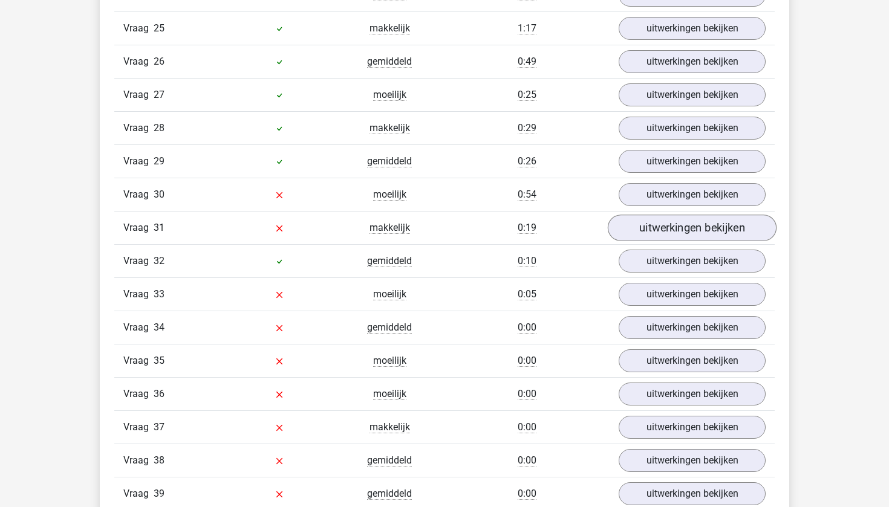
click at [679, 225] on link "uitwerkingen bekijken" at bounding box center [692, 228] width 169 height 27
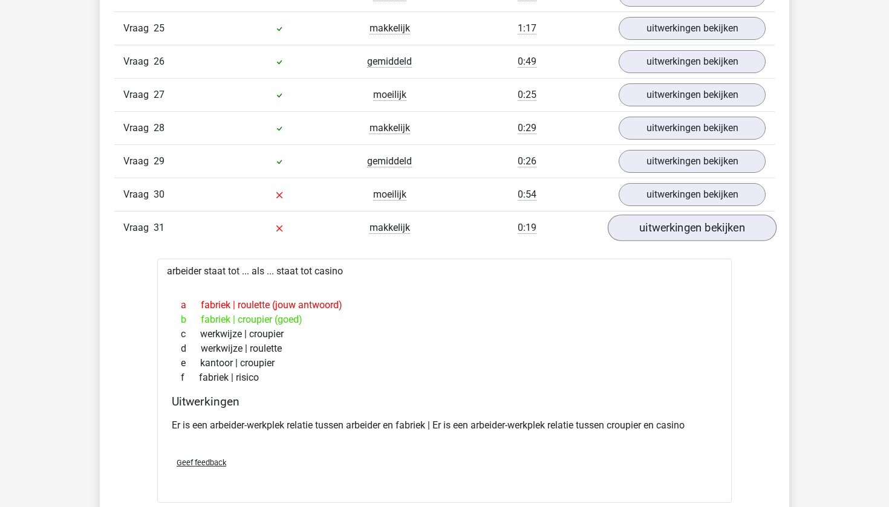
click at [679, 225] on link "uitwerkingen bekijken" at bounding box center [692, 228] width 169 height 27
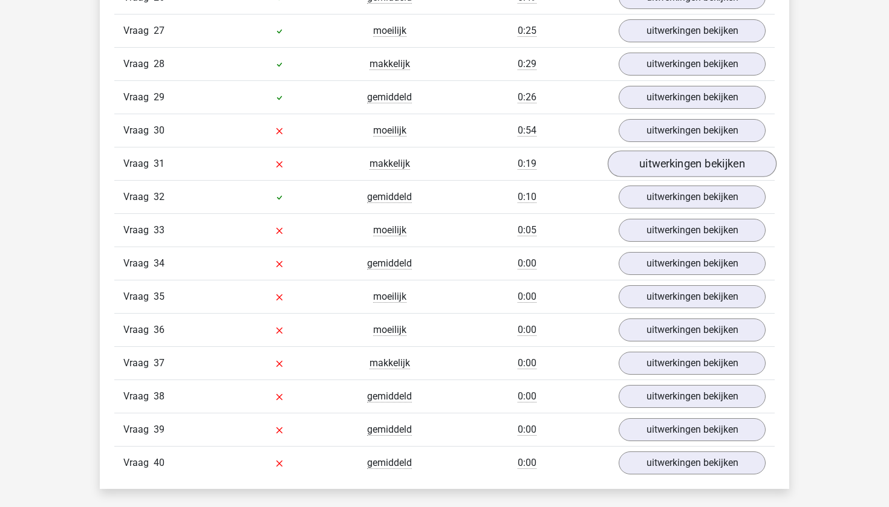
scroll to position [1986, 0]
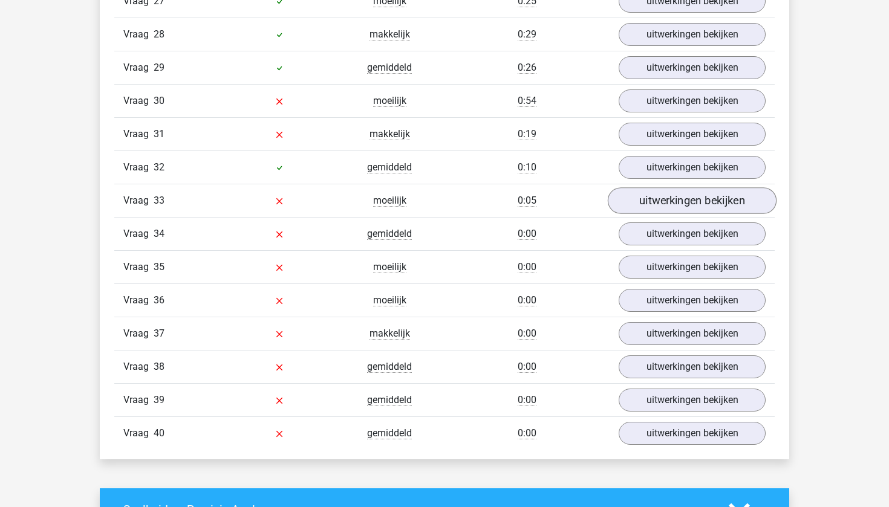
click at [670, 200] on link "uitwerkingen bekijken" at bounding box center [692, 200] width 169 height 27
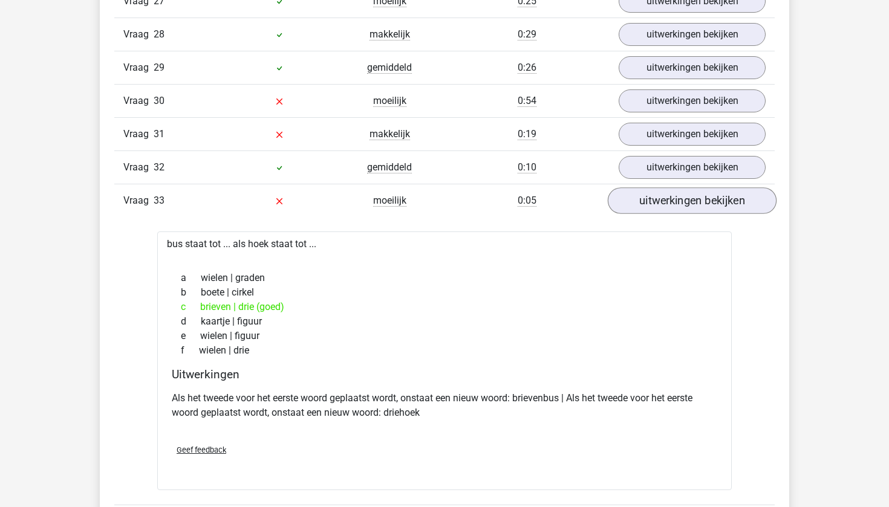
click at [670, 200] on link "uitwerkingen bekijken" at bounding box center [692, 200] width 169 height 27
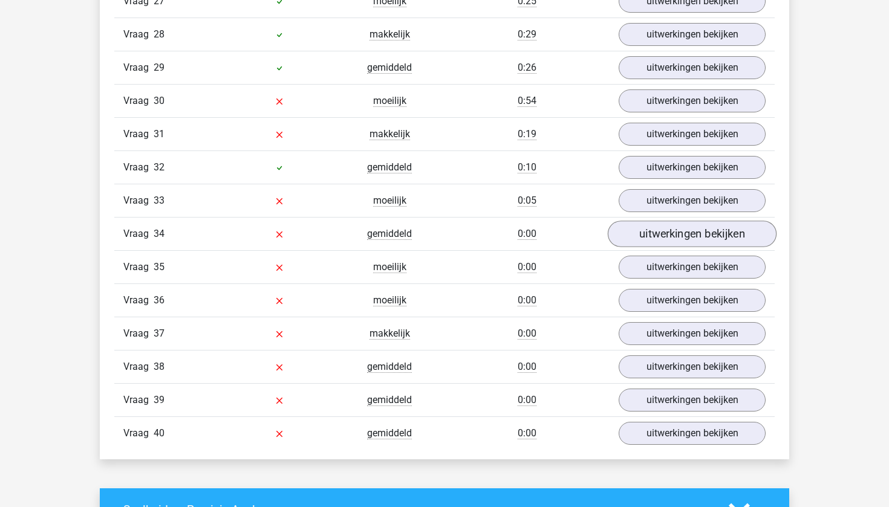
click at [660, 227] on link "uitwerkingen bekijken" at bounding box center [692, 234] width 169 height 27
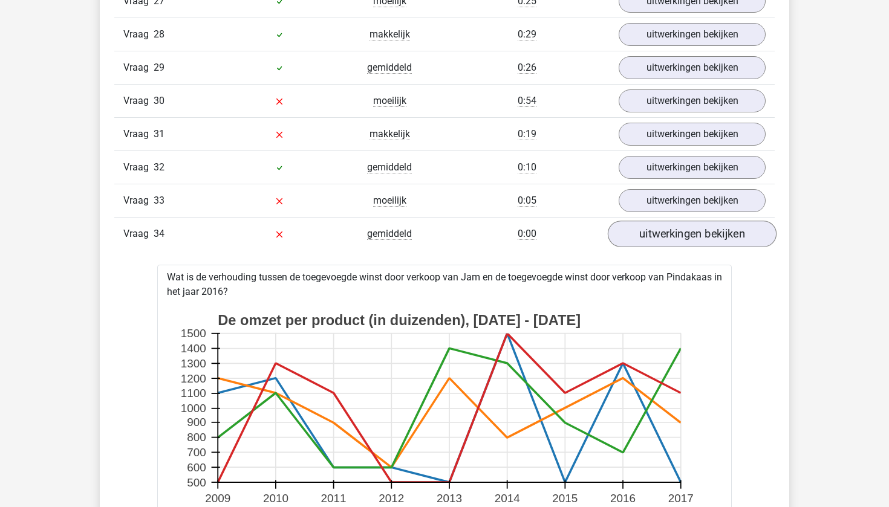
click at [660, 227] on link "uitwerkingen bekijken" at bounding box center [692, 234] width 169 height 27
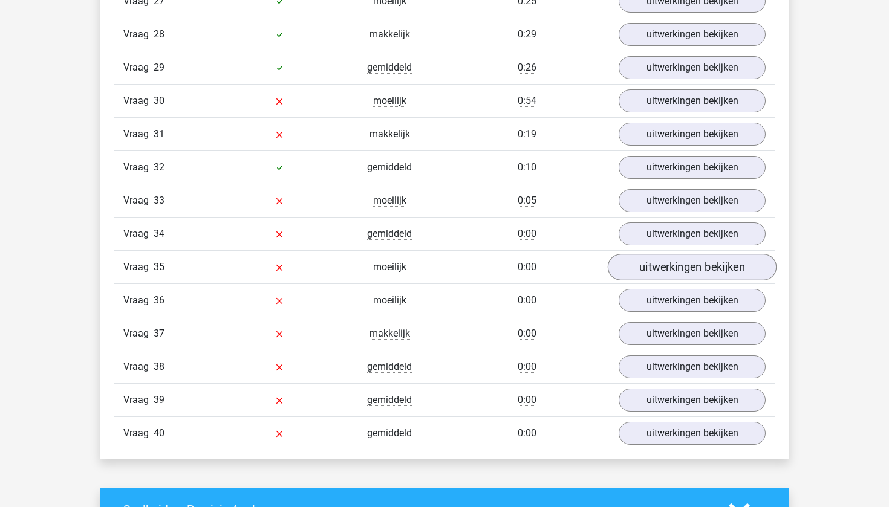
click at [650, 267] on link "uitwerkingen bekijken" at bounding box center [692, 267] width 169 height 27
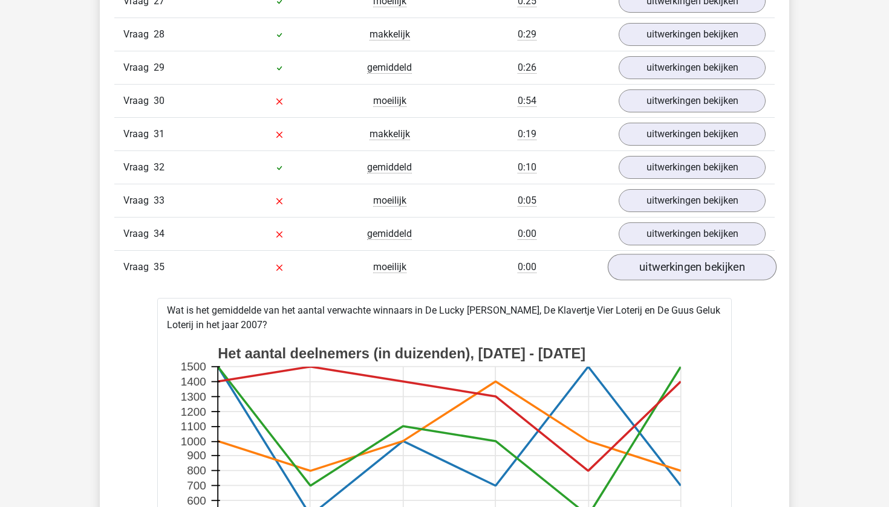
click at [650, 267] on link "uitwerkingen bekijken" at bounding box center [692, 267] width 169 height 27
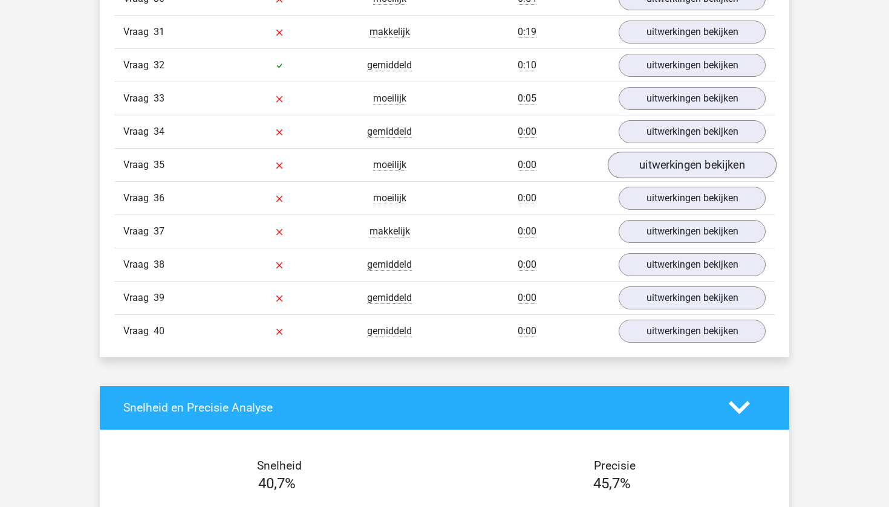
scroll to position [2101, 0]
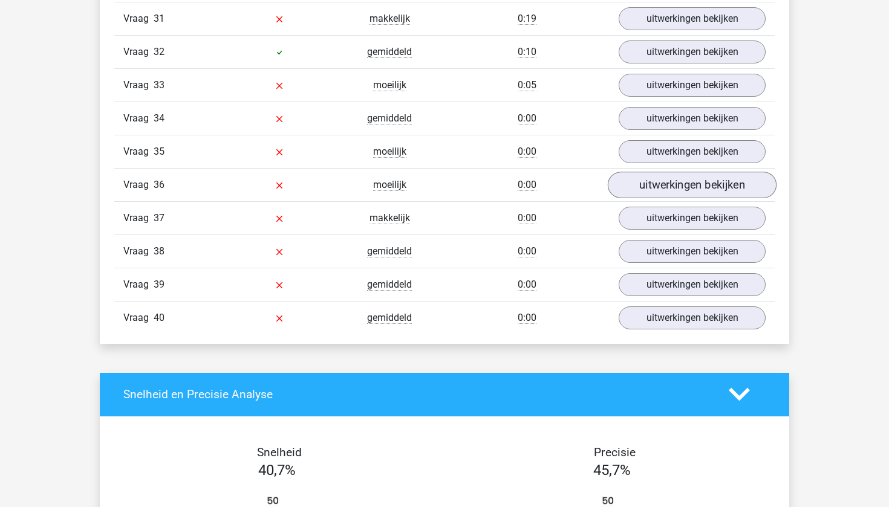
click at [668, 190] on link "uitwerkingen bekijken" at bounding box center [692, 185] width 169 height 27
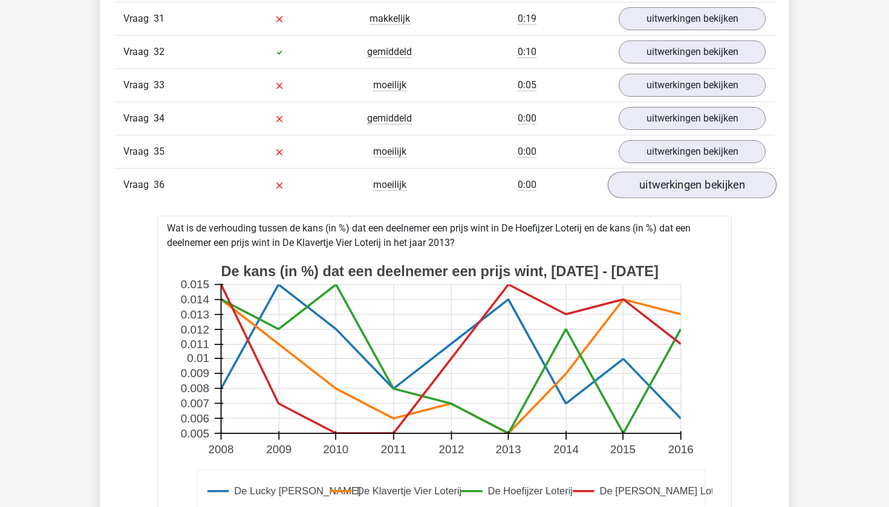
click at [668, 190] on link "uitwerkingen bekijken" at bounding box center [692, 185] width 169 height 27
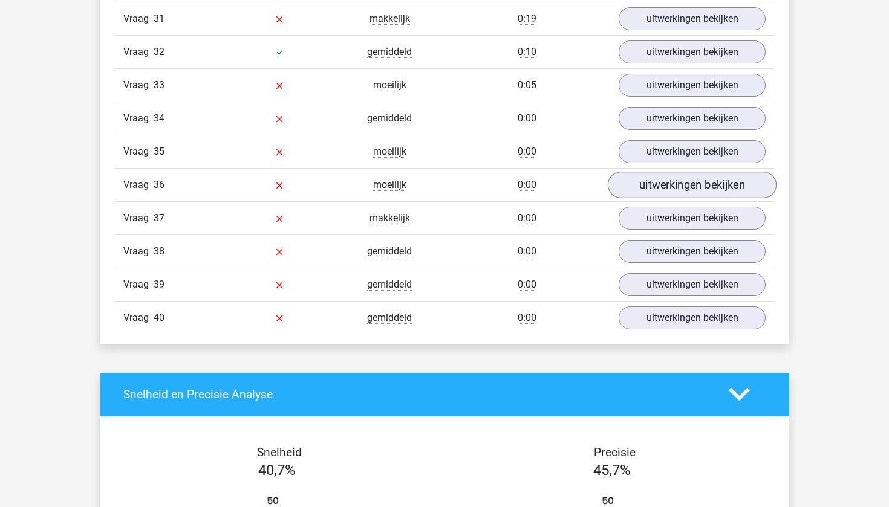
click at [668, 190] on link "uitwerkingen bekijken" at bounding box center [692, 185] width 169 height 27
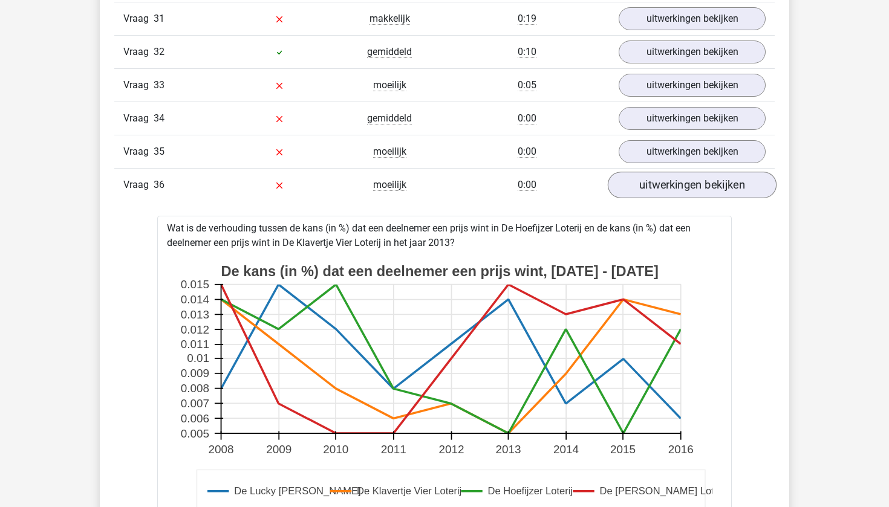
click at [668, 190] on link "uitwerkingen bekijken" at bounding box center [692, 185] width 169 height 27
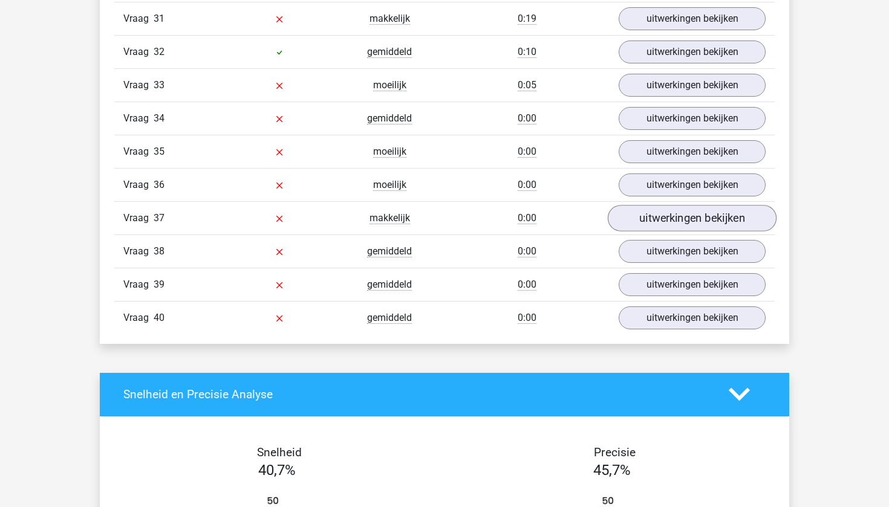
click at [664, 214] on link "uitwerkingen bekijken" at bounding box center [692, 218] width 169 height 27
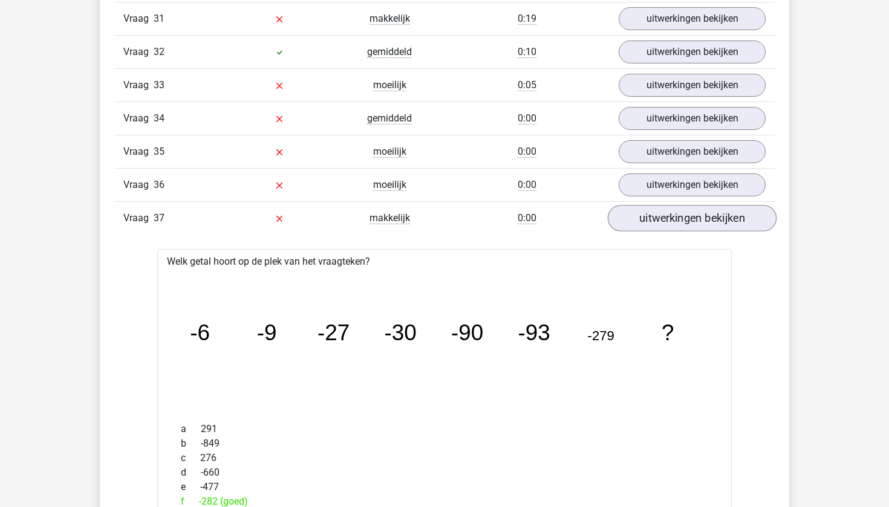
click at [664, 214] on link "uitwerkingen bekijken" at bounding box center [692, 218] width 169 height 27
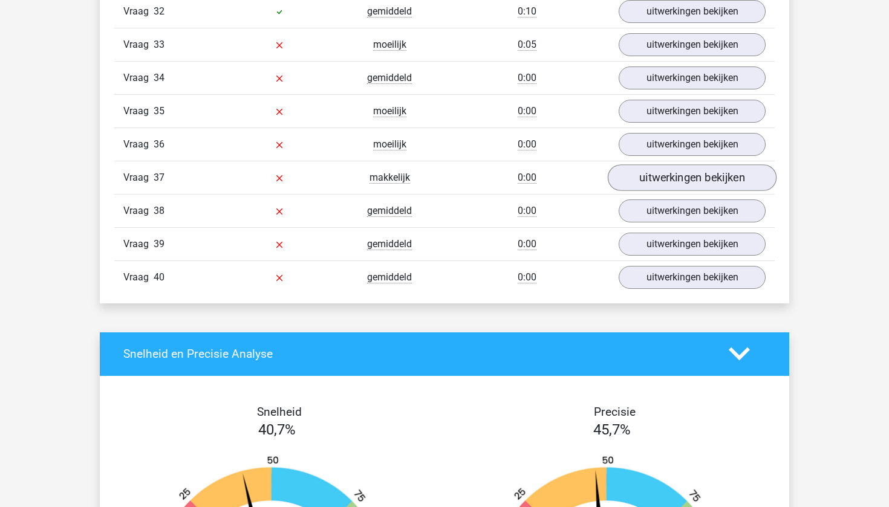
scroll to position [2145, 0]
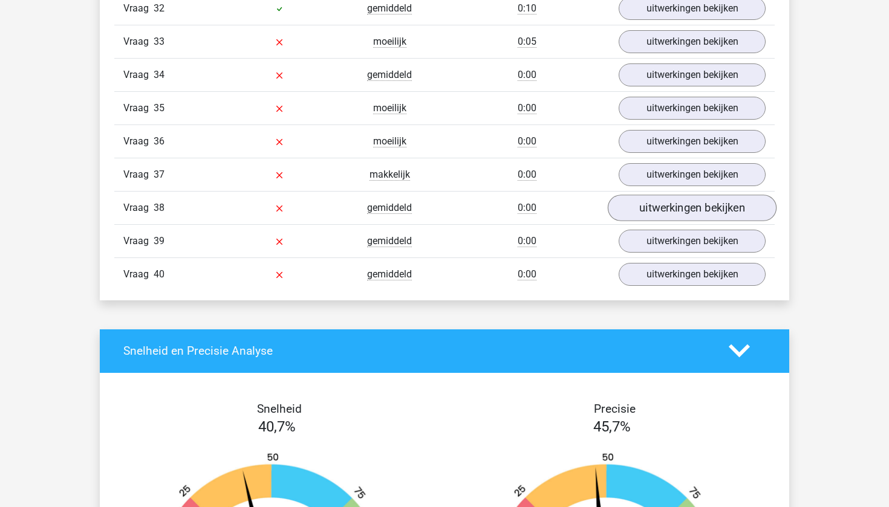
click at [670, 200] on link "uitwerkingen bekijken" at bounding box center [692, 208] width 169 height 27
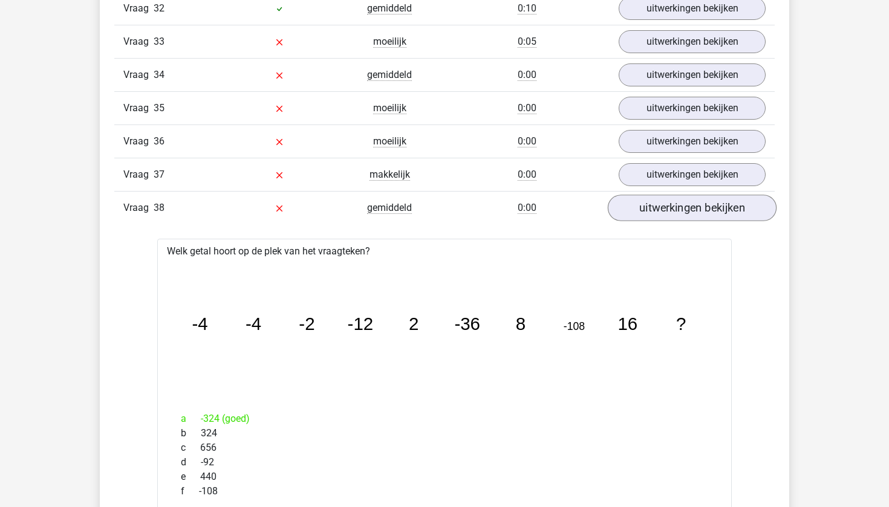
click at [670, 200] on link "uitwerkingen bekijken" at bounding box center [692, 208] width 169 height 27
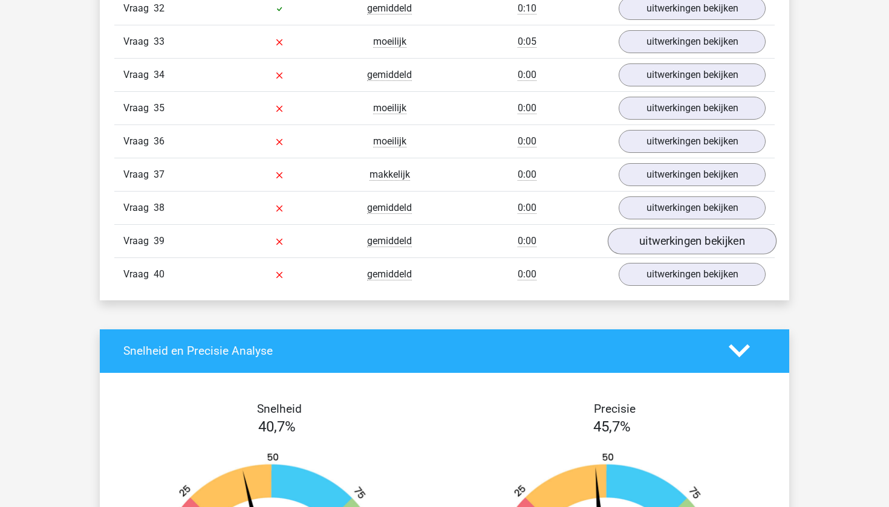
click at [660, 243] on link "uitwerkingen bekijken" at bounding box center [692, 241] width 169 height 27
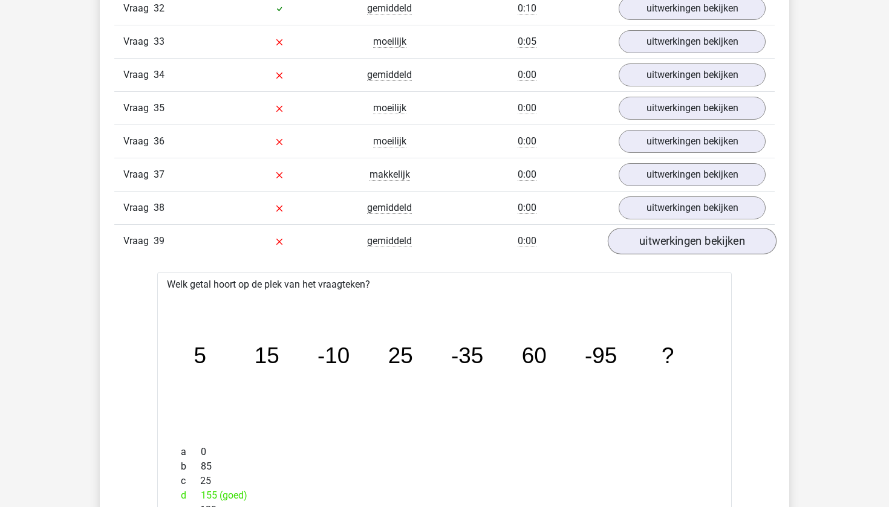
click at [660, 243] on link "uitwerkingen bekijken" at bounding box center [692, 241] width 169 height 27
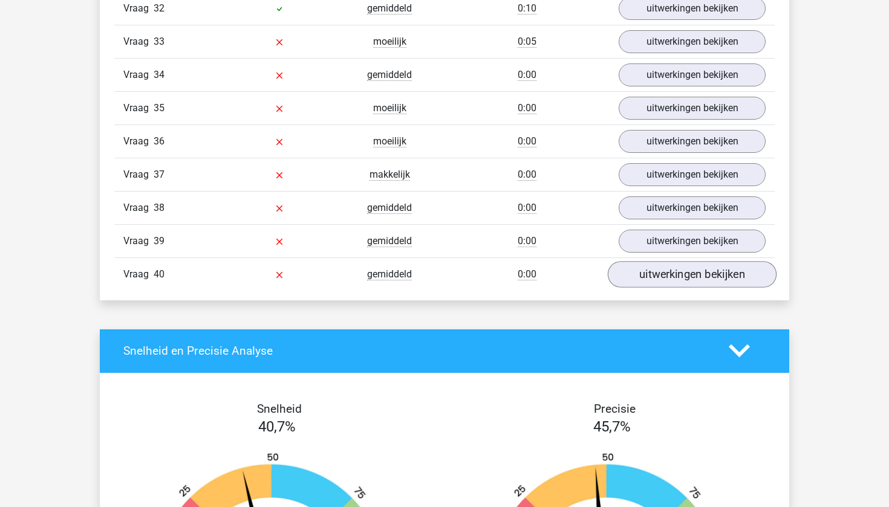
click at [659, 281] on link "uitwerkingen bekijken" at bounding box center [692, 274] width 169 height 27
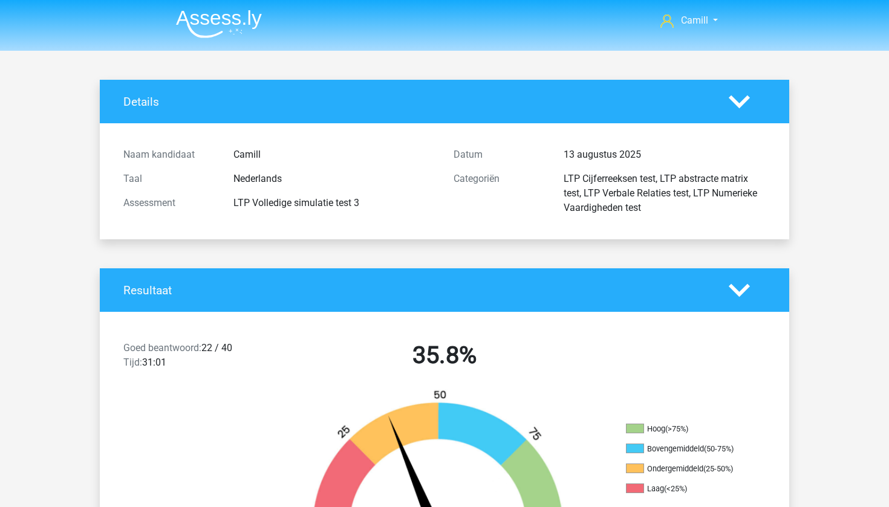
scroll to position [0, 0]
click at [207, 24] on img at bounding box center [219, 24] width 86 height 28
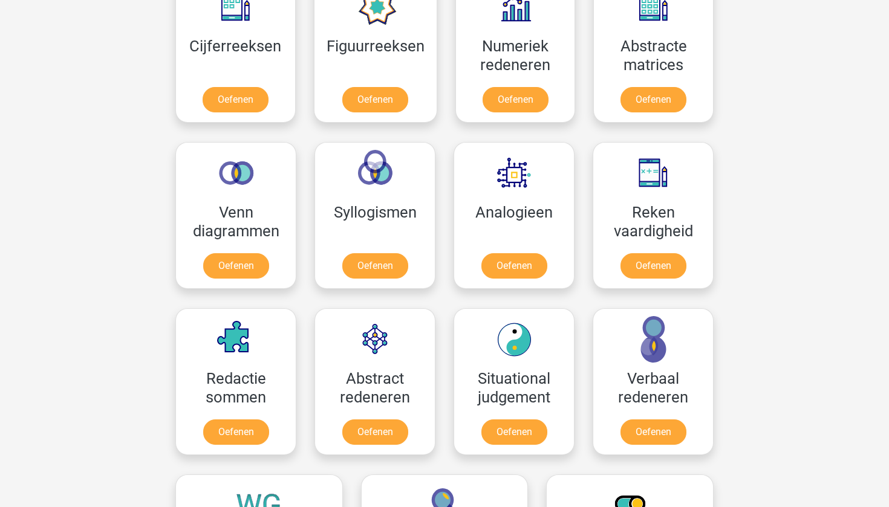
scroll to position [585, 0]
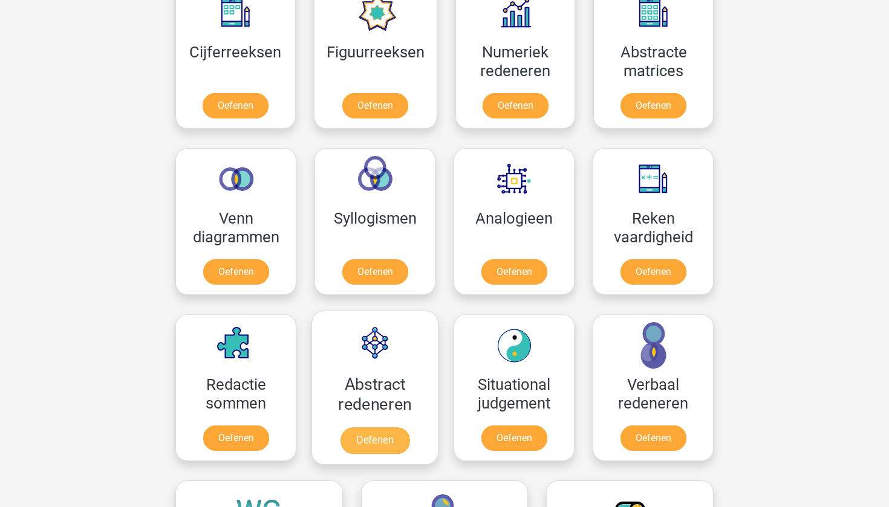
click at [364, 430] on link "Oefenen" at bounding box center [375, 441] width 69 height 27
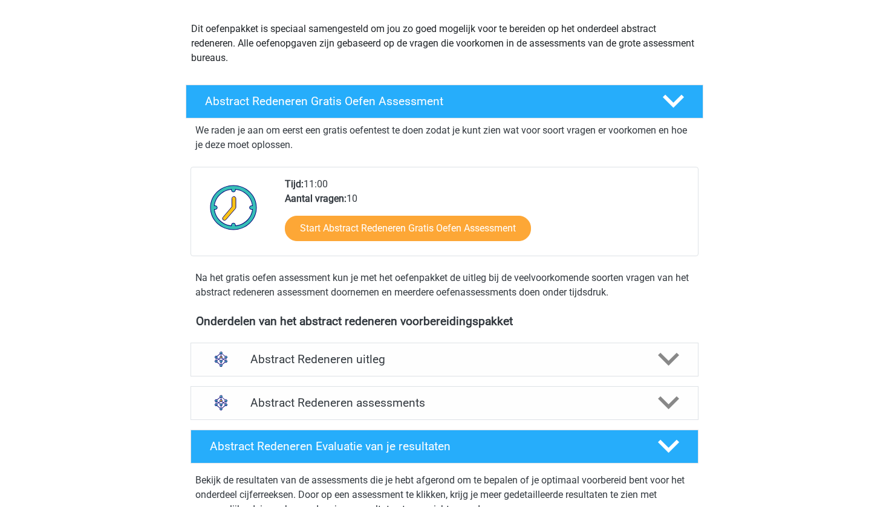
scroll to position [131, 0]
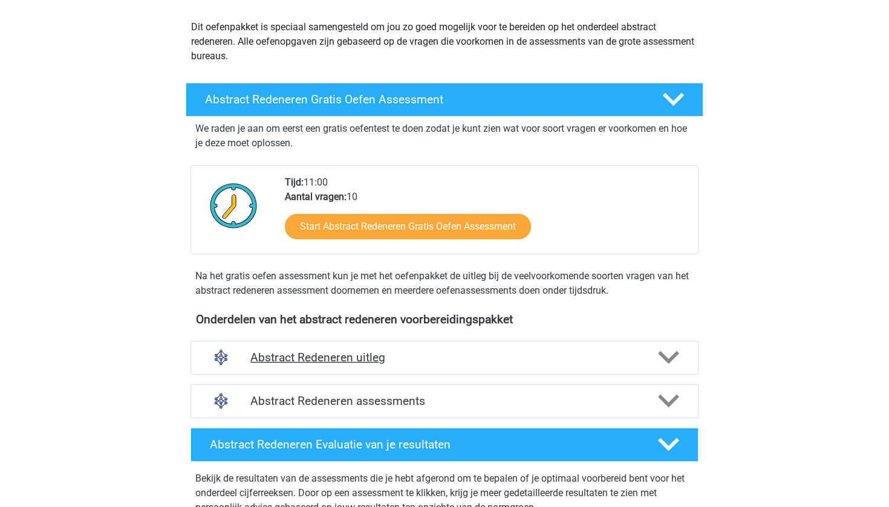
click at [396, 342] on div "Abstract Redeneren uitleg" at bounding box center [445, 358] width 508 height 34
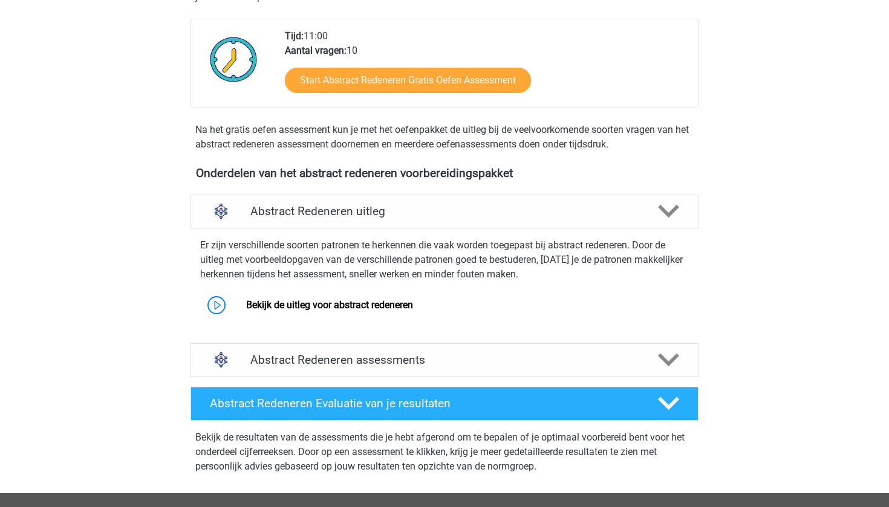
scroll to position [284, 0]
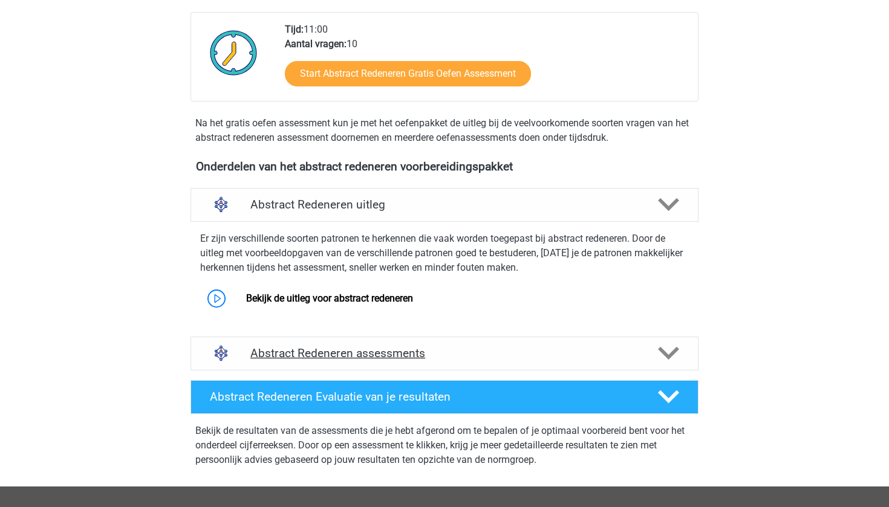
click at [388, 342] on div "Abstract Redeneren assessments" at bounding box center [445, 354] width 508 height 34
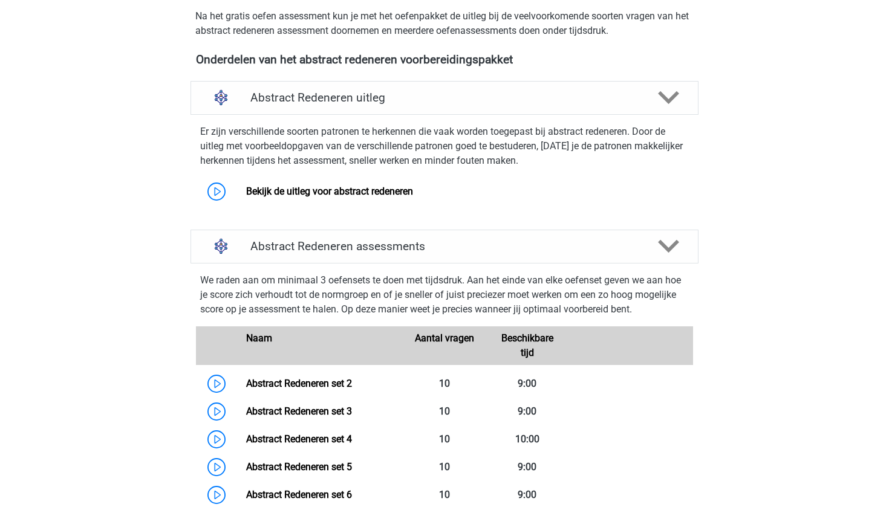
scroll to position [397, 0]
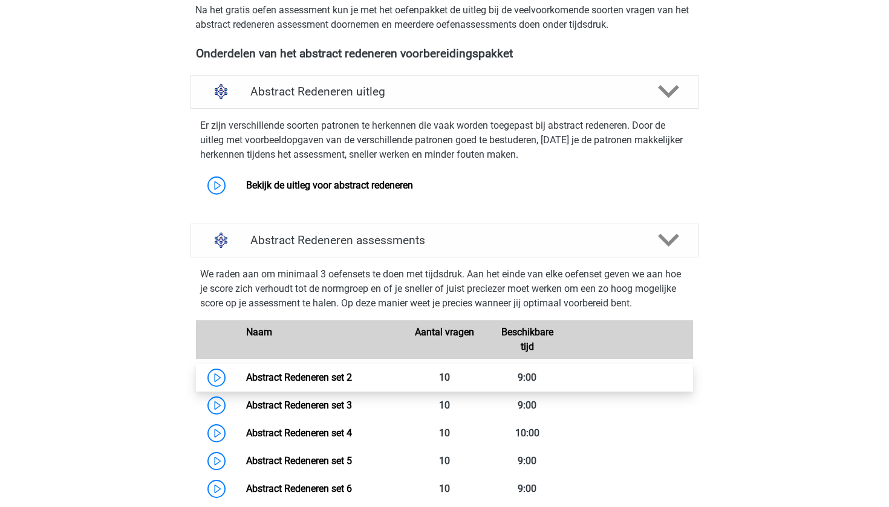
click at [347, 380] on link "Abstract Redeneren set 2" at bounding box center [299, 377] width 106 height 11
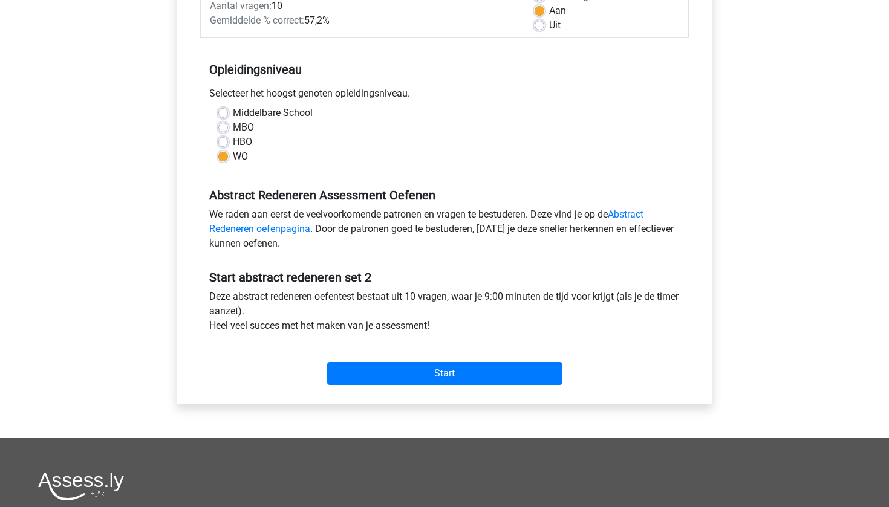
scroll to position [316, 0]
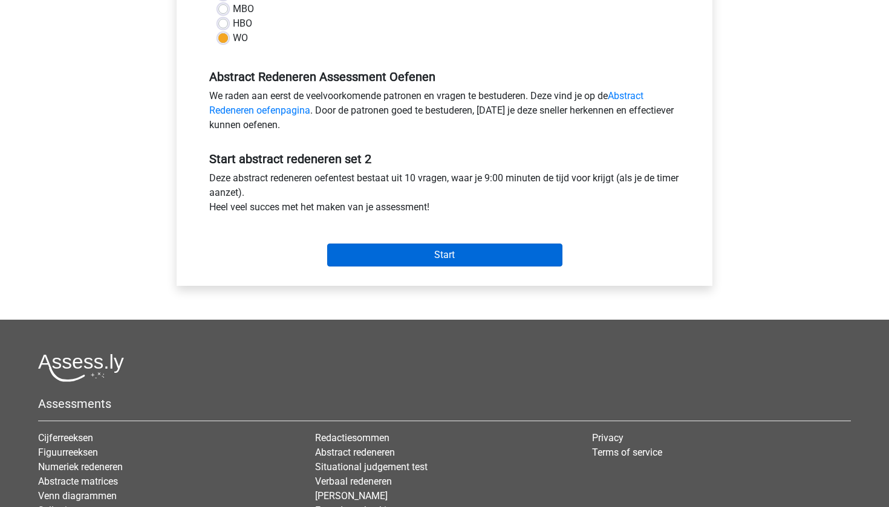
click at [415, 259] on input "Start" at bounding box center [444, 255] width 235 height 23
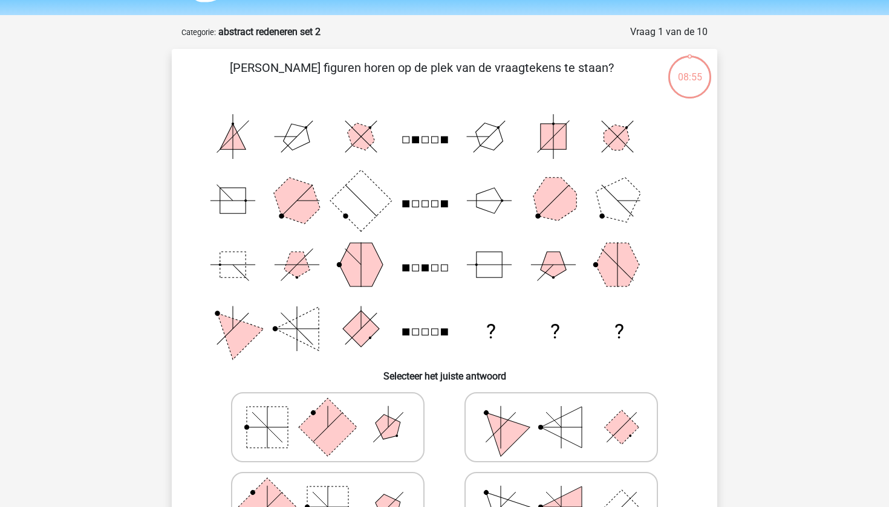
scroll to position [30, 0]
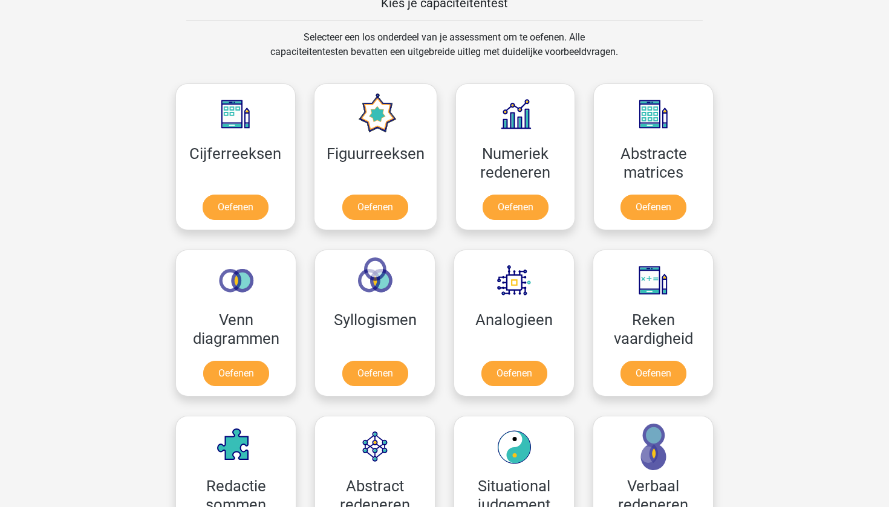
scroll to position [479, 0]
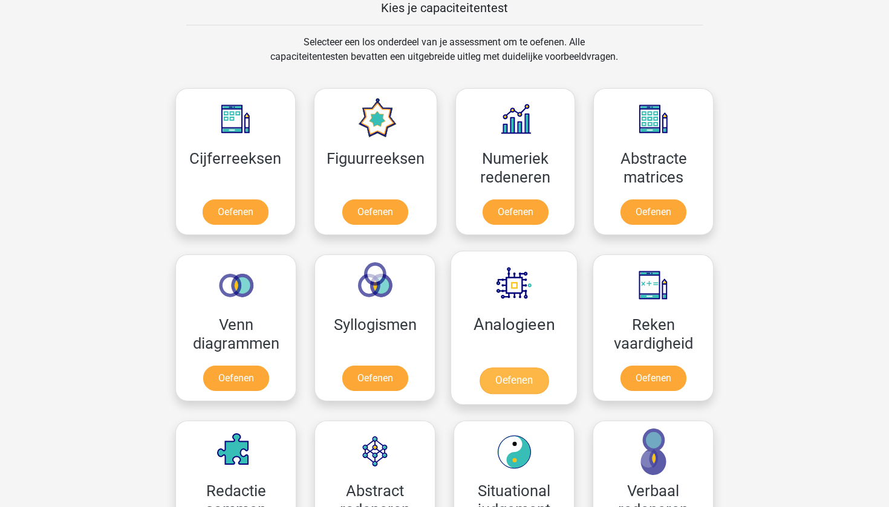
click at [497, 368] on link "Oefenen" at bounding box center [514, 381] width 69 height 27
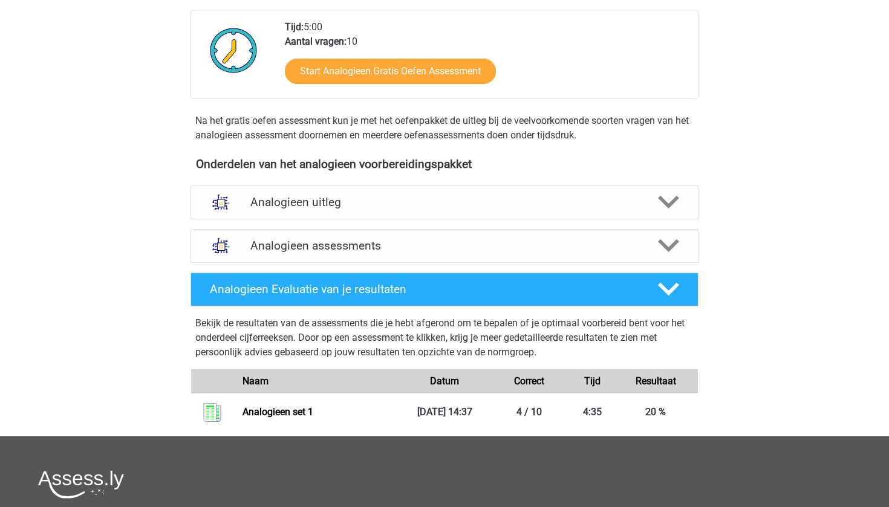
scroll to position [278, 0]
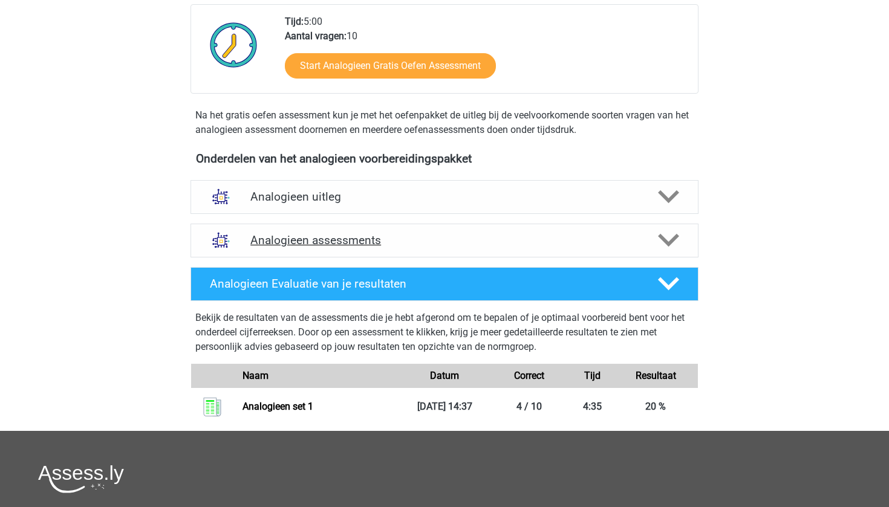
click at [345, 236] on h4 "Analogieen assessments" at bounding box center [444, 240] width 388 height 14
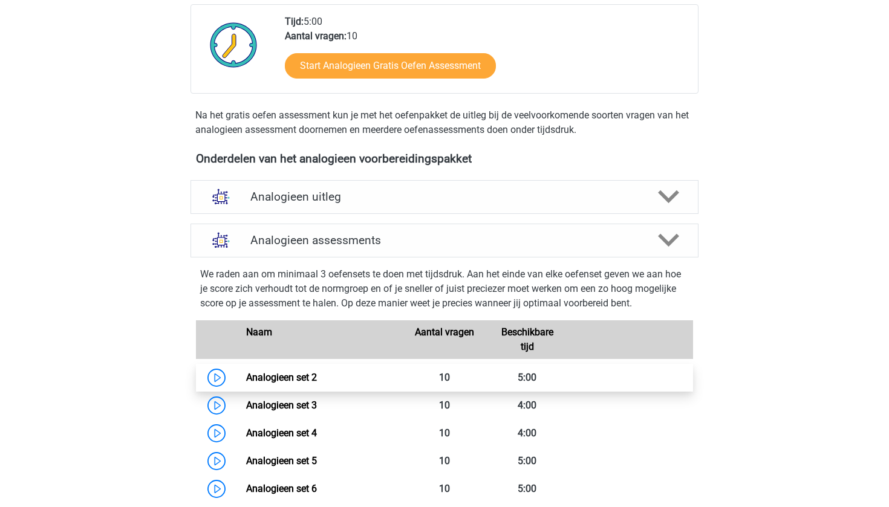
click at [269, 378] on link "Analogieen set 2" at bounding box center [281, 377] width 71 height 11
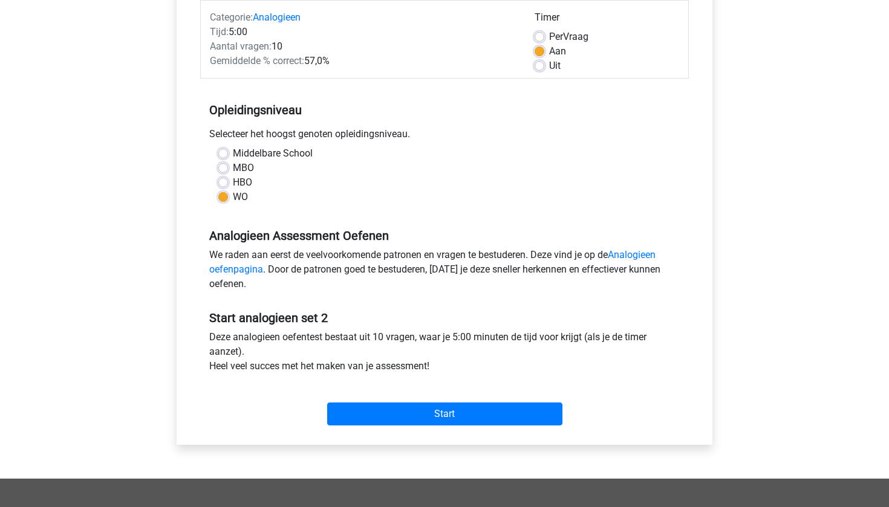
scroll to position [160, 0]
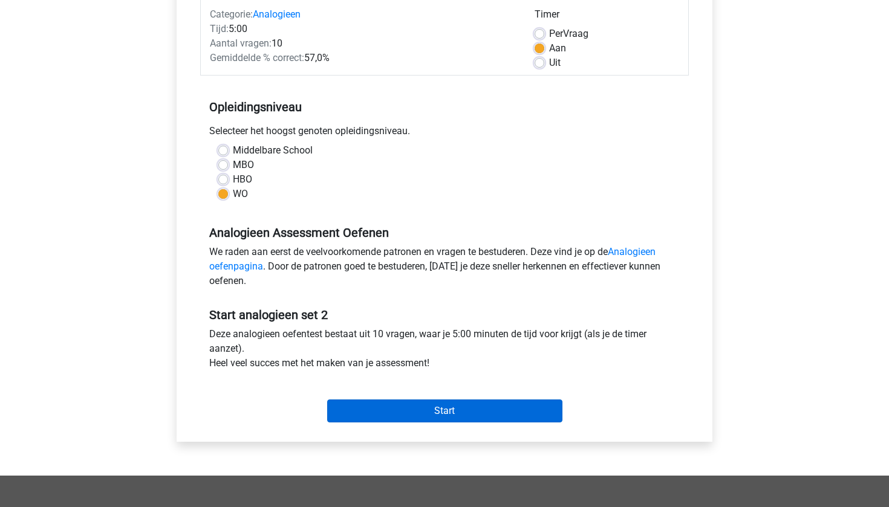
click at [383, 418] on input "Start" at bounding box center [444, 411] width 235 height 23
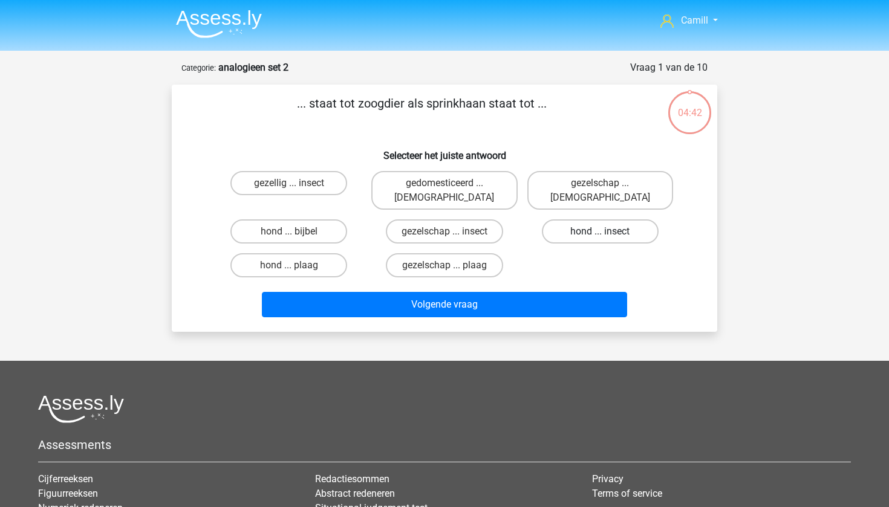
click at [575, 220] on label "hond ... insect" at bounding box center [600, 232] width 117 height 24
click at [600, 232] on input "hond ... insect" at bounding box center [604, 236] width 8 height 8
radio input "true"
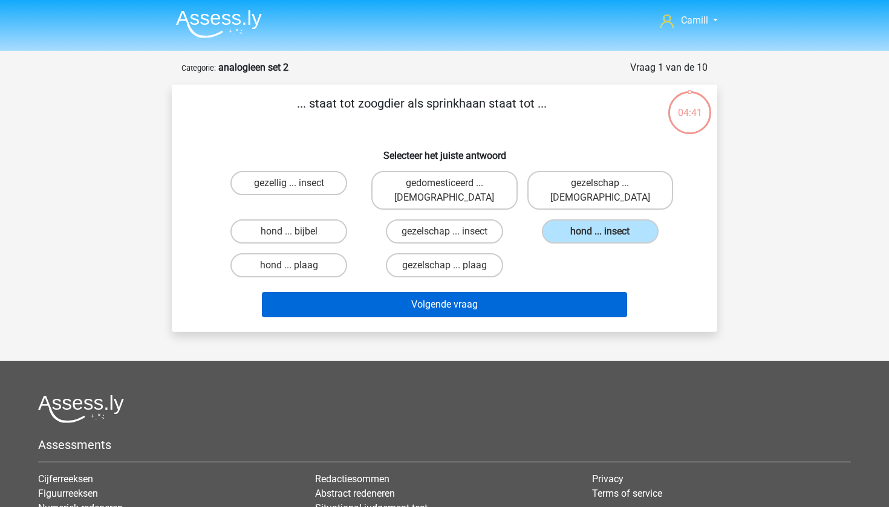
click at [524, 292] on button "Volgende vraag" at bounding box center [445, 304] width 366 height 25
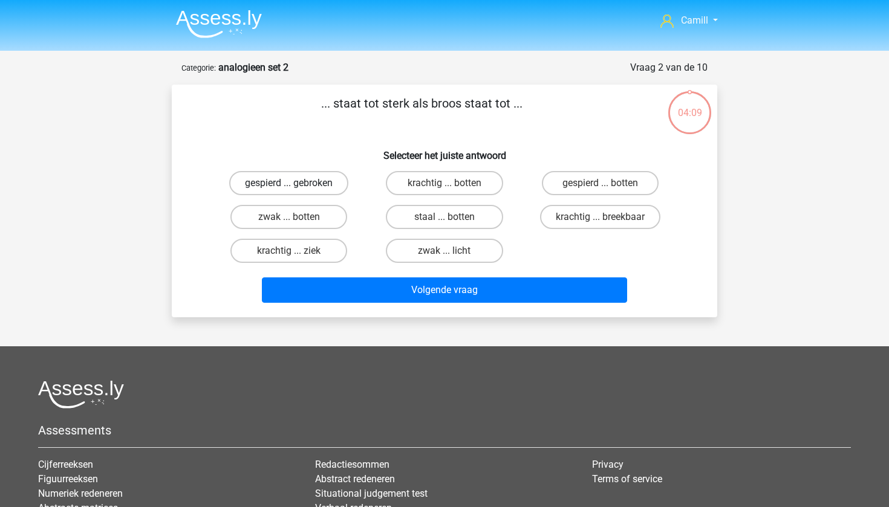
click at [337, 185] on label "gespierd ... gebroken" at bounding box center [288, 183] width 119 height 24
click at [297, 185] on input "gespierd ... gebroken" at bounding box center [293, 187] width 8 height 8
radio input "true"
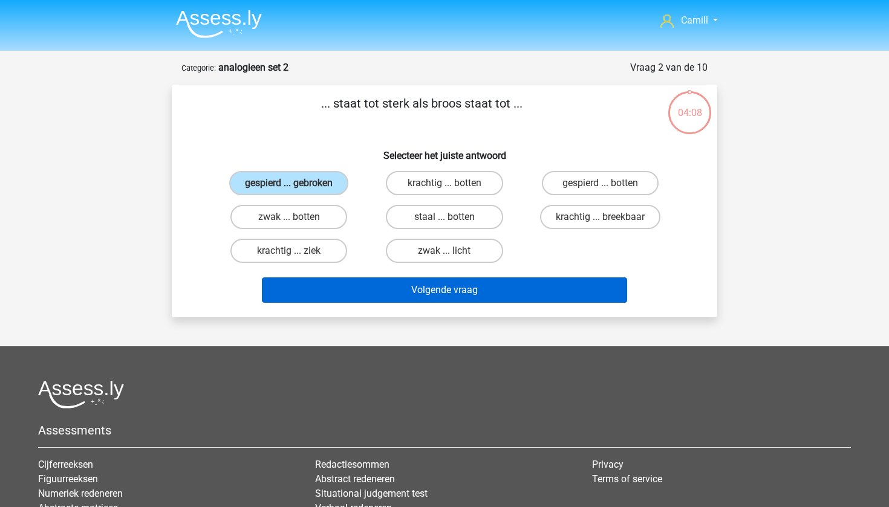
click at [341, 286] on button "Volgende vraag" at bounding box center [445, 290] width 366 height 25
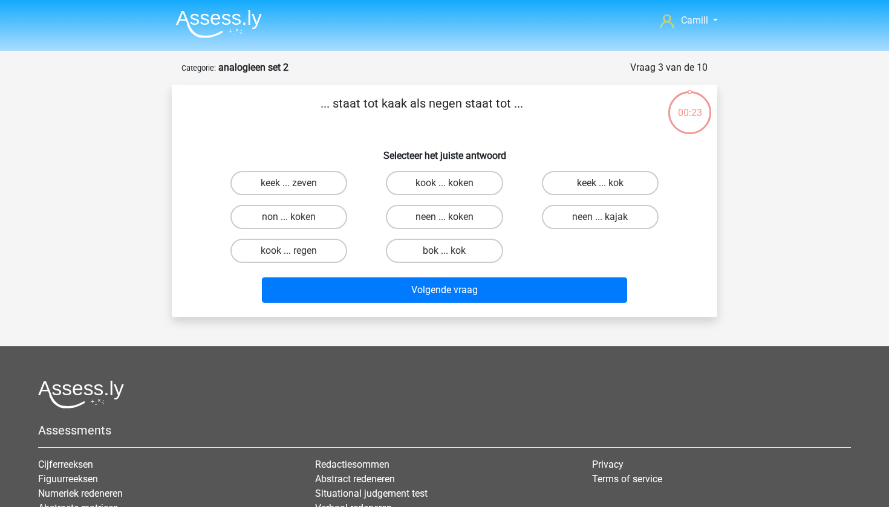
click at [205, 21] on img at bounding box center [219, 24] width 86 height 28
